Goal: Task Accomplishment & Management: Manage account settings

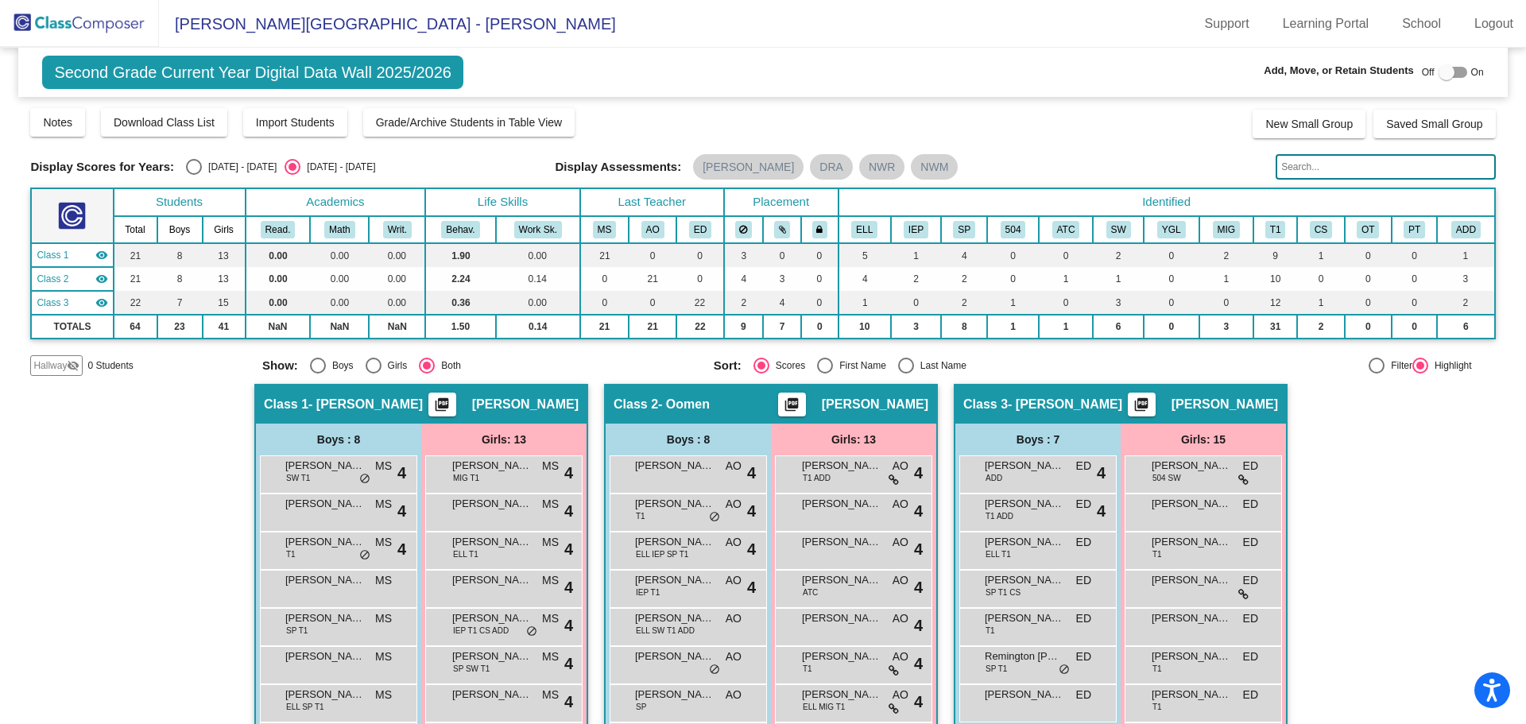
scroll to position [318, 0]
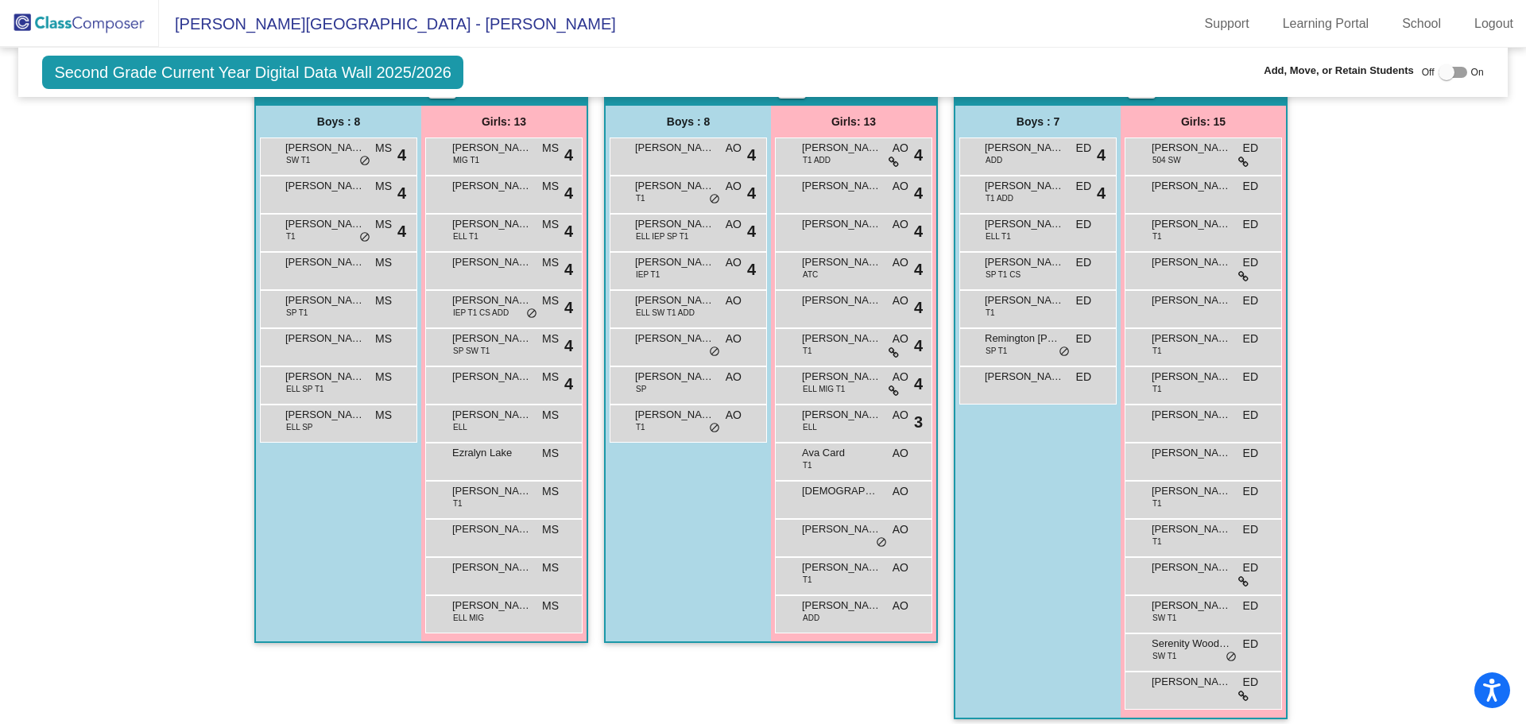
click at [124, 25] on img at bounding box center [79, 23] width 159 height 47
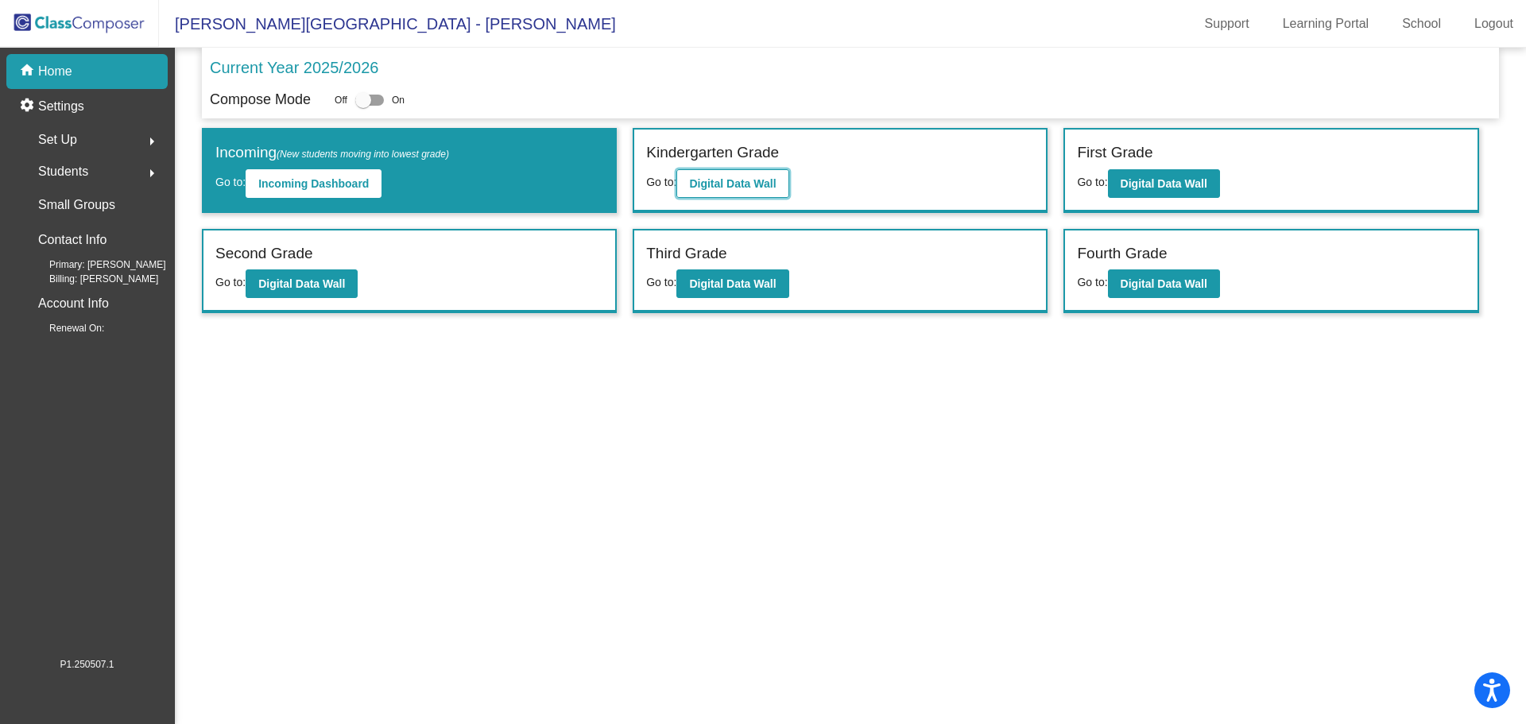
click at [739, 177] on b "Digital Data Wall" at bounding box center [732, 183] width 87 height 13
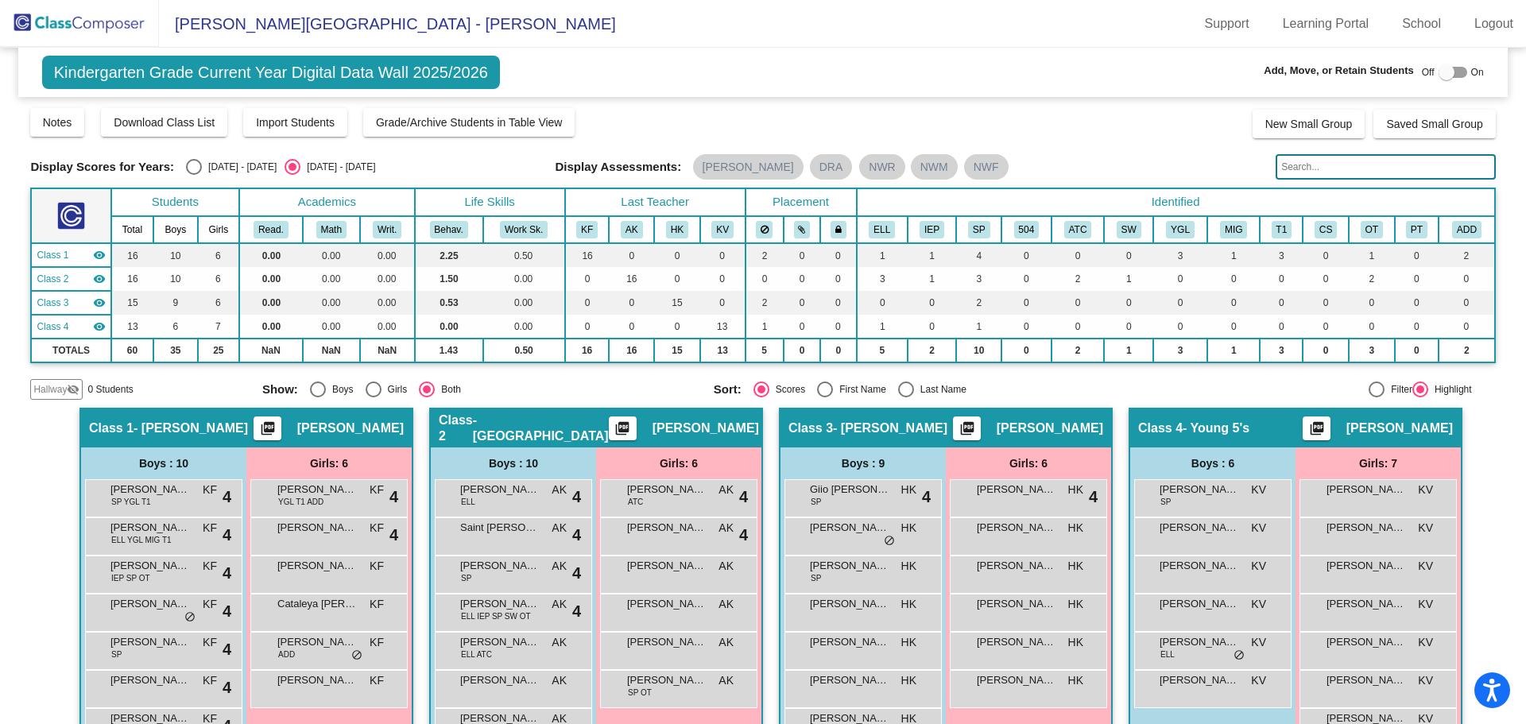
click at [1455, 71] on div at bounding box center [1453, 72] width 29 height 11
checkbox input "true"
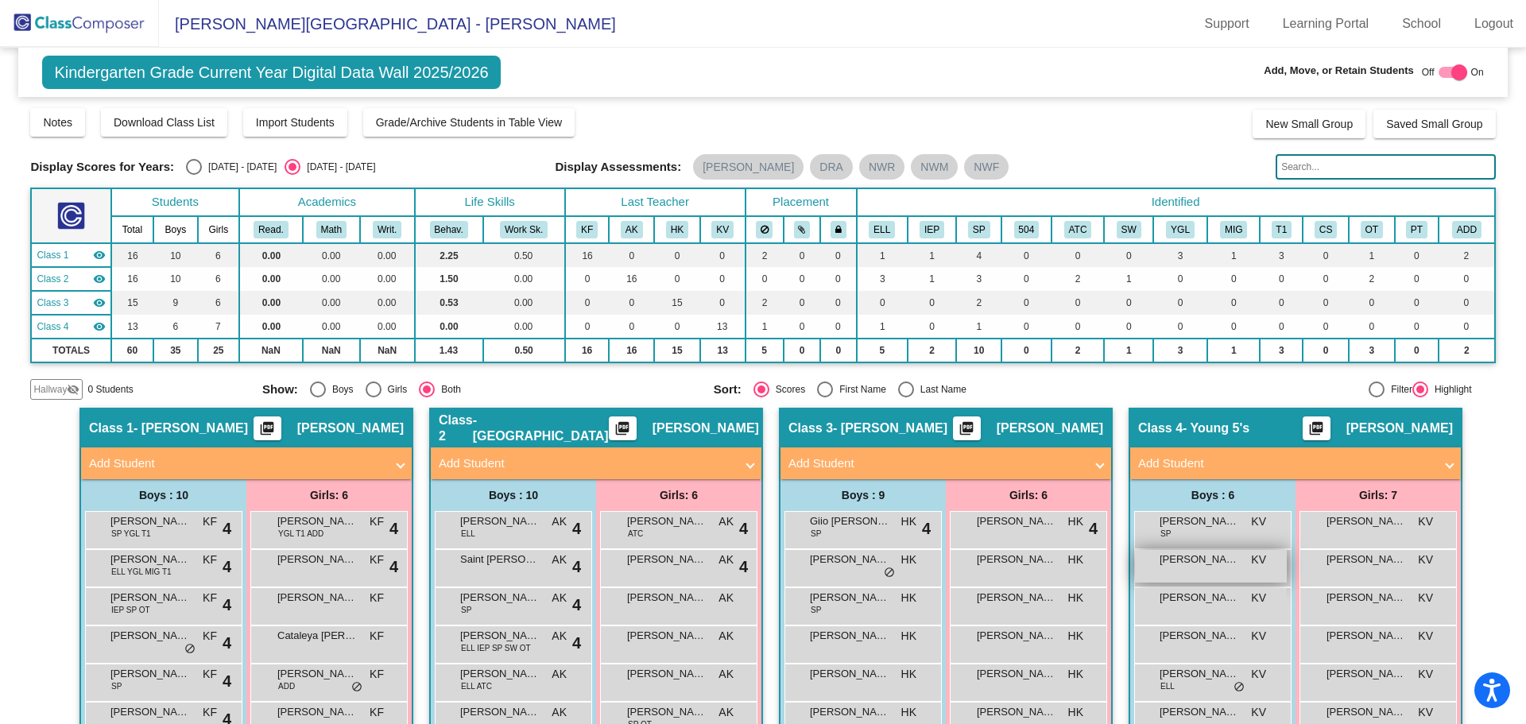
scroll to position [194, 0]
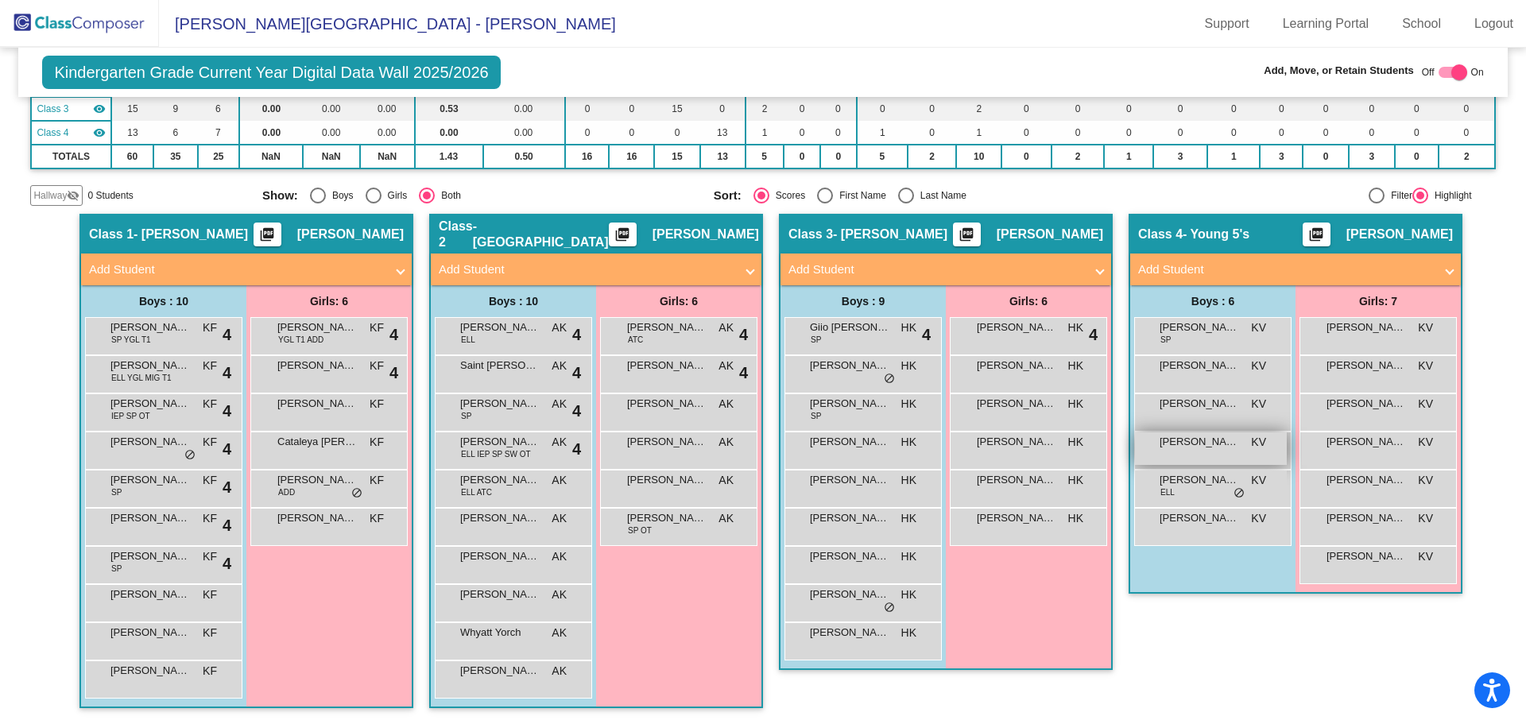
click at [1228, 444] on span "[PERSON_NAME]" at bounding box center [1200, 442] width 80 height 16
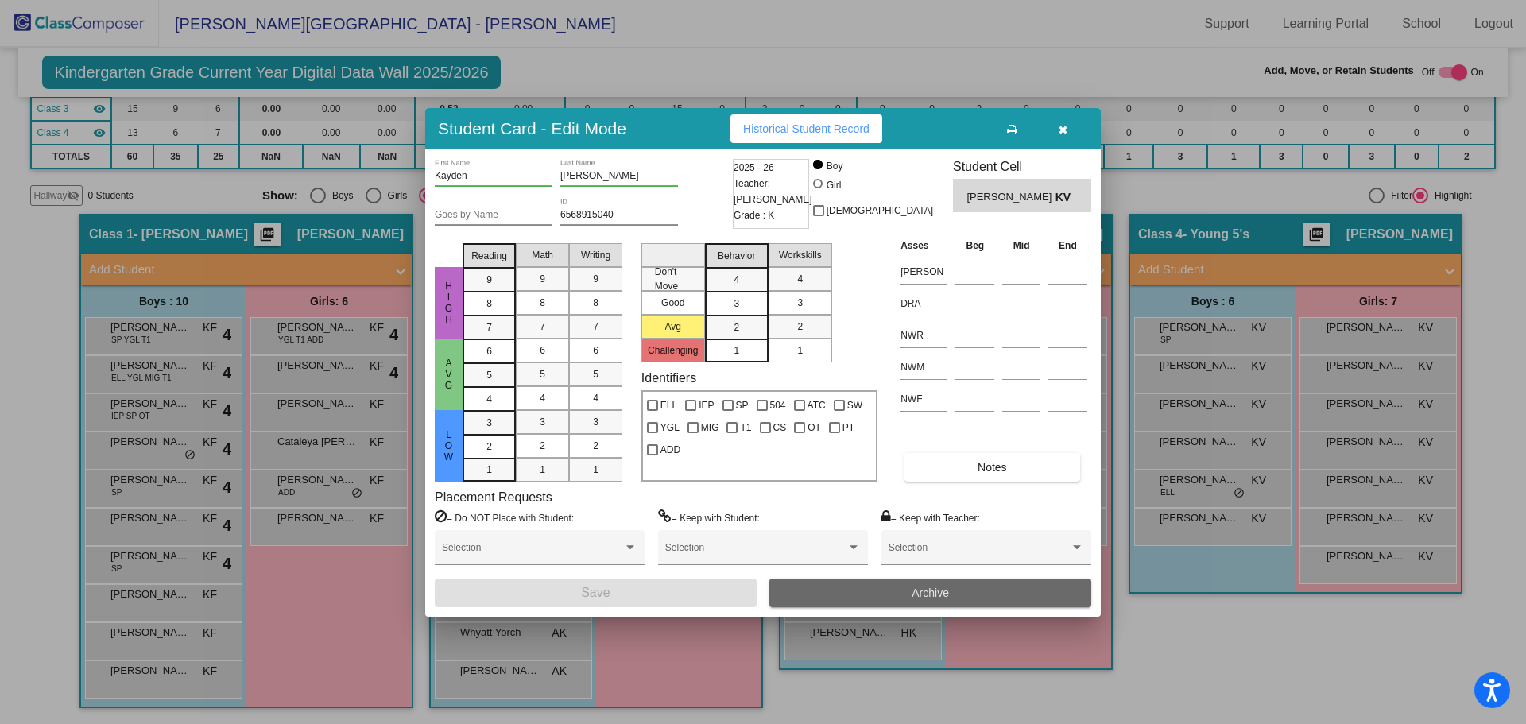
click at [931, 590] on span "Archive" at bounding box center [930, 593] width 37 height 13
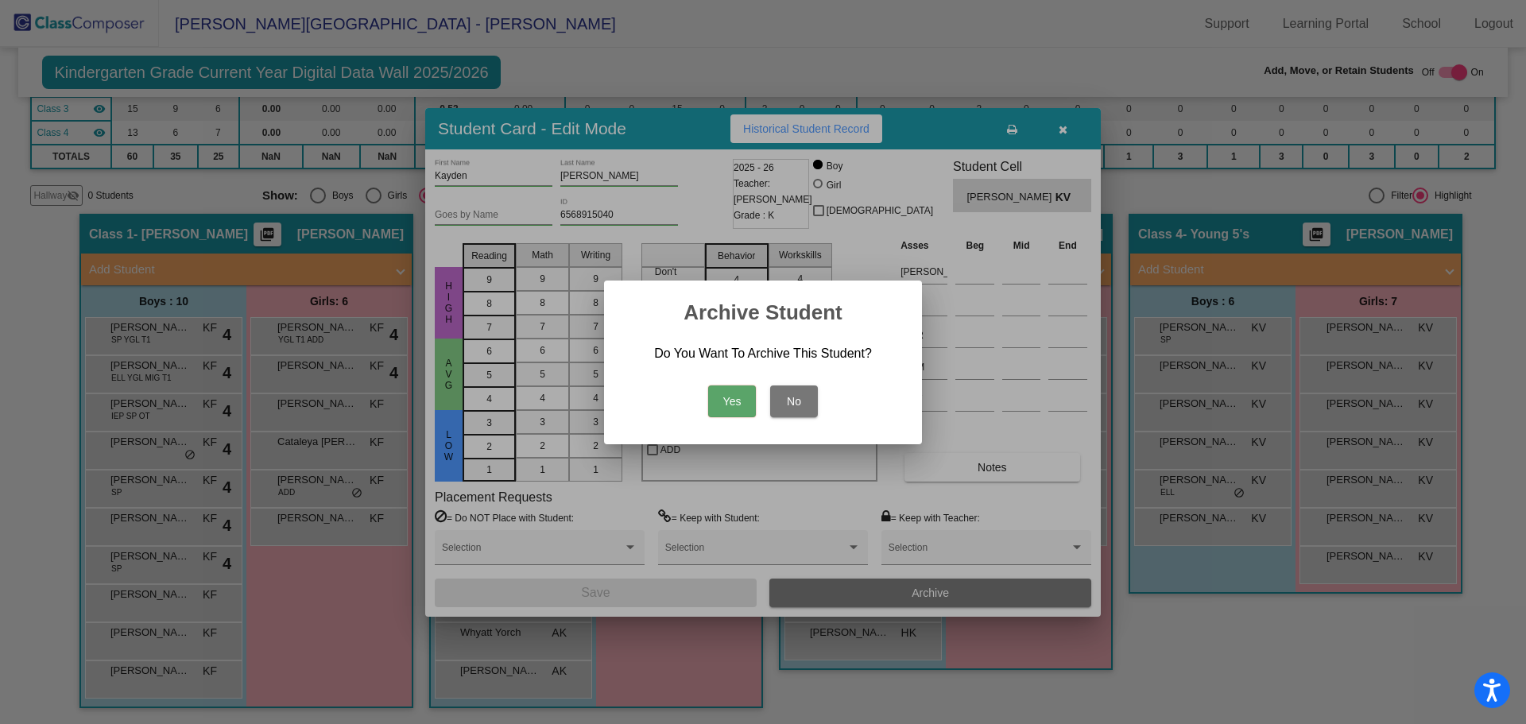
click at [730, 399] on button "Yes" at bounding box center [732, 402] width 48 height 32
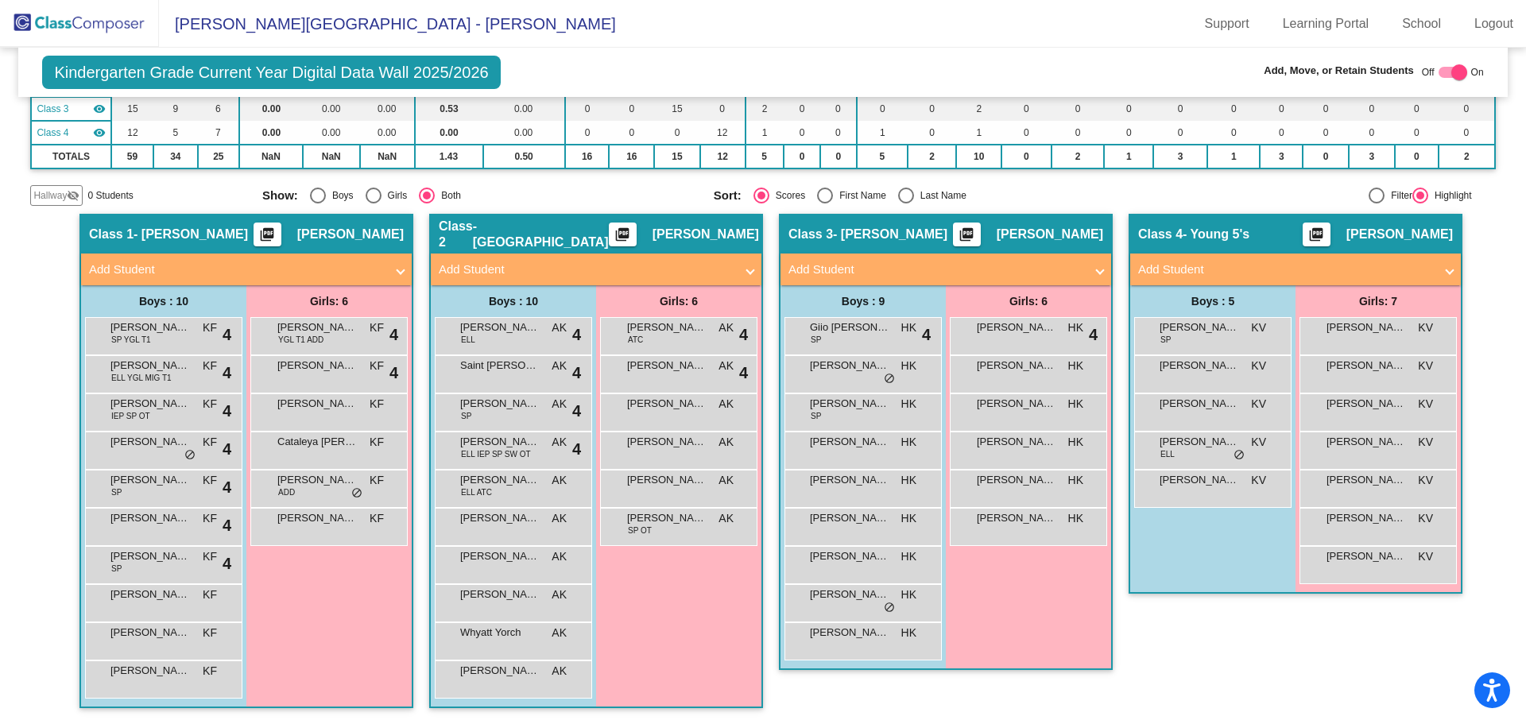
click at [95, 25] on img at bounding box center [79, 23] width 159 height 47
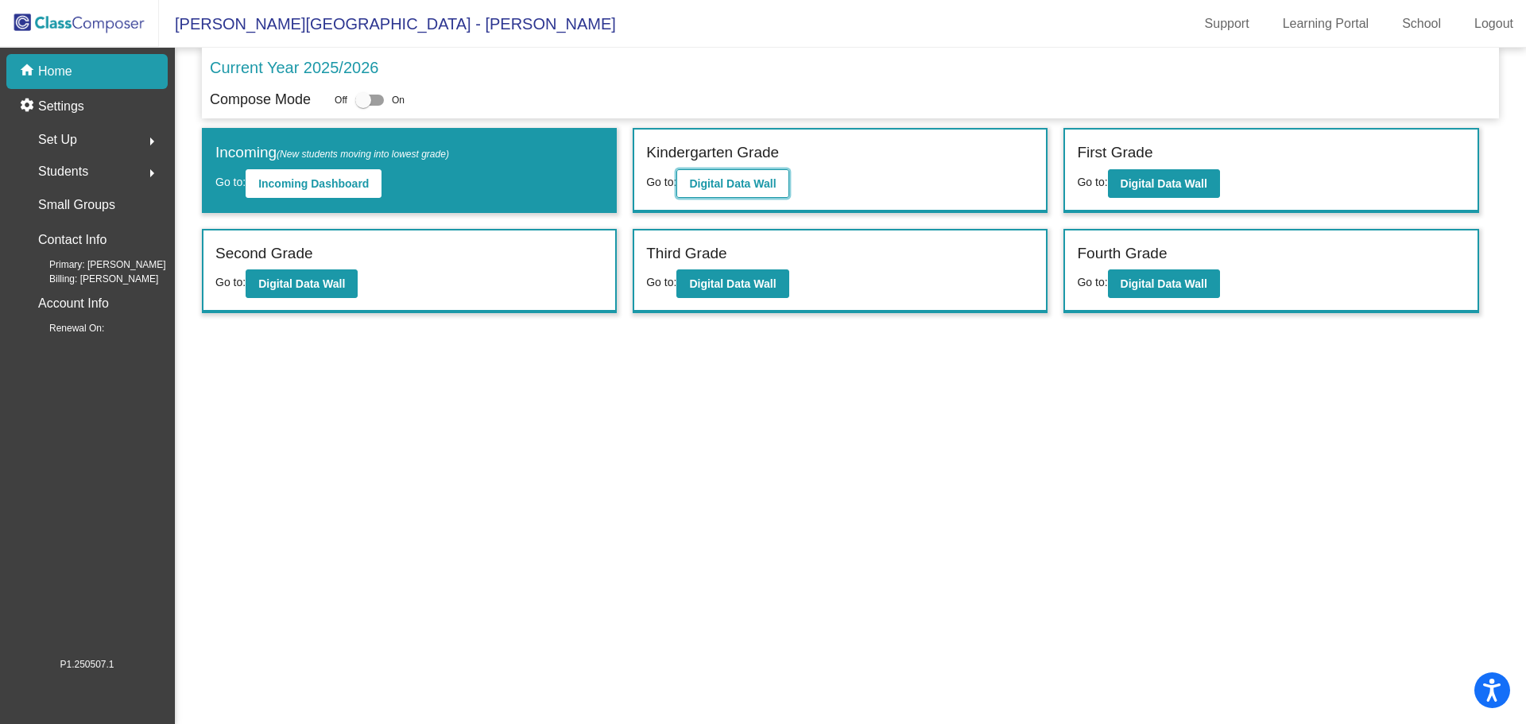
click at [770, 179] on b "Digital Data Wall" at bounding box center [732, 183] width 87 height 13
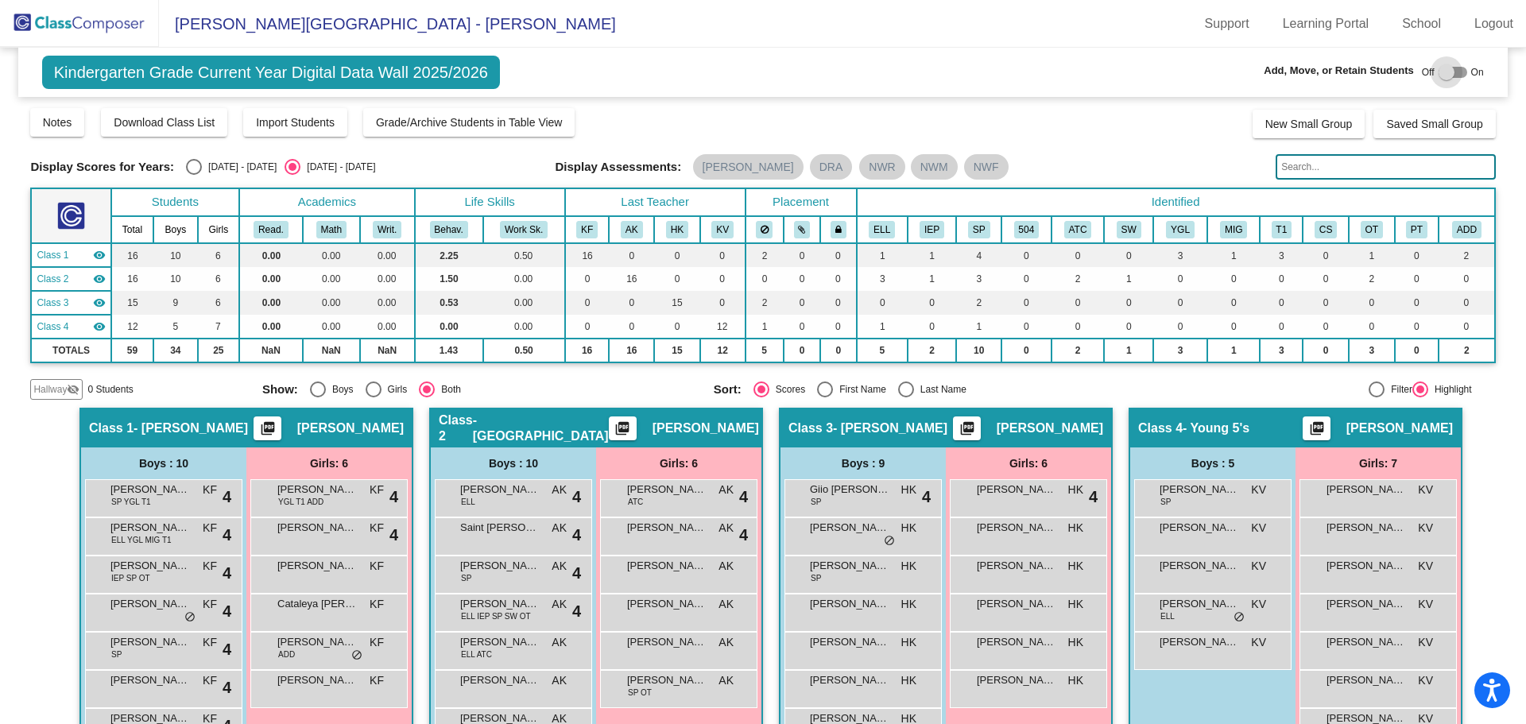
click at [1450, 66] on label at bounding box center [1453, 72] width 29 height 19
checkbox input "true"
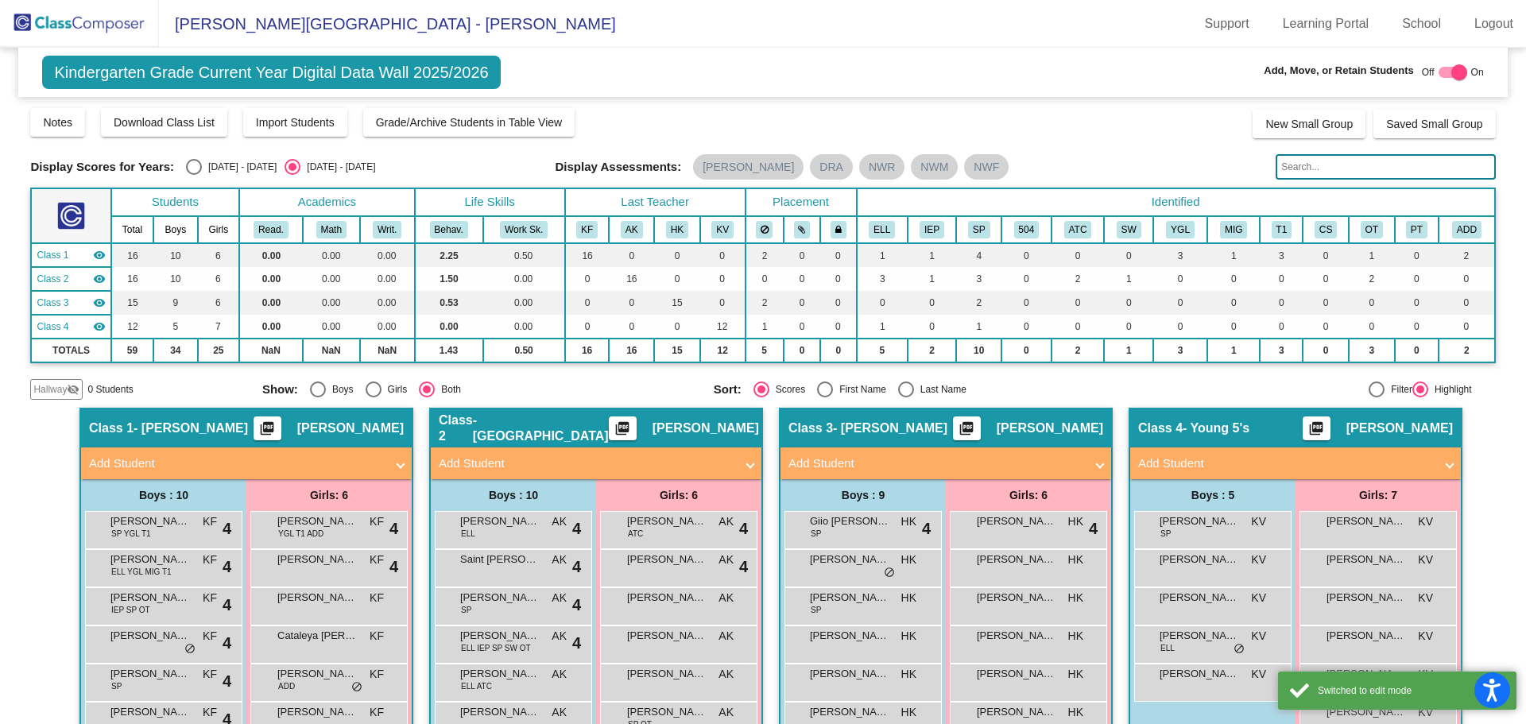
click at [836, 462] on mat-panel-title "Add Student" at bounding box center [937, 464] width 296 height 18
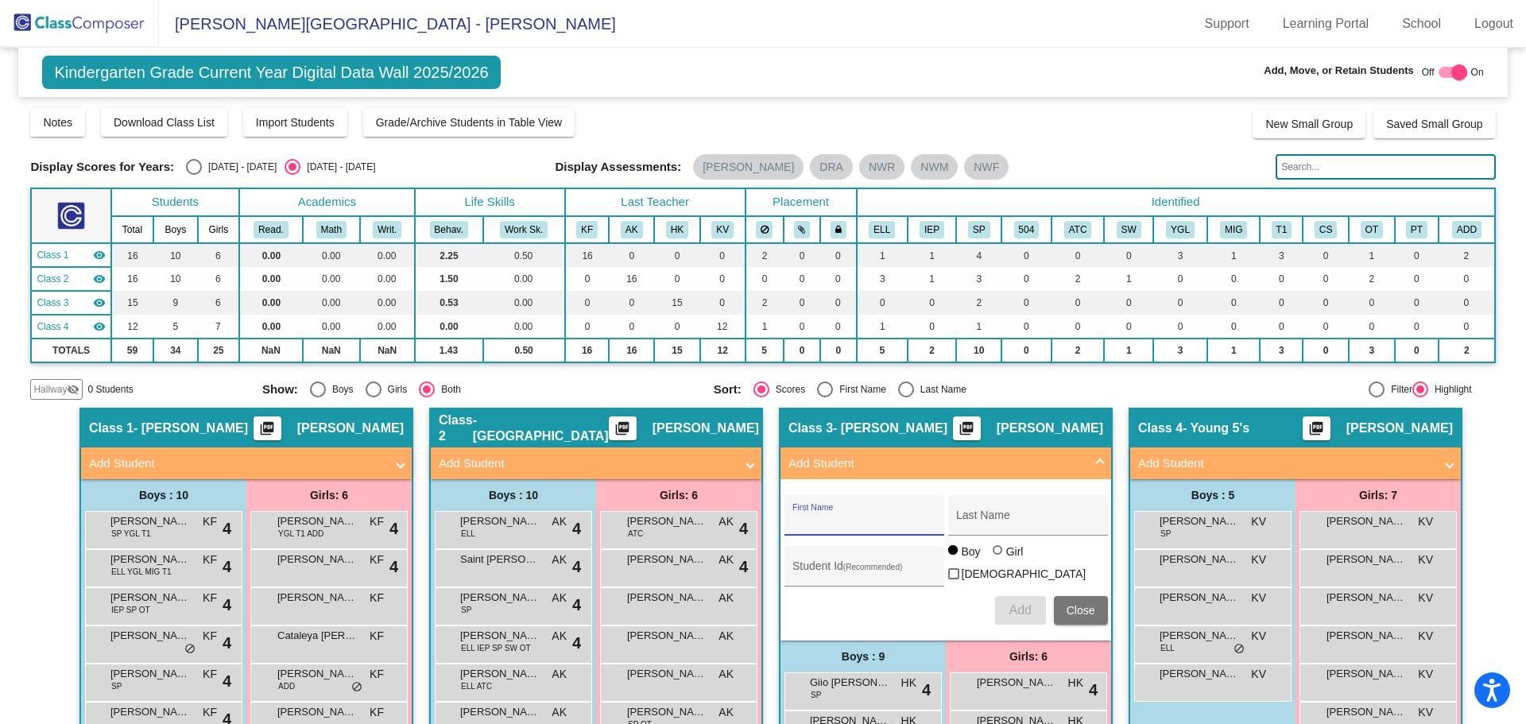
click at [814, 519] on input "First Name" at bounding box center [864, 521] width 143 height 13
drag, startPoint x: 824, startPoint y: 522, endPoint x: 775, endPoint y: 526, distance: 49.4
click at [779, 525] on div "Class 3 - [PERSON_NAME] picture_as_pdf [PERSON_NAME] Add Student [PERSON_NAME] …" at bounding box center [946, 717] width 334 height 618
type input "Kayden"
type input "[PERSON_NAME]"
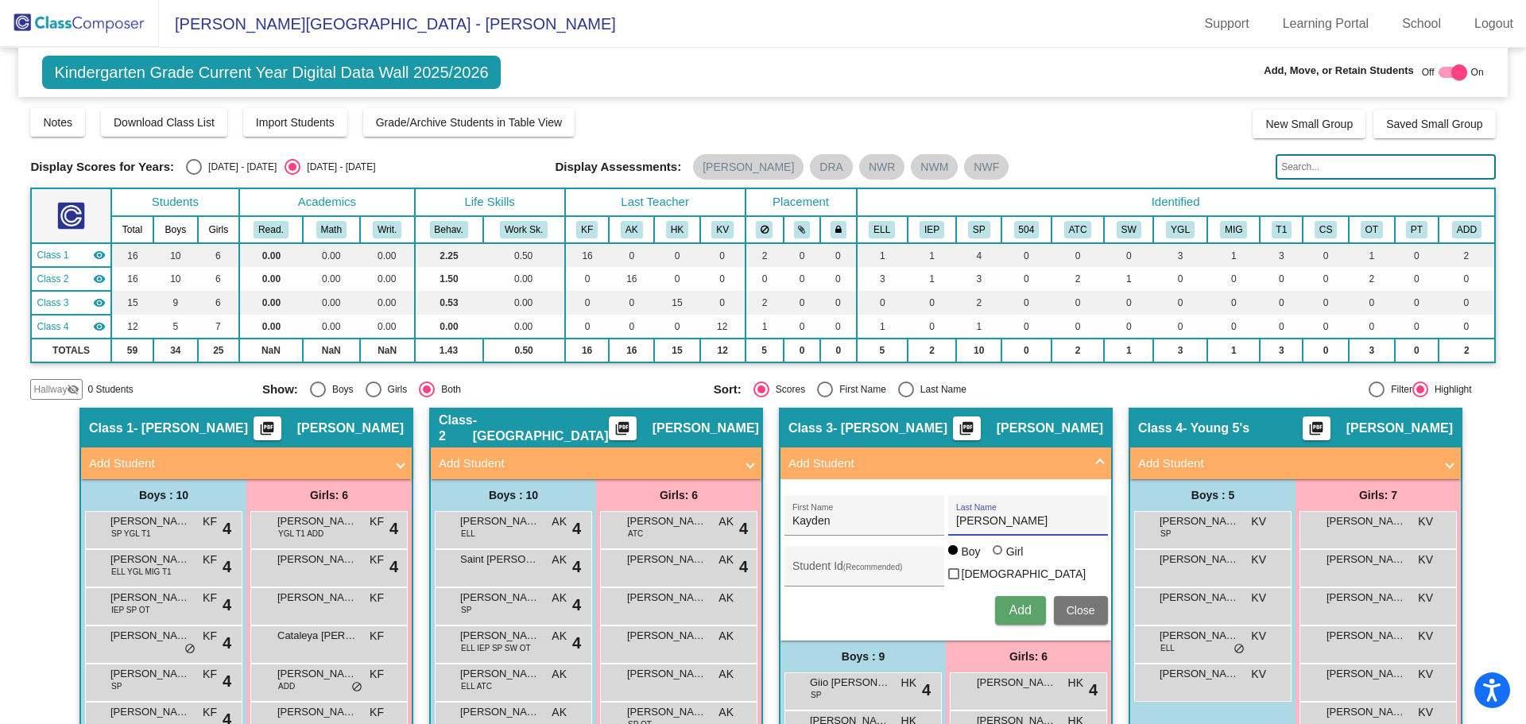
click at [1011, 610] on span "Add" at bounding box center [1020, 610] width 22 height 14
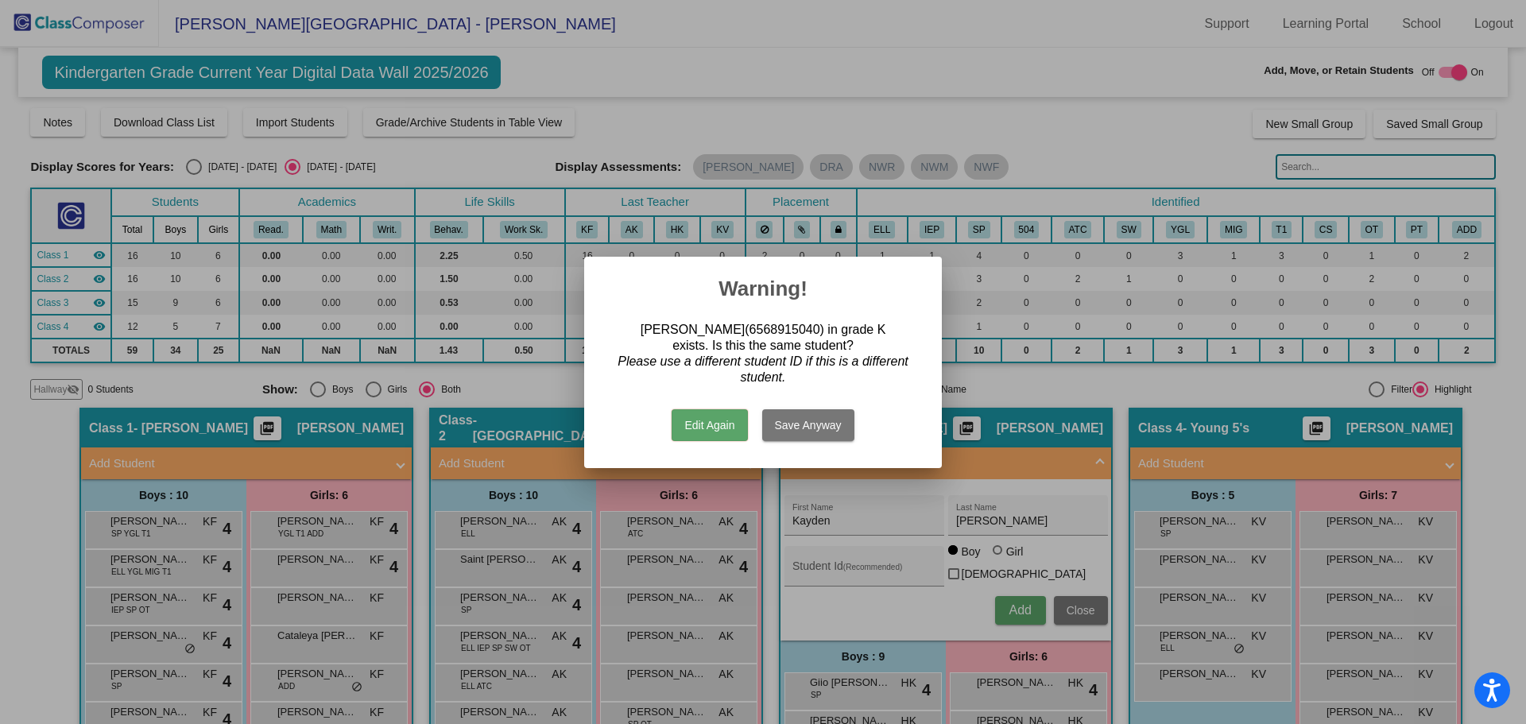
click at [799, 419] on button "Save Anyway" at bounding box center [808, 425] width 92 height 32
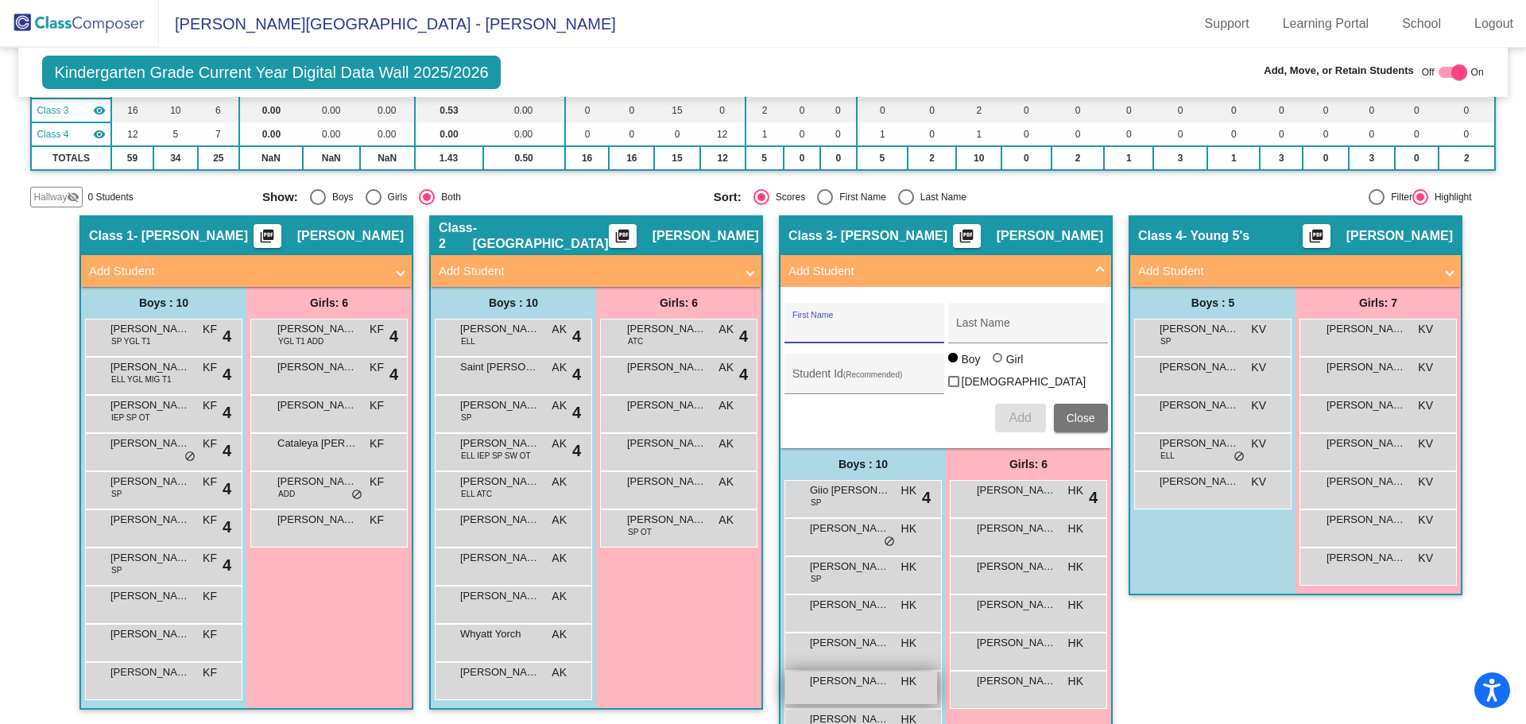
scroll to position [351, 0]
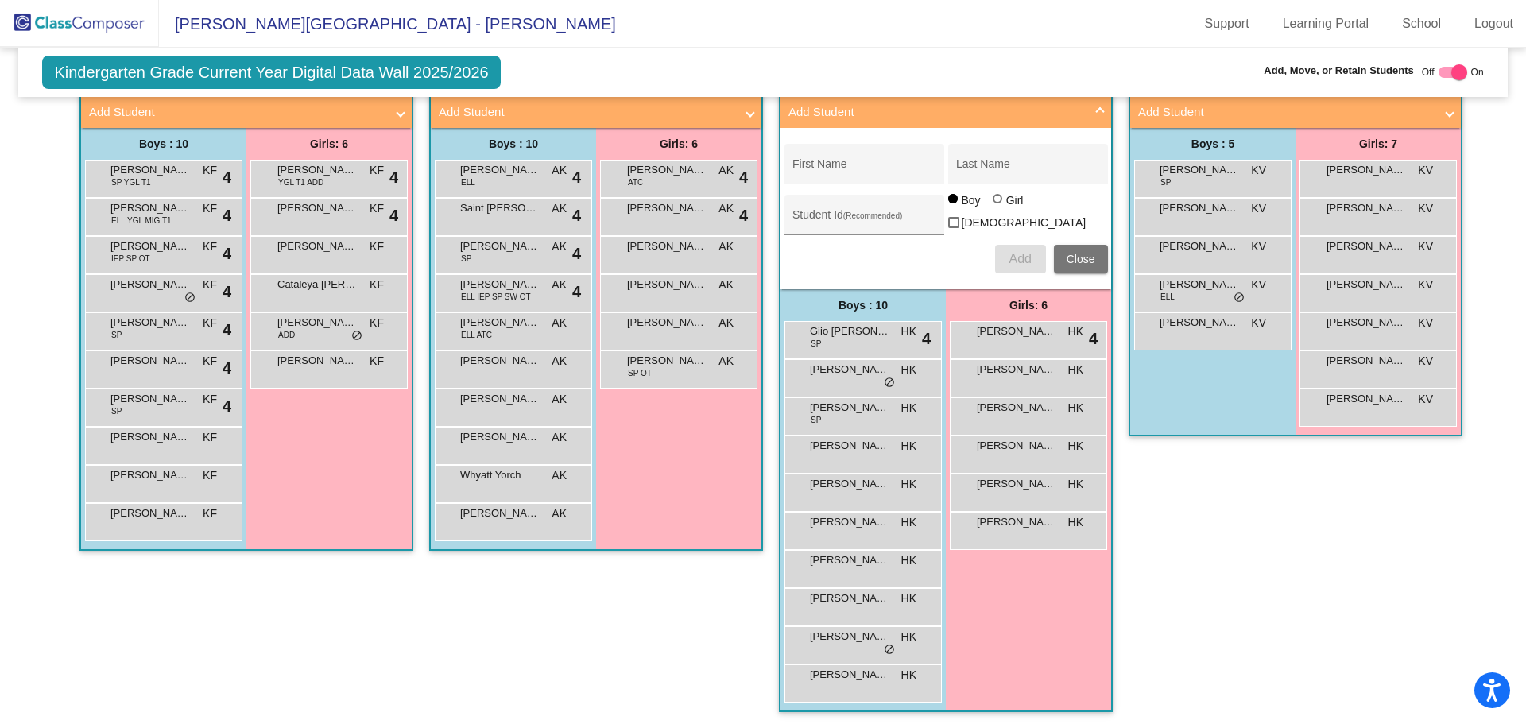
click at [626, 29] on mat-toolbar "[PERSON_NAME][GEOGRAPHIC_DATA] - [PERSON_NAME] Support Learning Portal School L…" at bounding box center [763, 24] width 1526 height 48
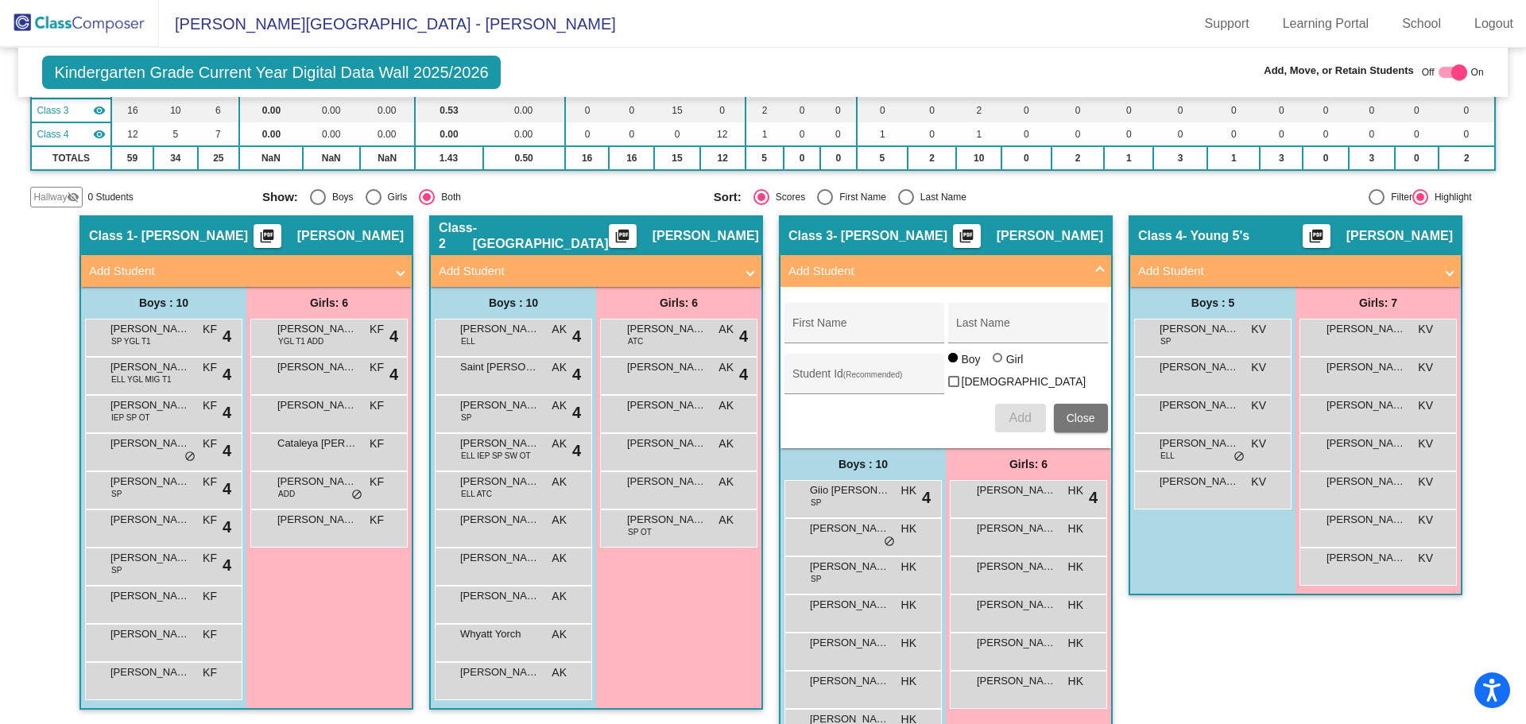
click at [604, 58] on div "Kindergarten Grade Current Year Digital Data Wall 2025/2026 Add, Move, or Retai…" at bounding box center [762, 72] width 1489 height 49
click at [92, 22] on img at bounding box center [79, 23] width 159 height 47
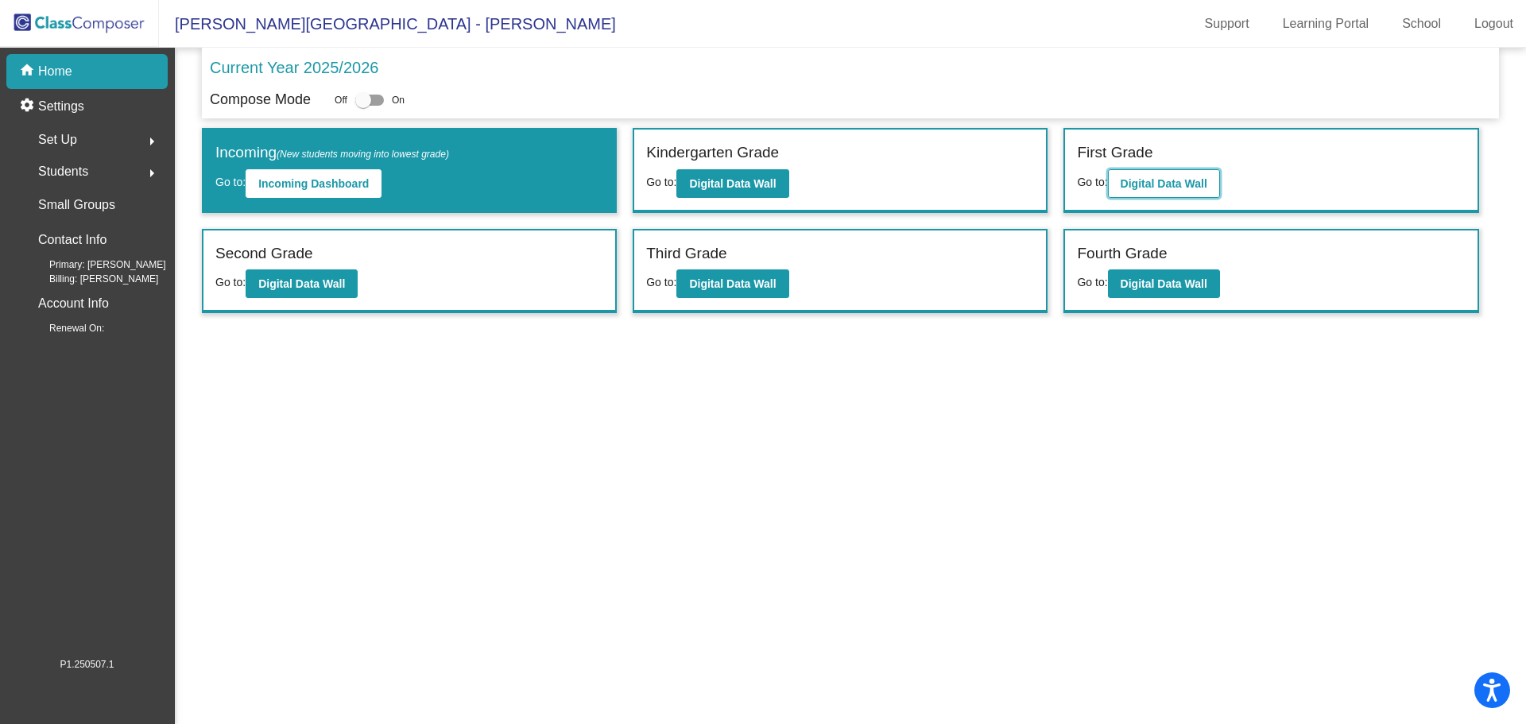
click at [1157, 188] on b "Digital Data Wall" at bounding box center [1164, 183] width 87 height 13
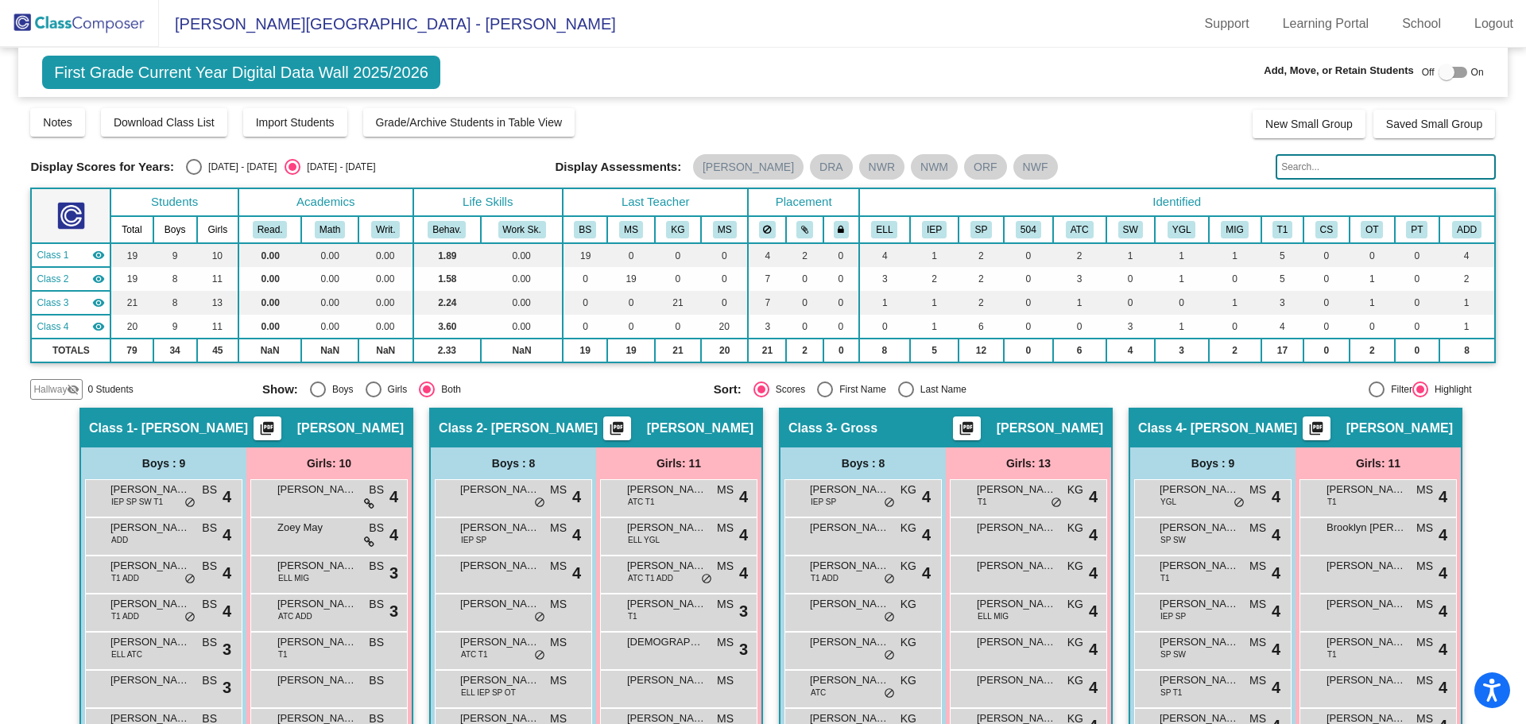
click at [1457, 72] on div at bounding box center [1453, 72] width 29 height 11
checkbox input "true"
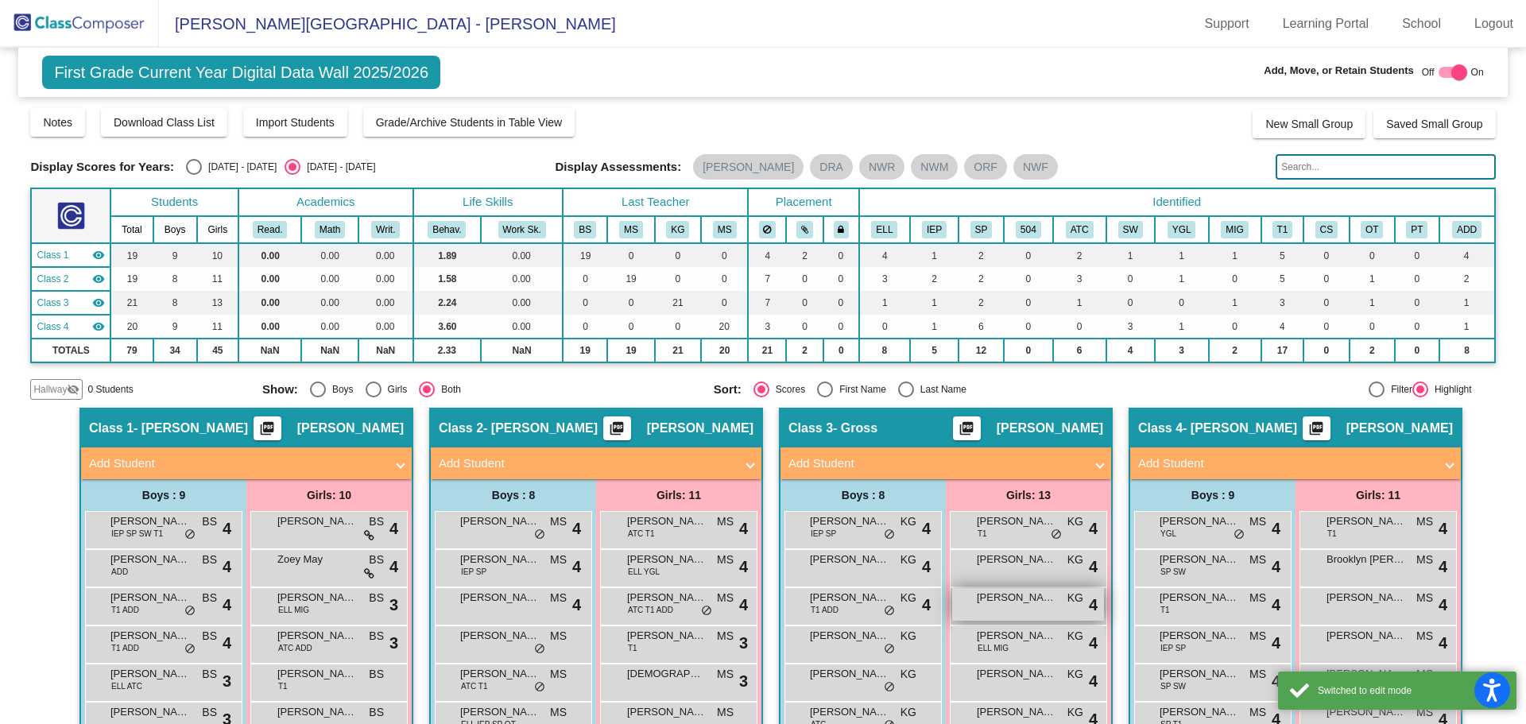
scroll to position [239, 0]
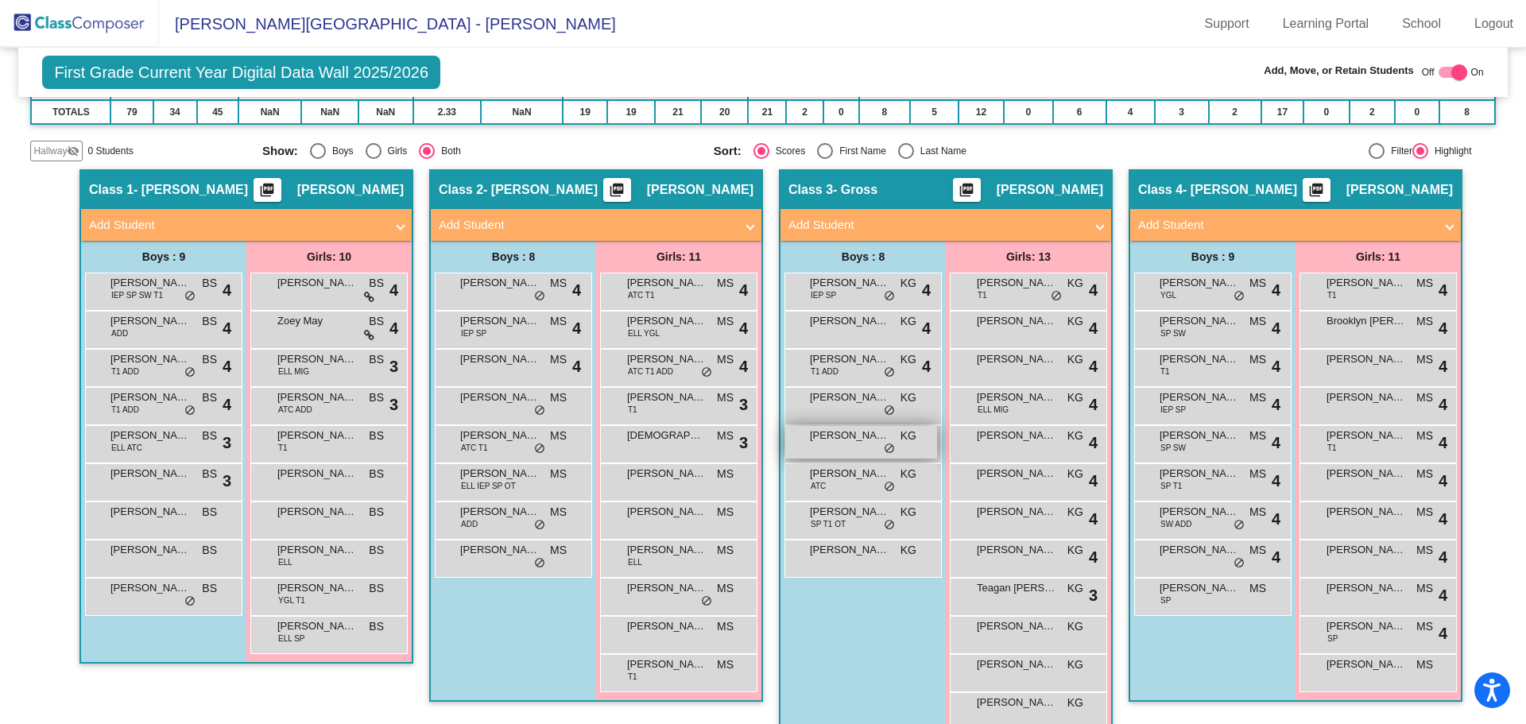
click at [904, 438] on span "KG" at bounding box center [909, 436] width 16 height 17
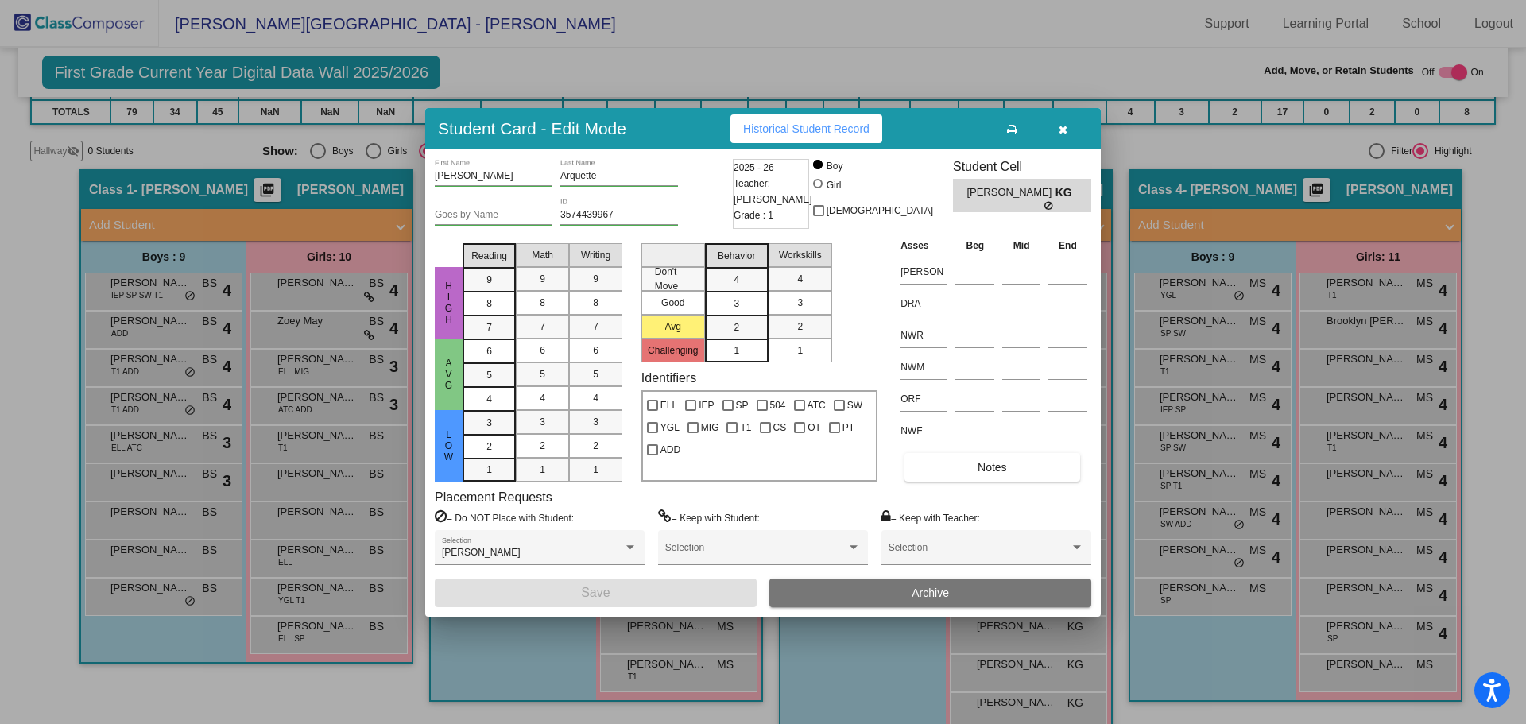
click at [920, 587] on span "Archive" at bounding box center [930, 593] width 37 height 13
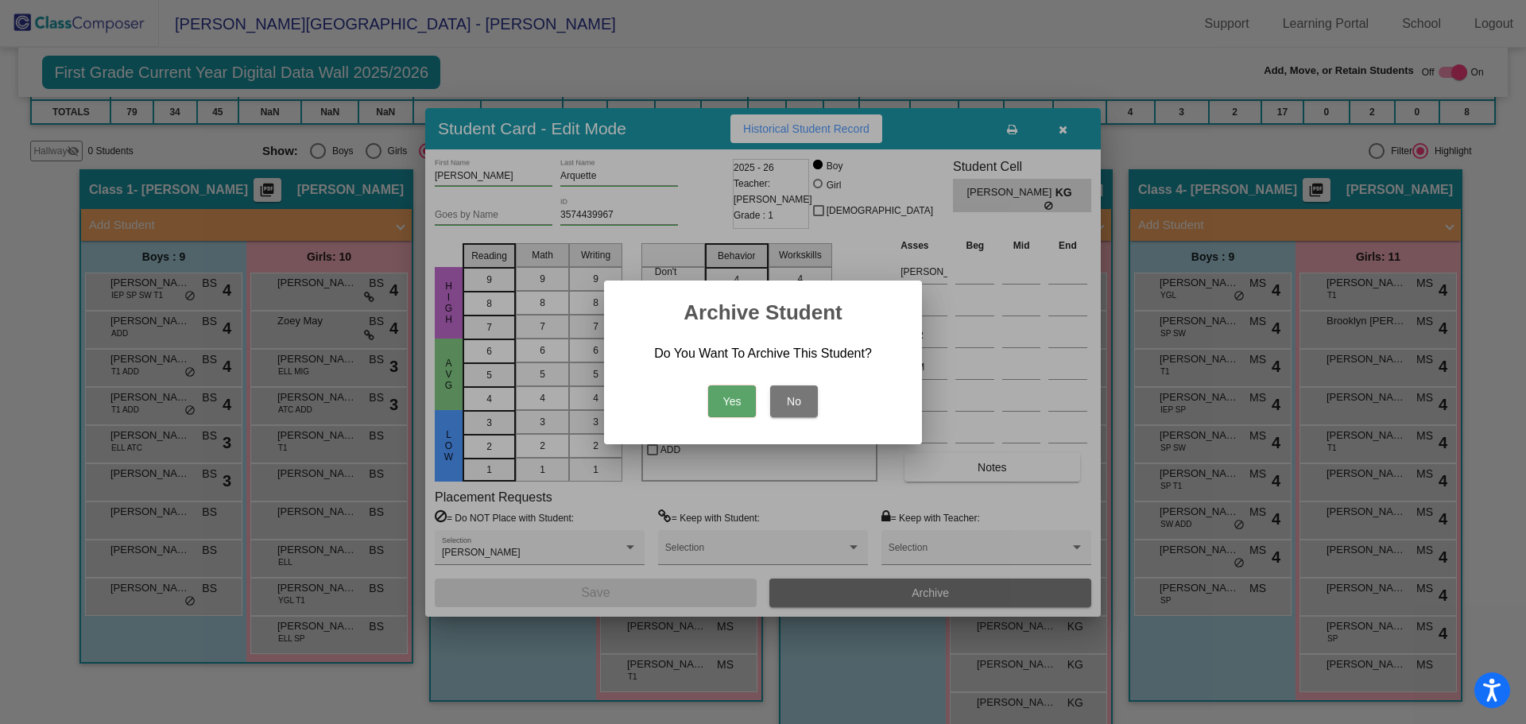
click at [735, 397] on button "Yes" at bounding box center [732, 402] width 48 height 32
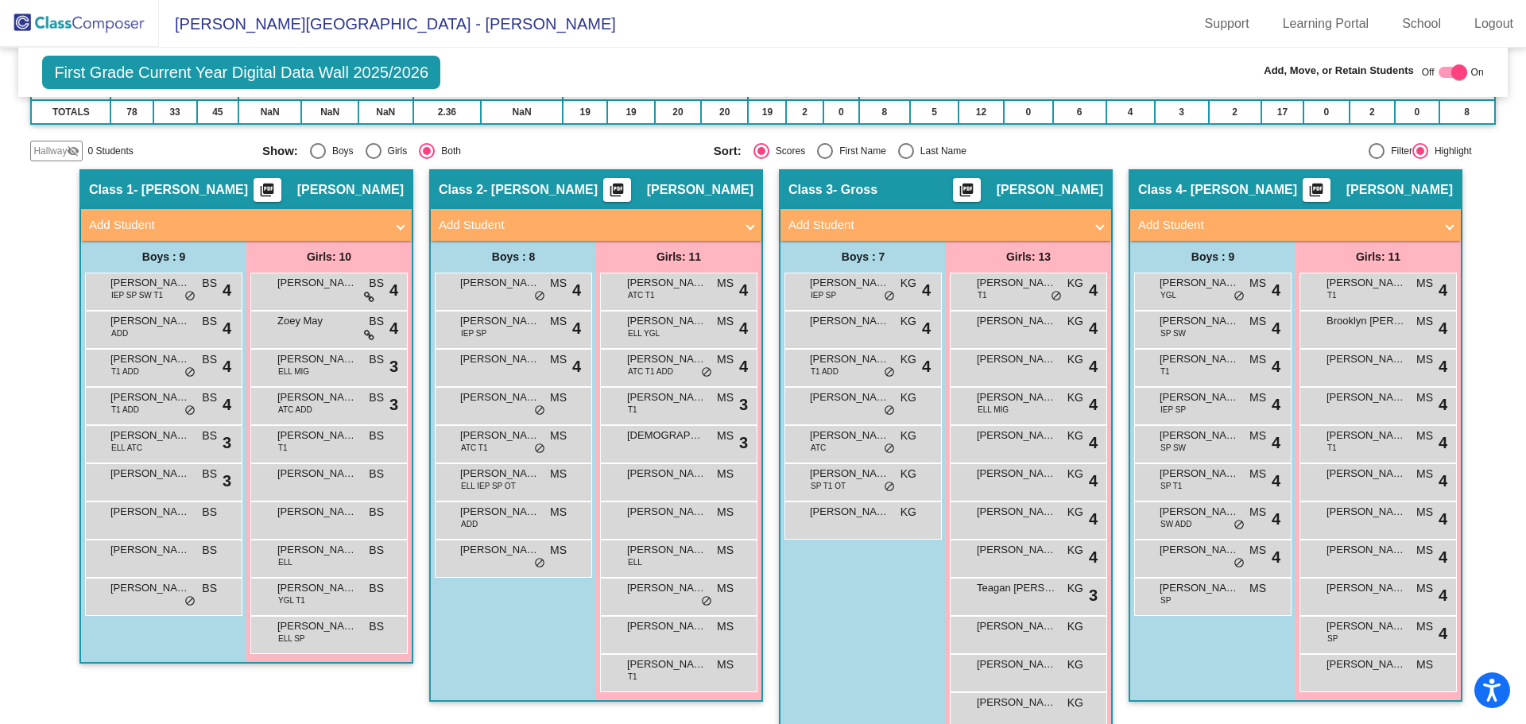
click at [83, 24] on img at bounding box center [79, 23] width 159 height 47
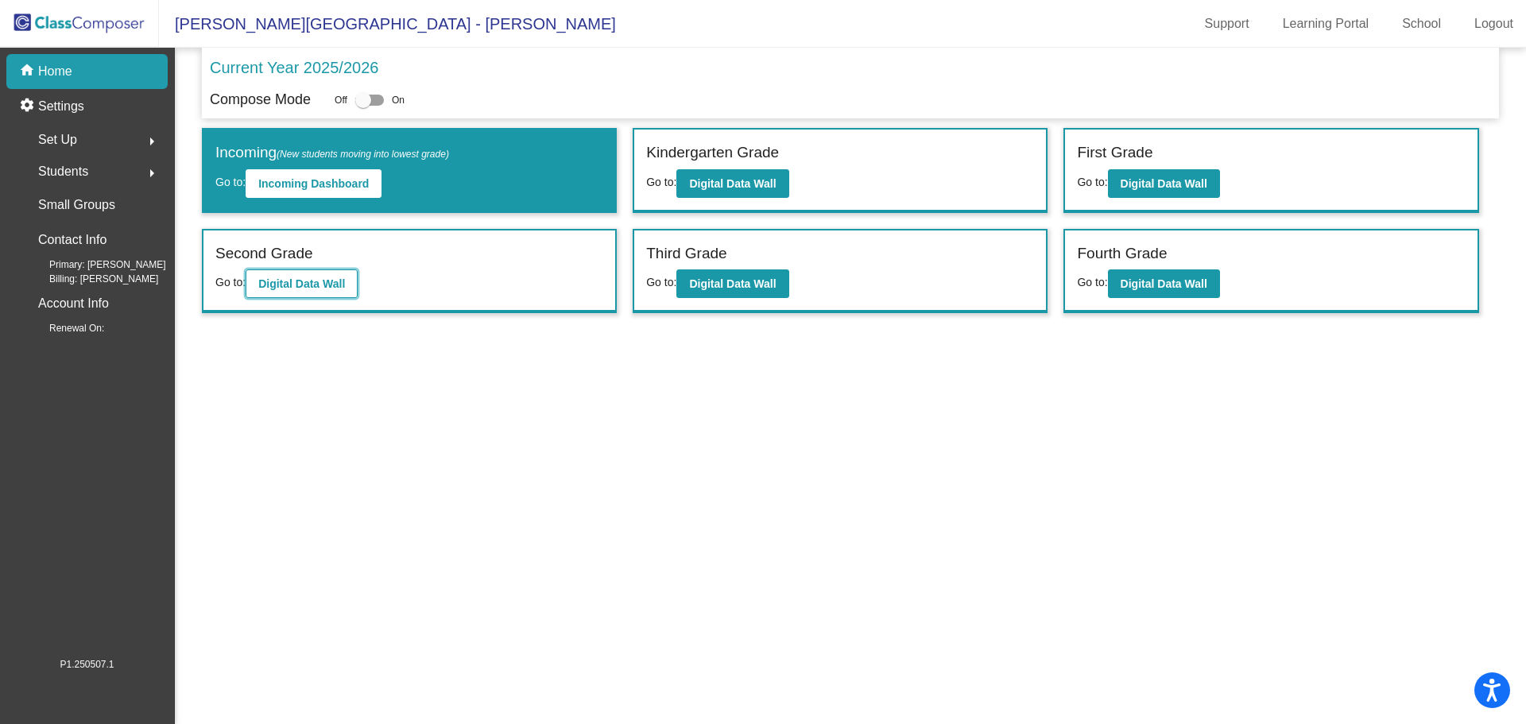
click at [343, 276] on button "Digital Data Wall" at bounding box center [302, 284] width 112 height 29
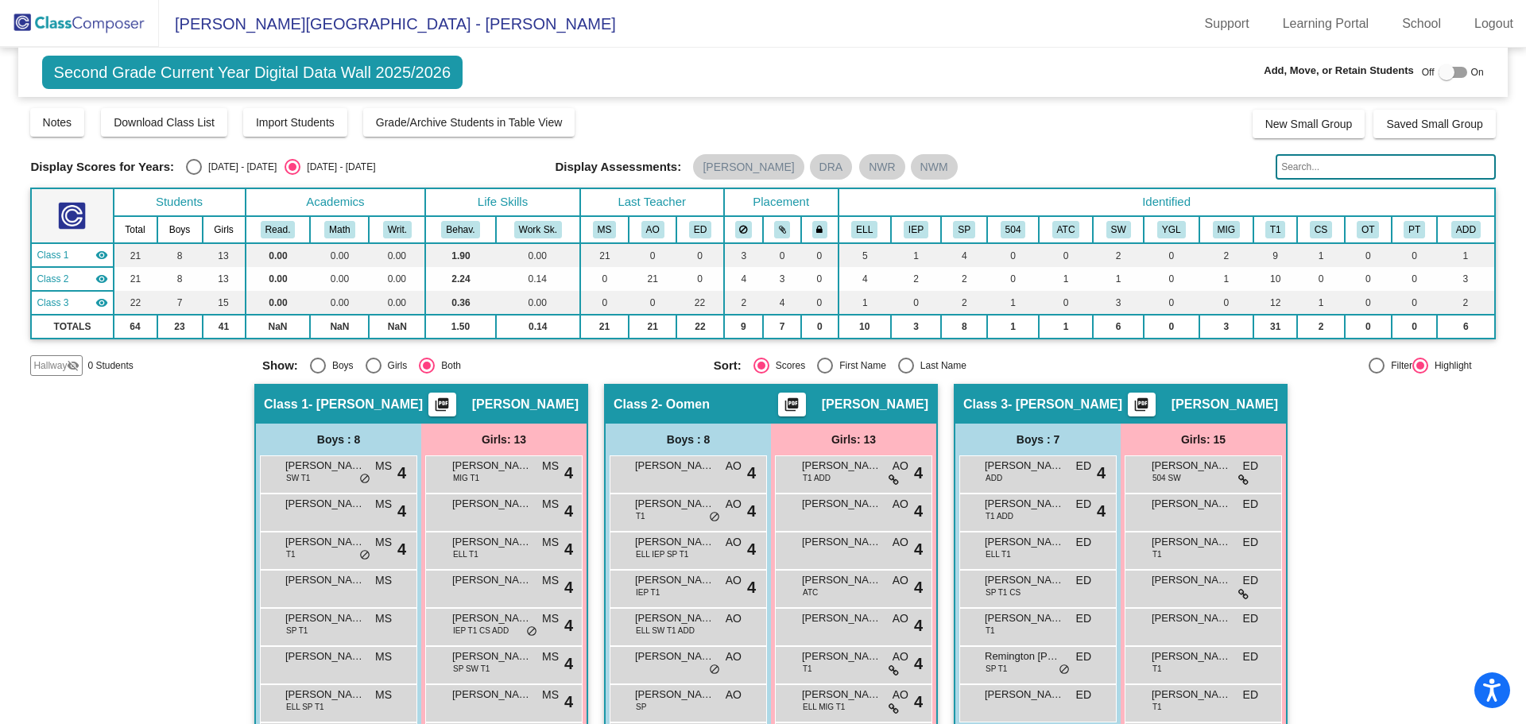
click at [1461, 72] on div "Off On" at bounding box center [1453, 72] width 62 height 19
click at [1449, 67] on div at bounding box center [1453, 72] width 29 height 11
checkbox input "true"
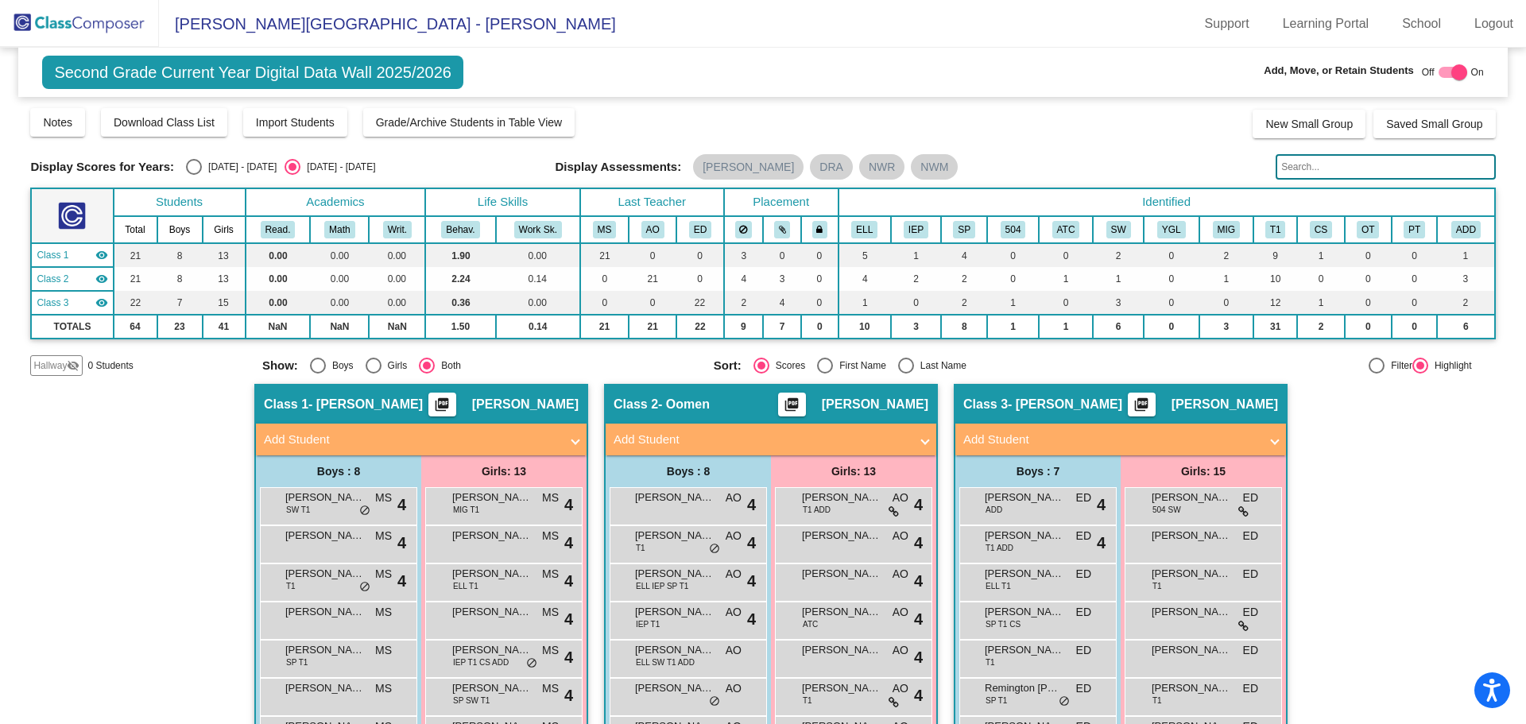
scroll to position [239, 0]
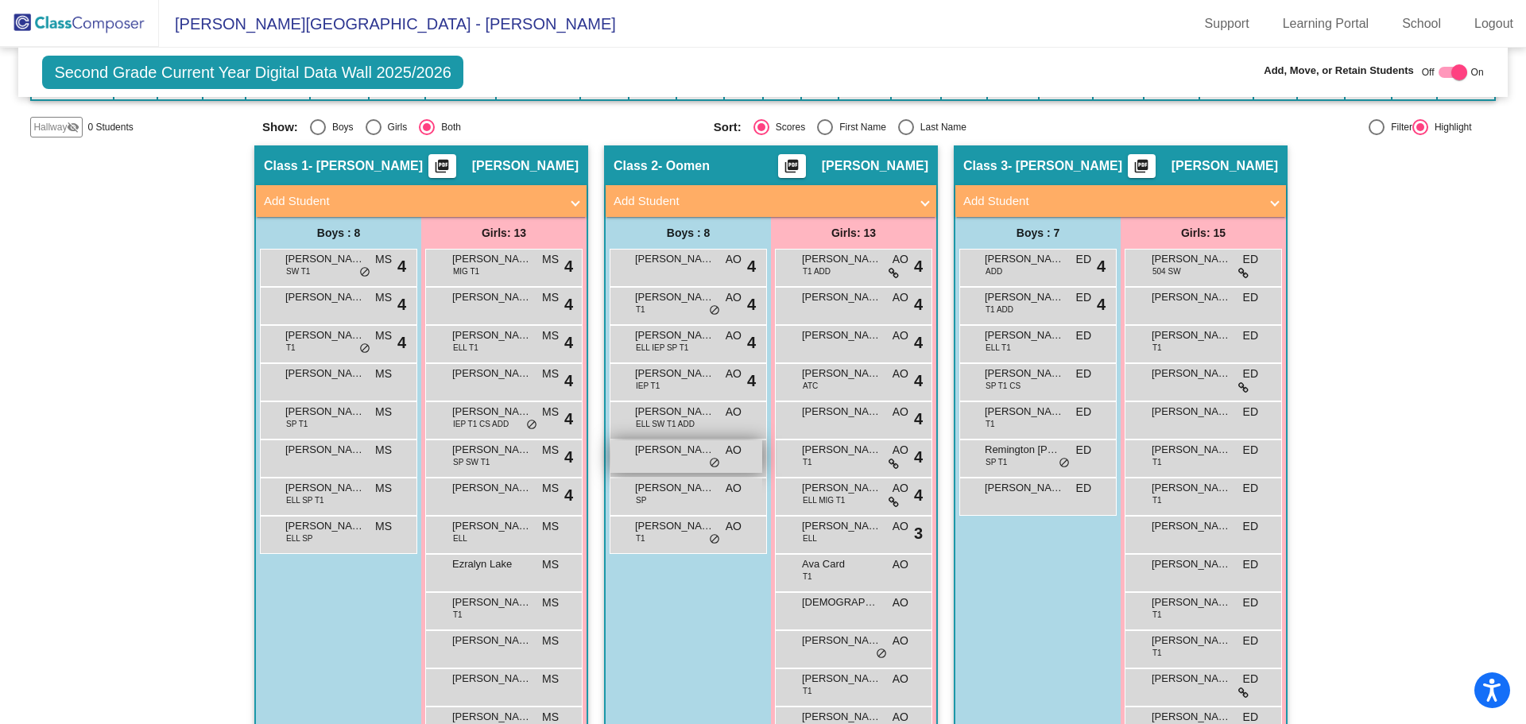
click at [673, 455] on span "[PERSON_NAME]" at bounding box center [675, 450] width 80 height 16
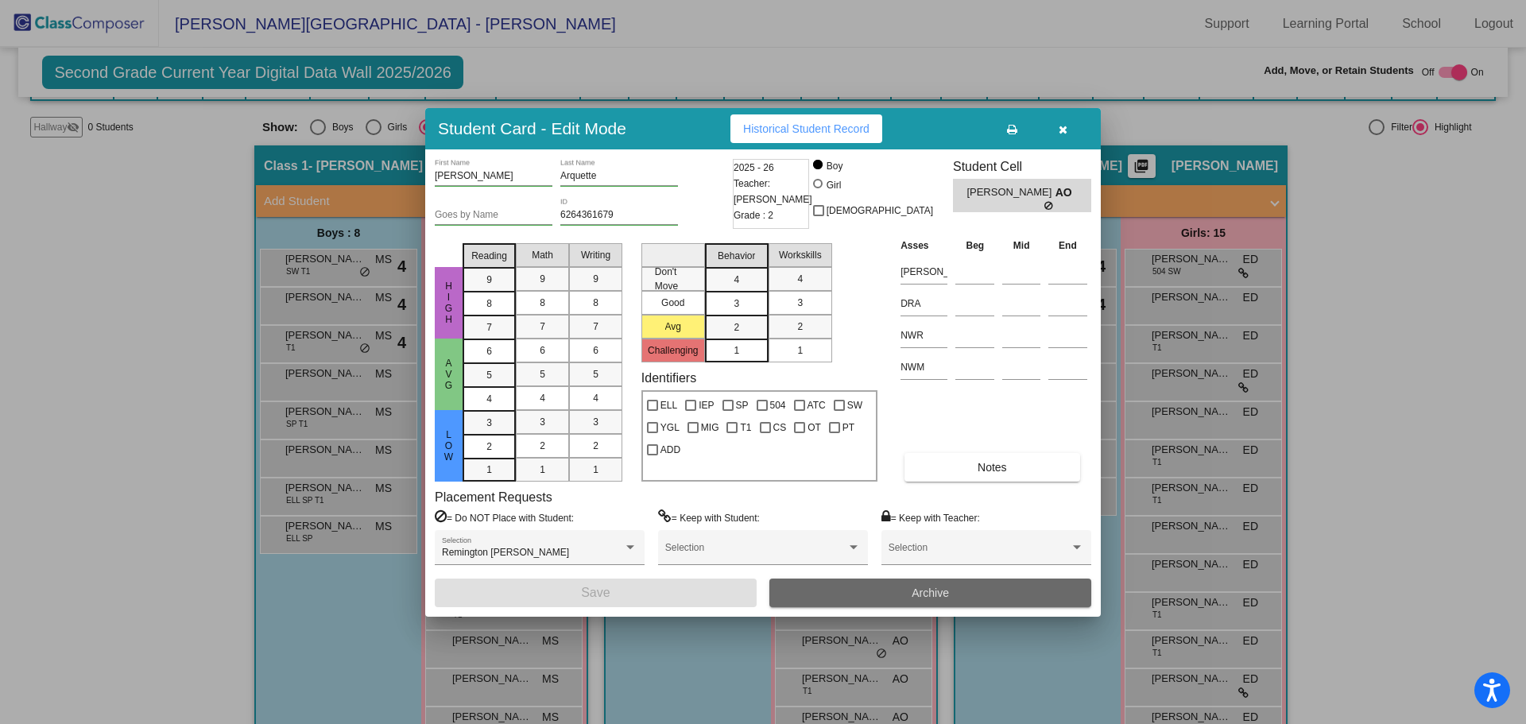
click at [913, 592] on span "Archive" at bounding box center [930, 593] width 37 height 13
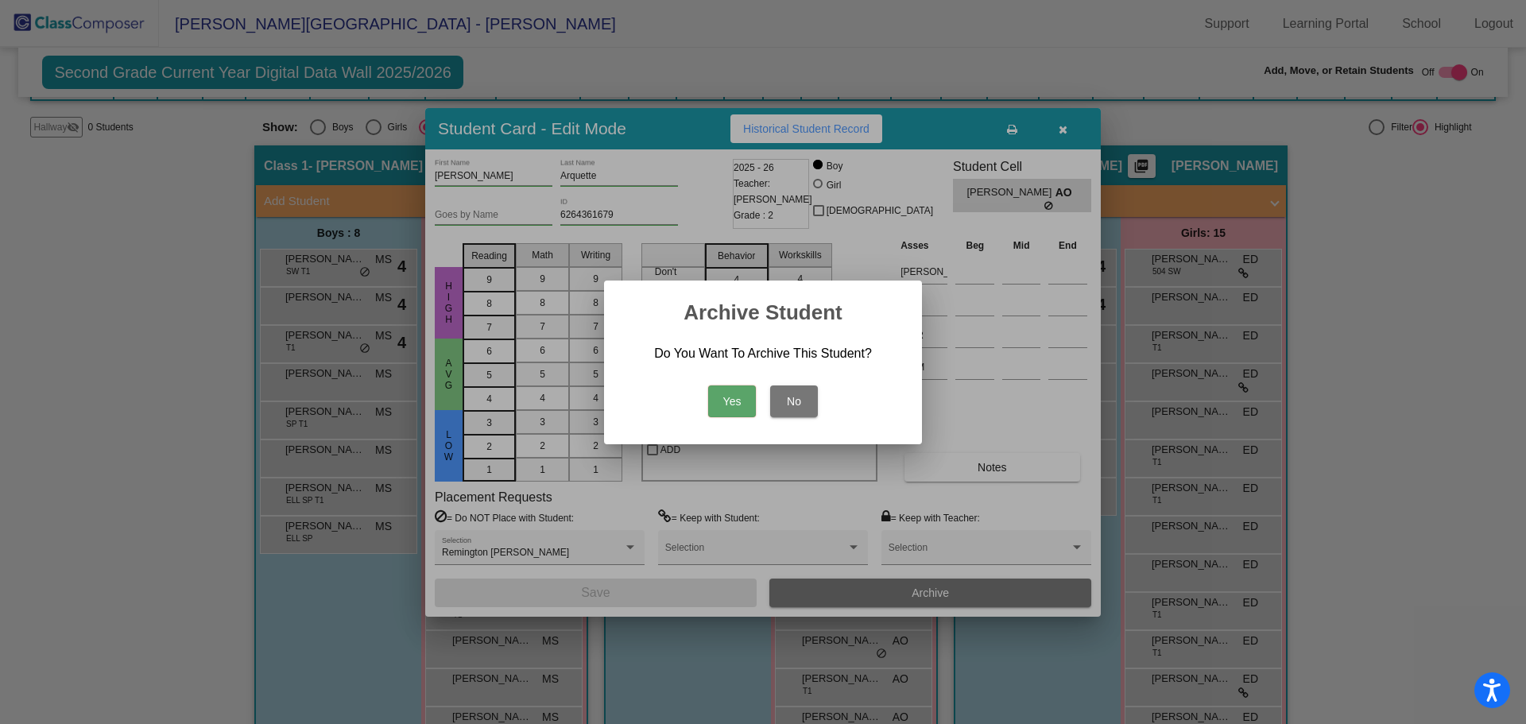
click at [720, 399] on button "Yes" at bounding box center [732, 402] width 48 height 32
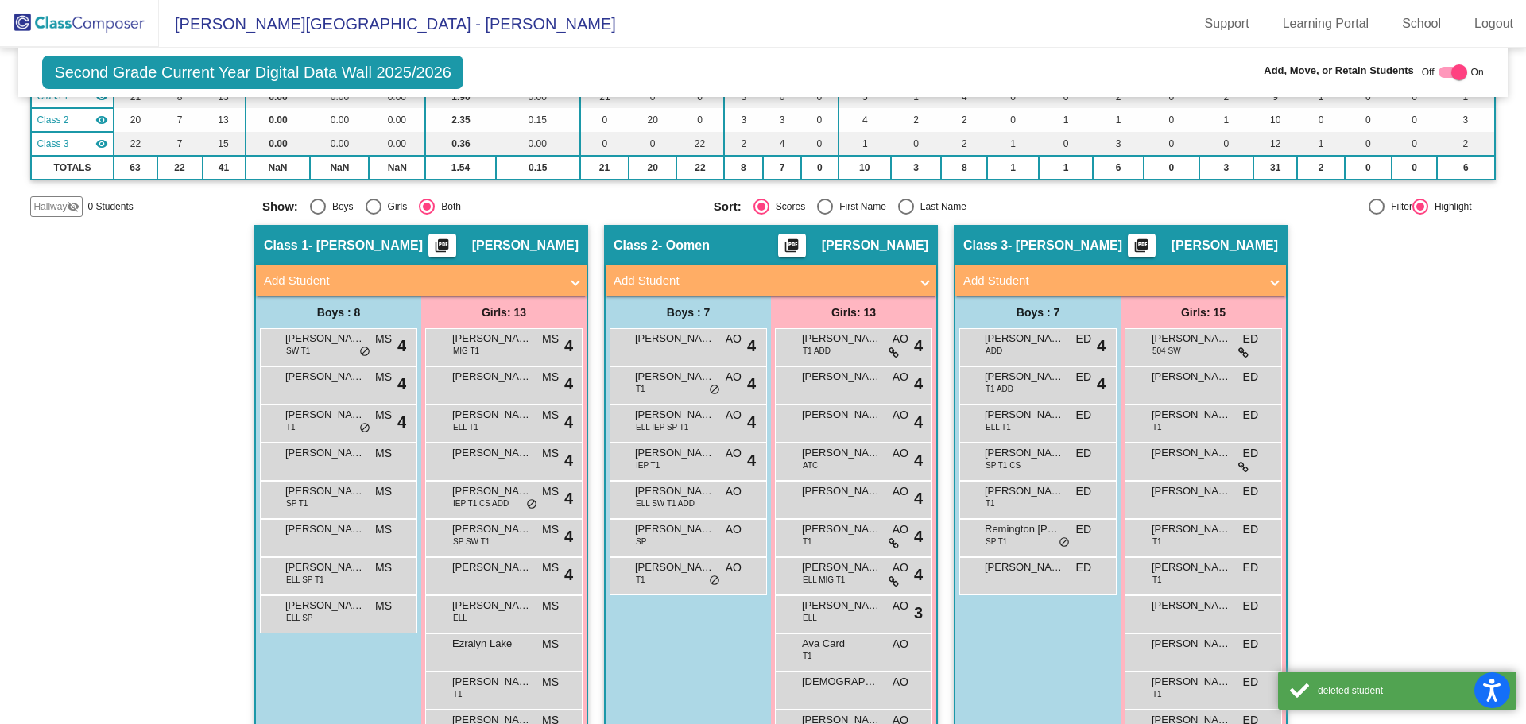
scroll to position [0, 0]
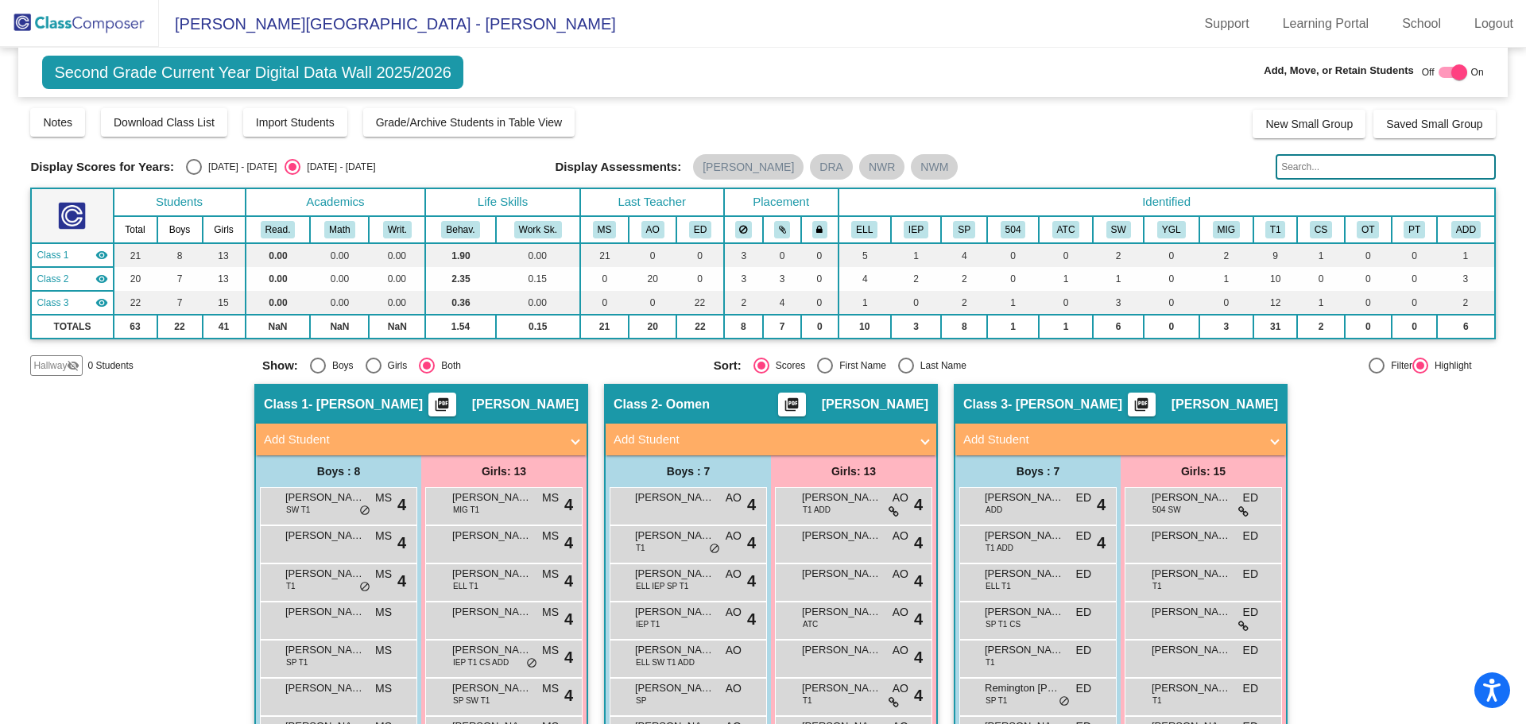
click at [111, 18] on img at bounding box center [79, 23] width 159 height 47
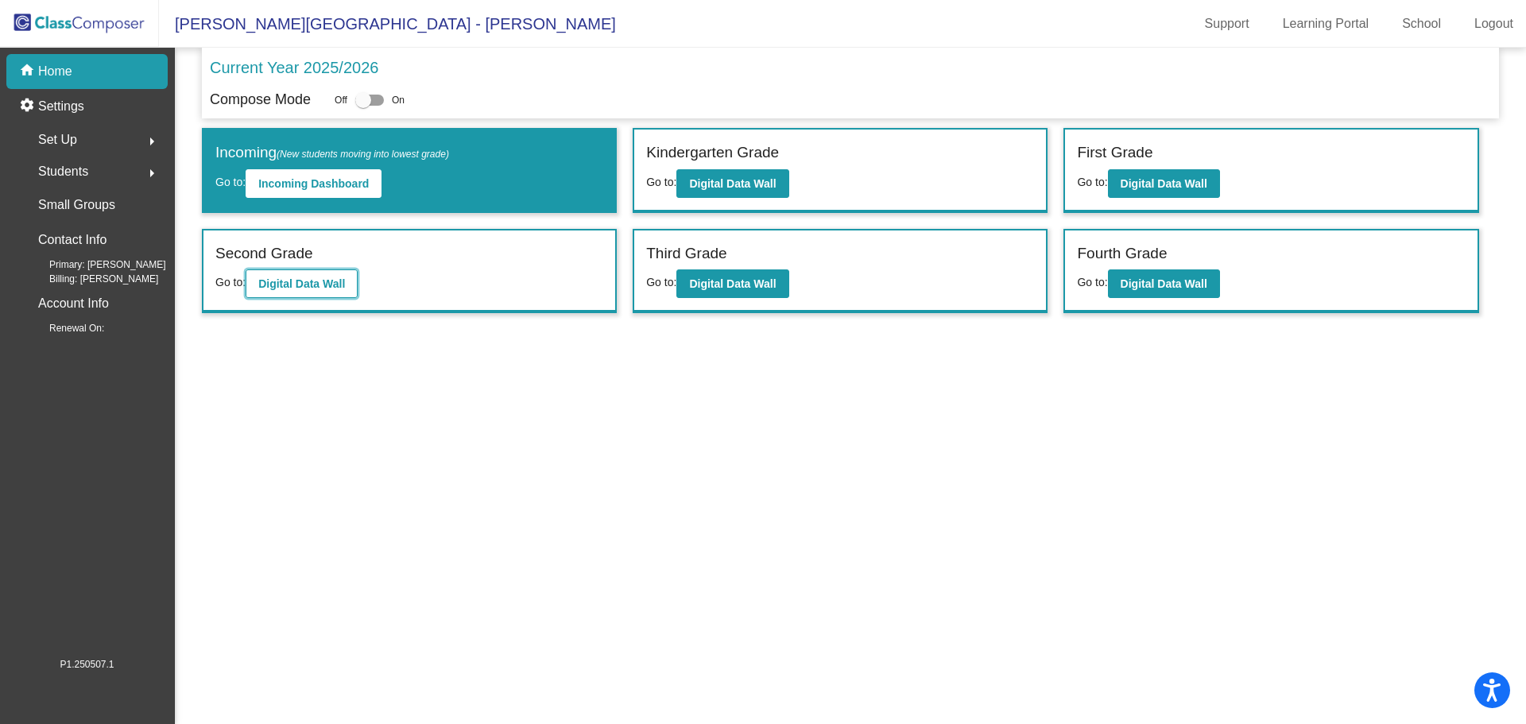
click at [269, 282] on b "Digital Data Wall" at bounding box center [301, 283] width 87 height 13
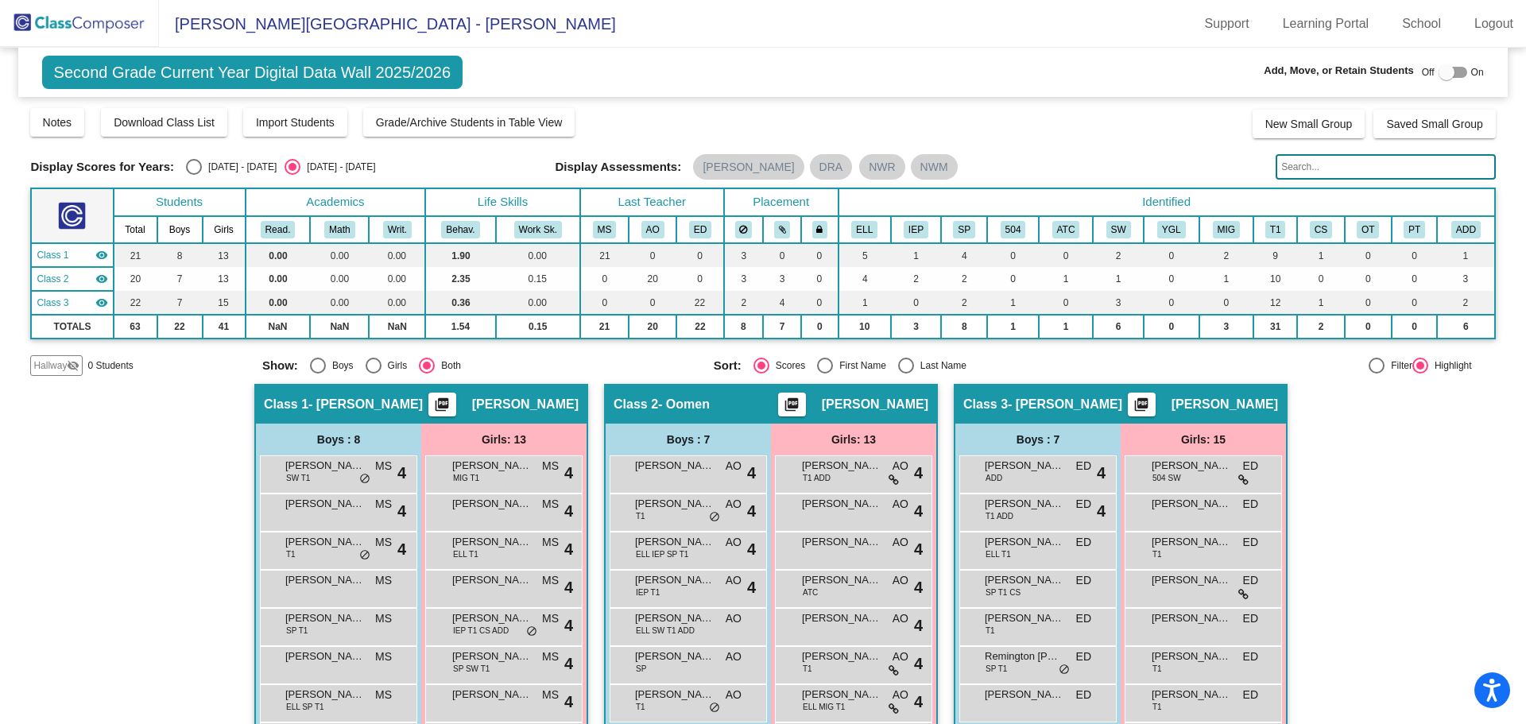
scroll to position [80, 0]
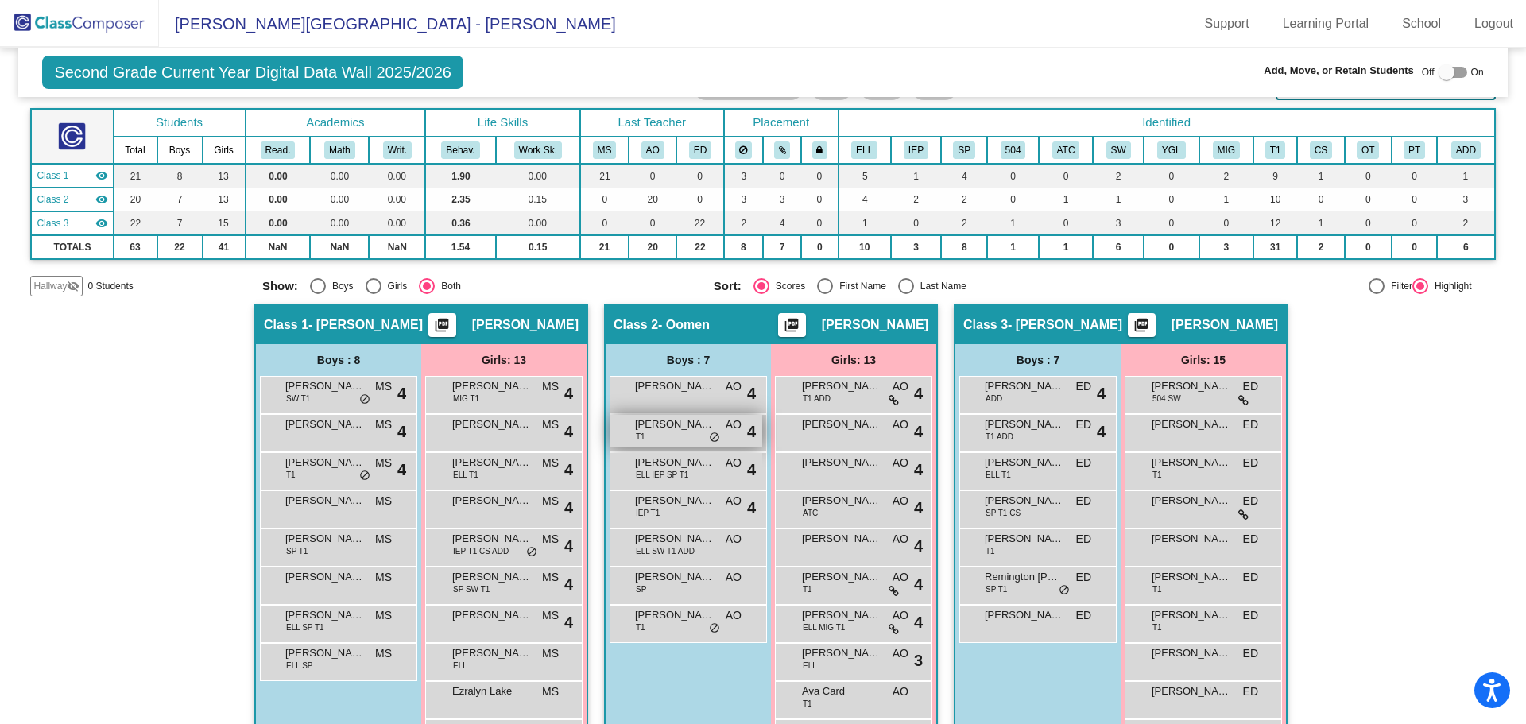
click at [668, 427] on span "[PERSON_NAME]" at bounding box center [675, 425] width 80 height 16
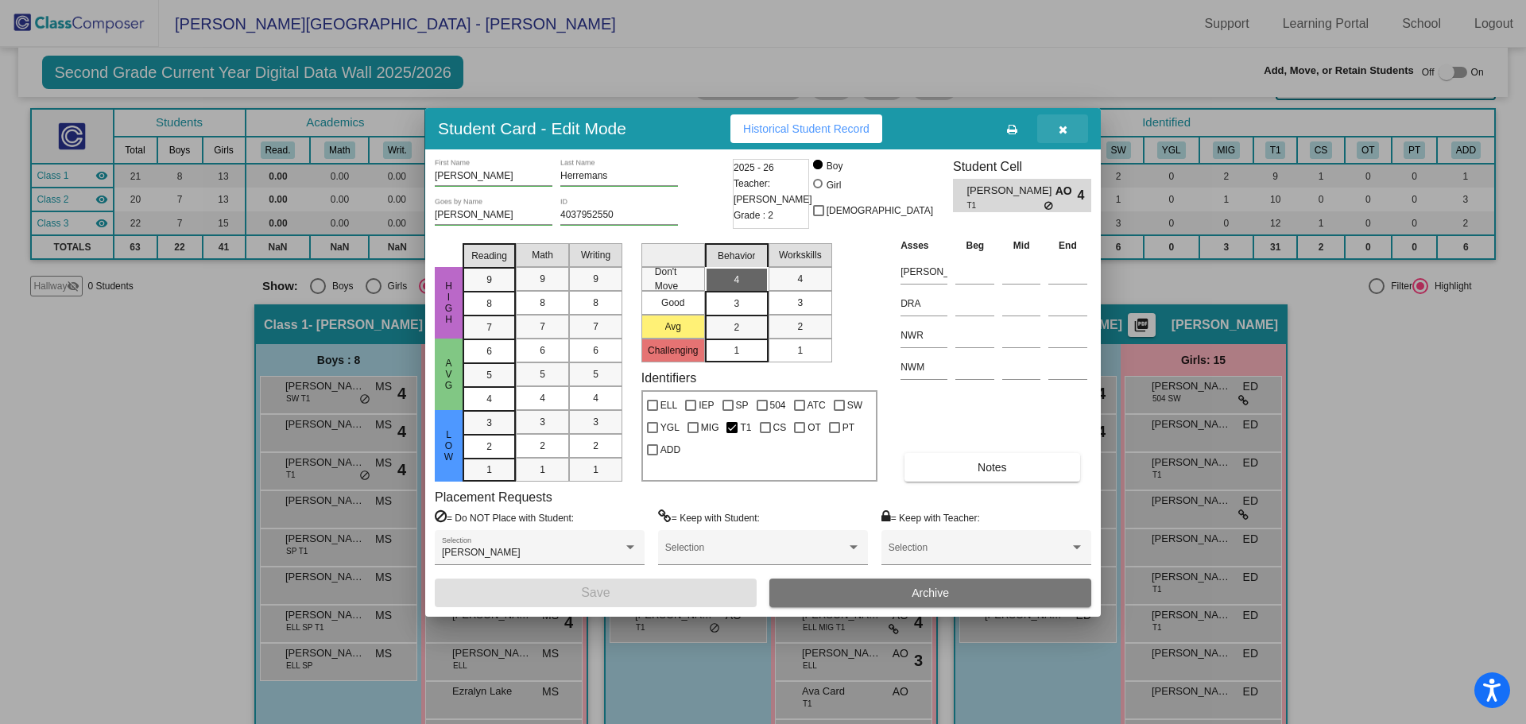
click at [1059, 126] on icon "button" at bounding box center [1063, 129] width 9 height 11
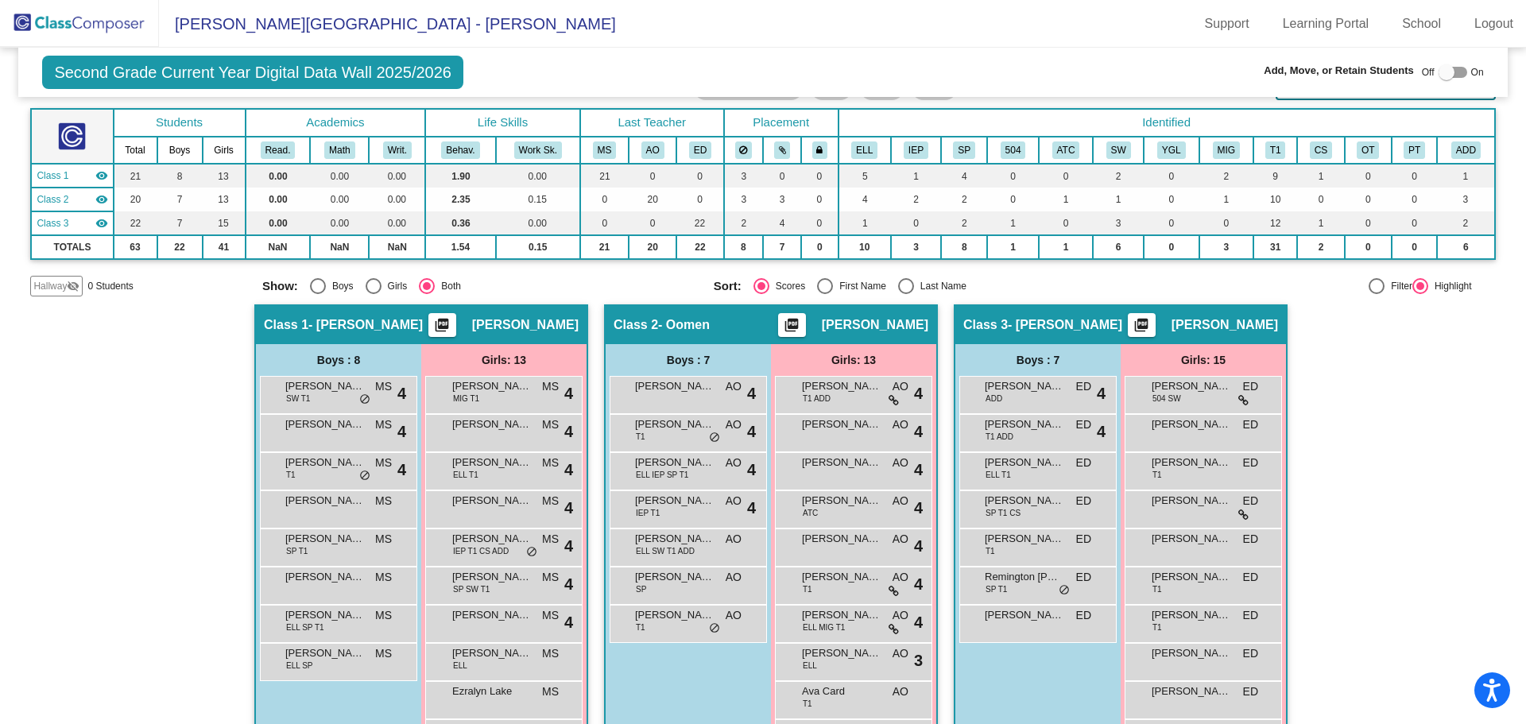
click at [153, 436] on div "Hallway - Hallway Class picture_as_pdf Add Student First Name Last Name Student…" at bounding box center [762, 639] width 1465 height 669
click at [107, 25] on img at bounding box center [79, 23] width 159 height 47
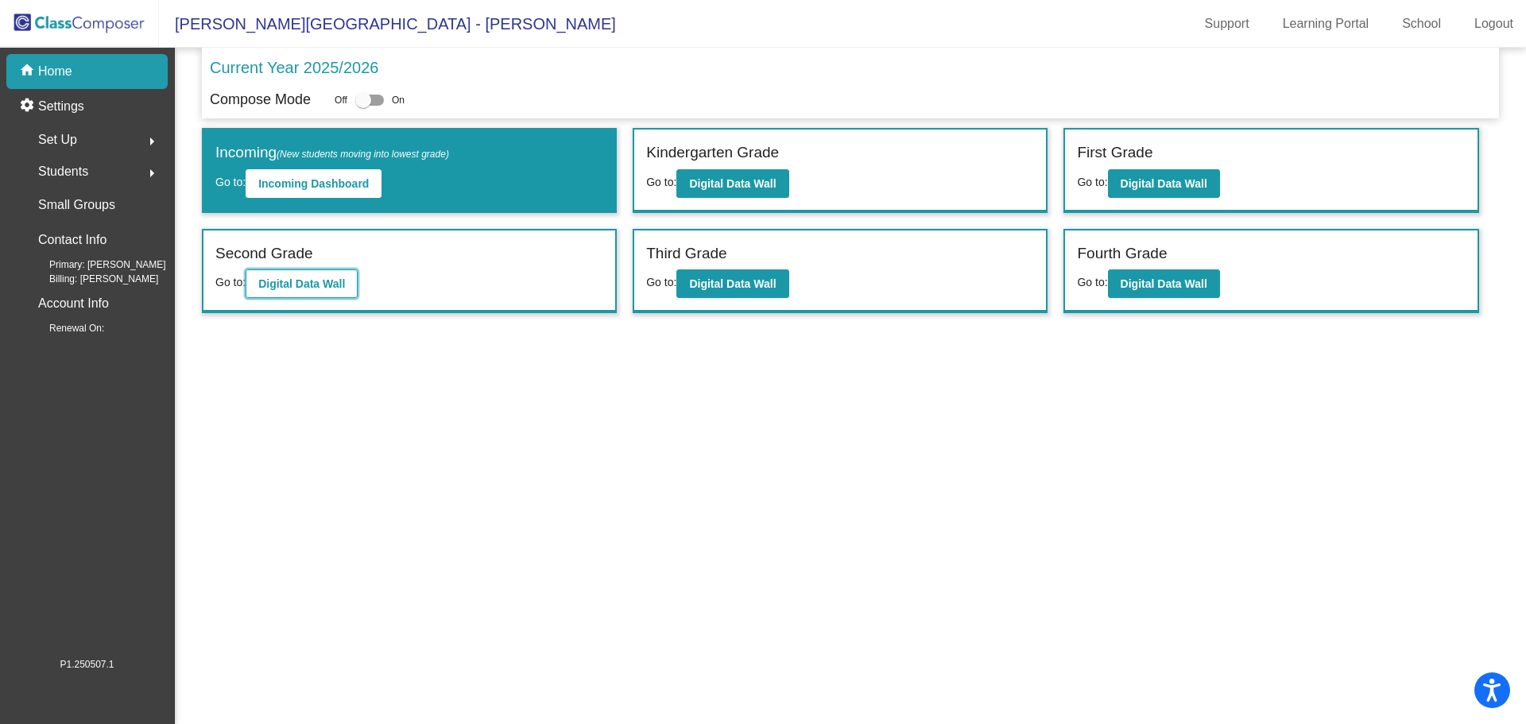
click at [300, 283] on b "Digital Data Wall" at bounding box center [301, 283] width 87 height 13
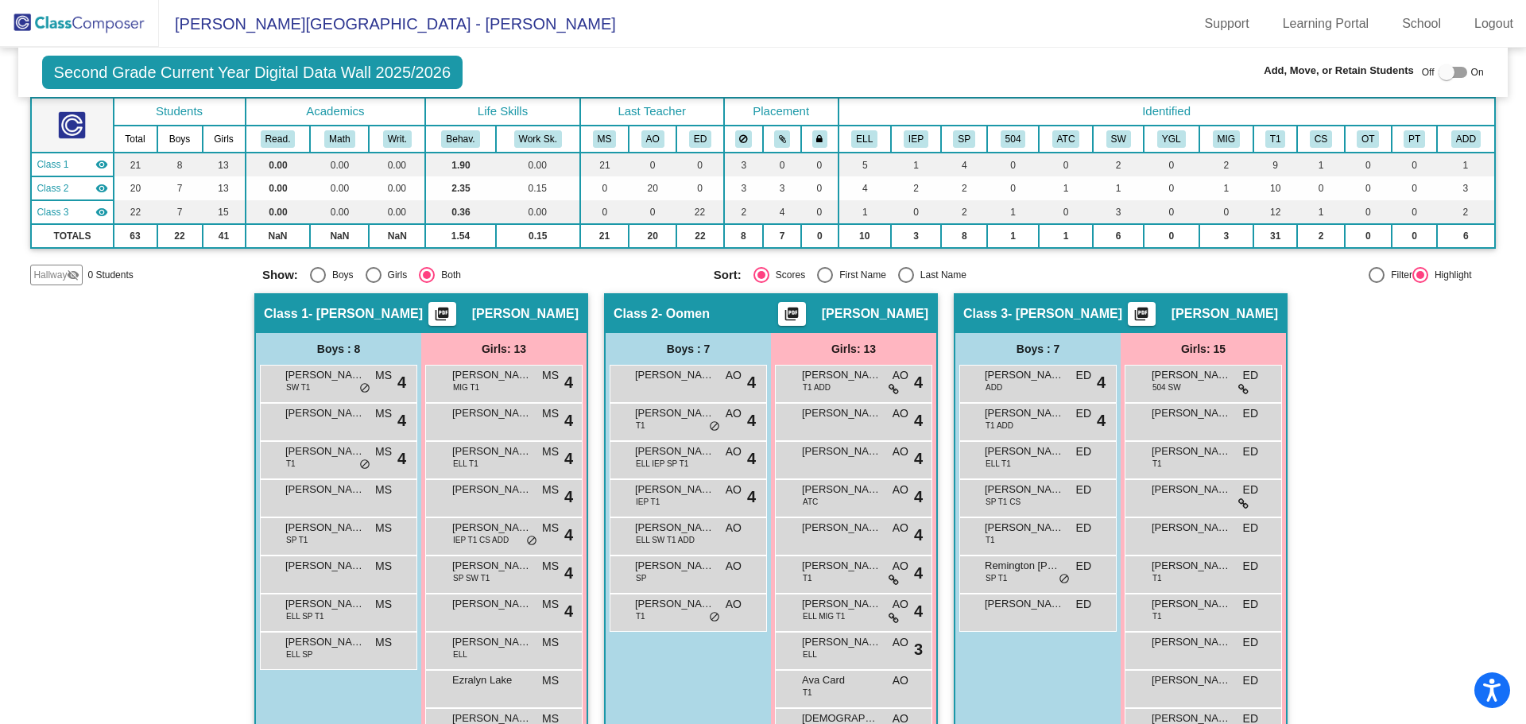
scroll to position [329, 0]
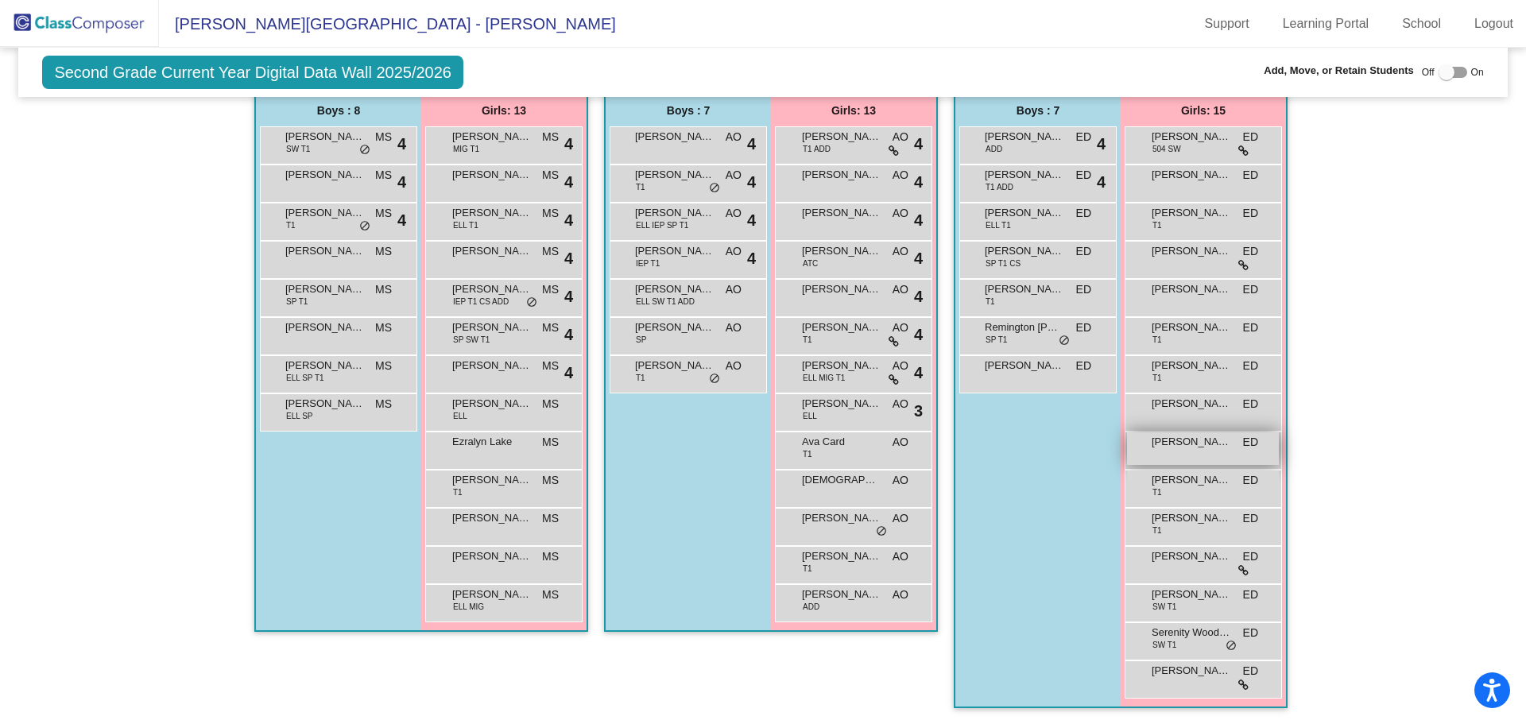
click at [1206, 444] on span "[PERSON_NAME]" at bounding box center [1192, 442] width 80 height 16
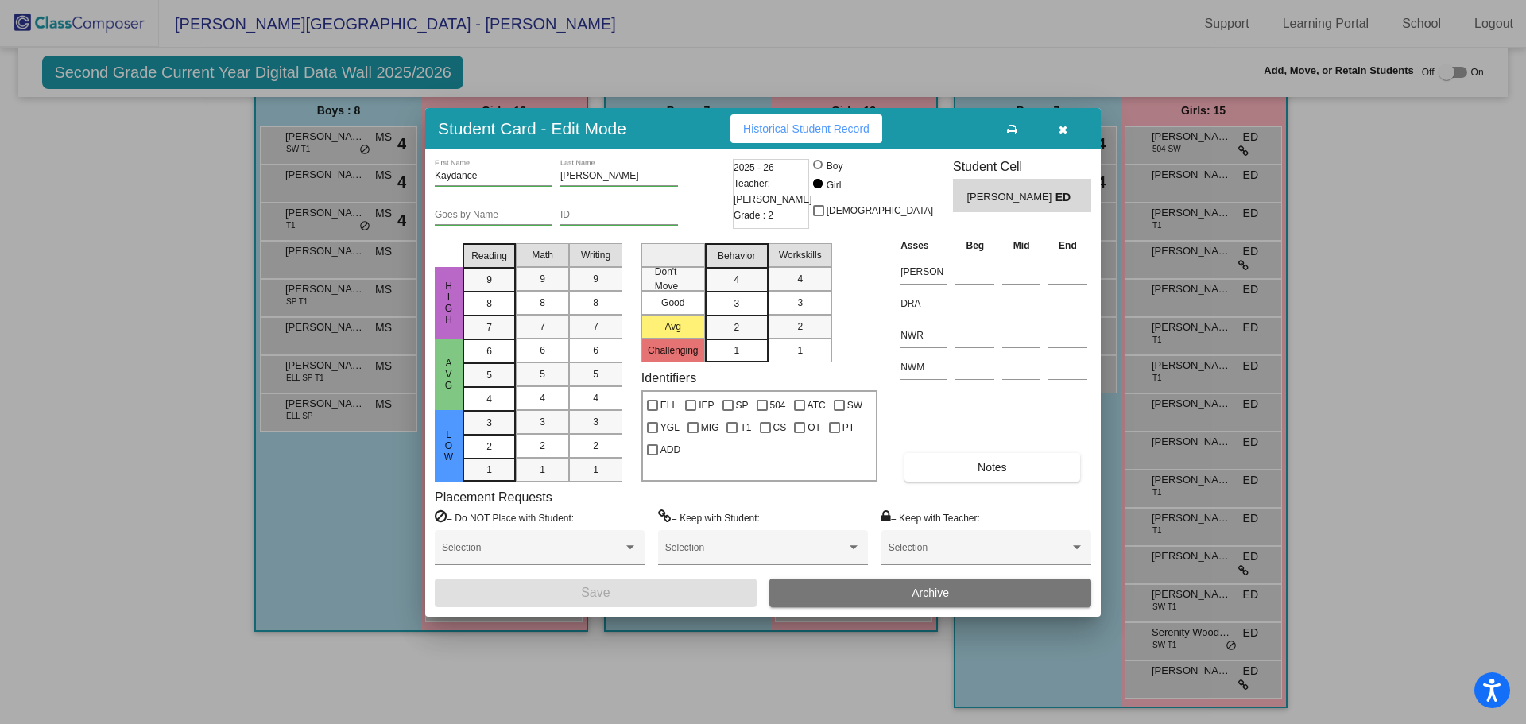
click at [576, 179] on input "[PERSON_NAME]" at bounding box center [620, 176] width 118 height 11
type input "[PERSON_NAME]"
click at [685, 587] on button "Save" at bounding box center [596, 593] width 322 height 29
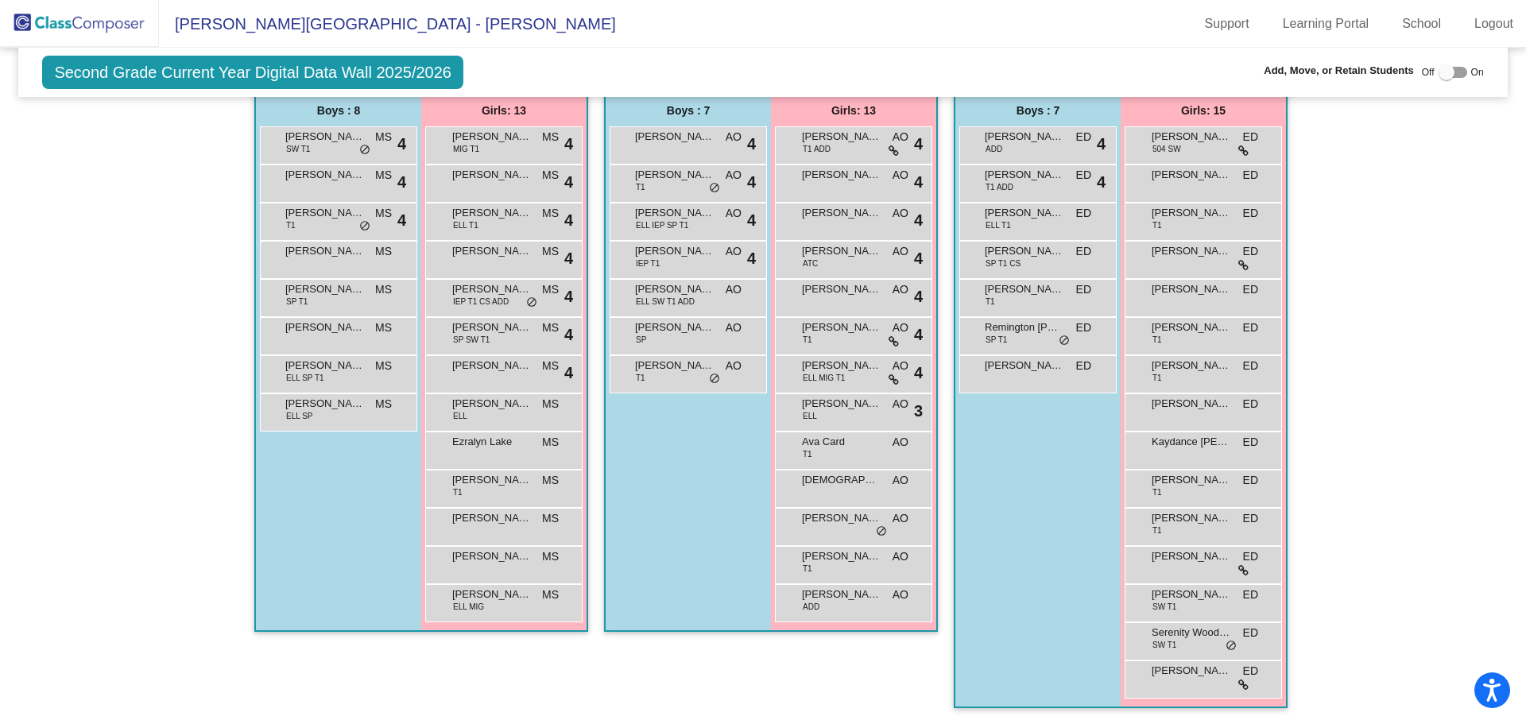
click at [48, 25] on img at bounding box center [79, 23] width 159 height 47
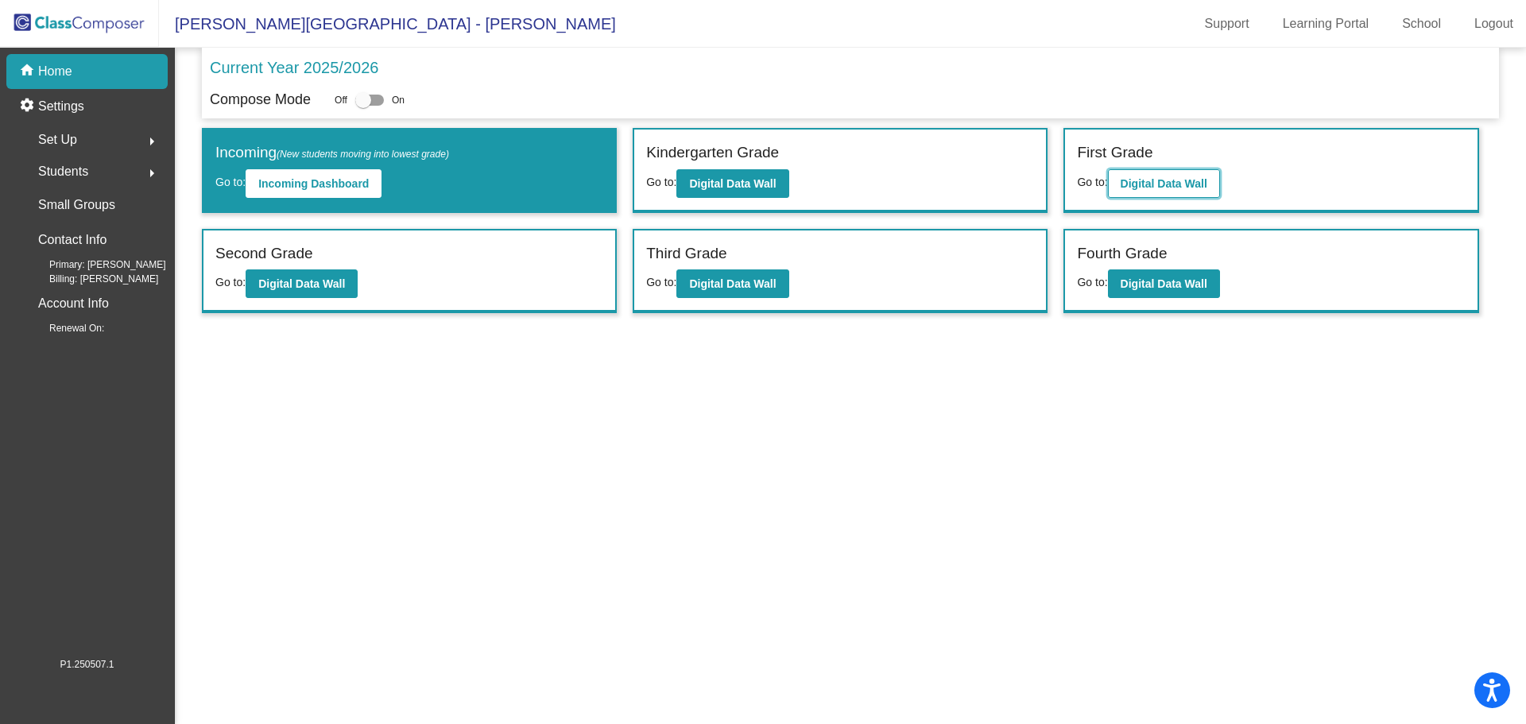
click at [1185, 189] on b "Digital Data Wall" at bounding box center [1164, 183] width 87 height 13
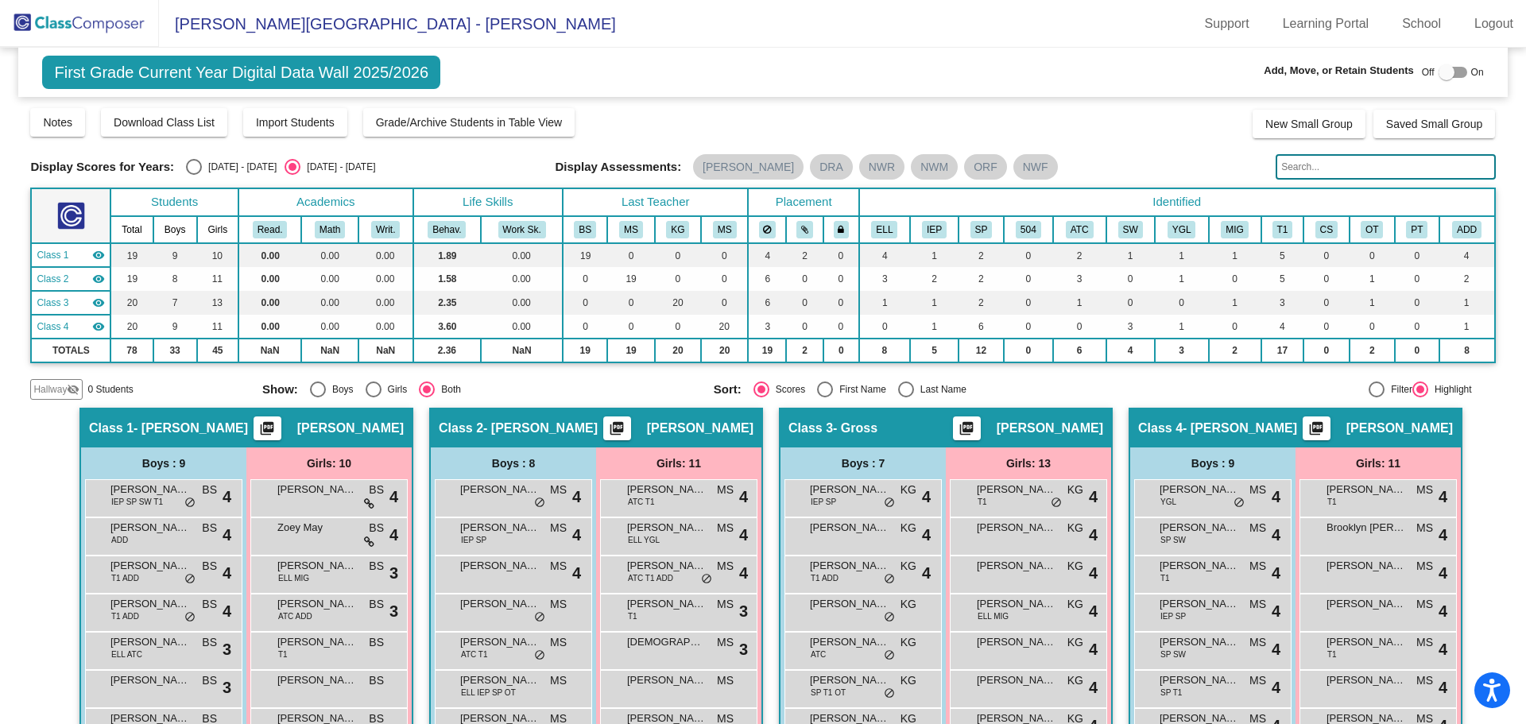
scroll to position [277, 0]
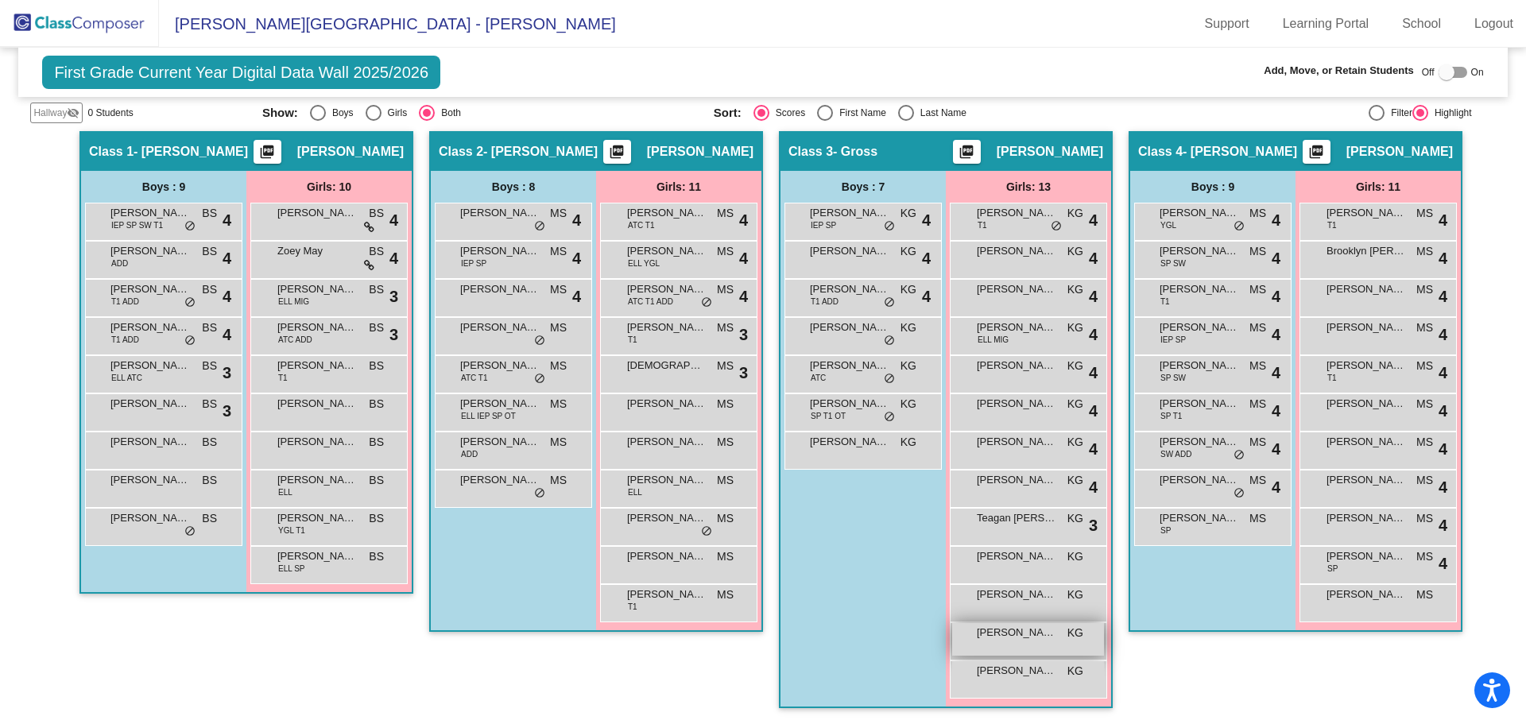
click at [1006, 630] on span "[PERSON_NAME]" at bounding box center [1017, 633] width 80 height 16
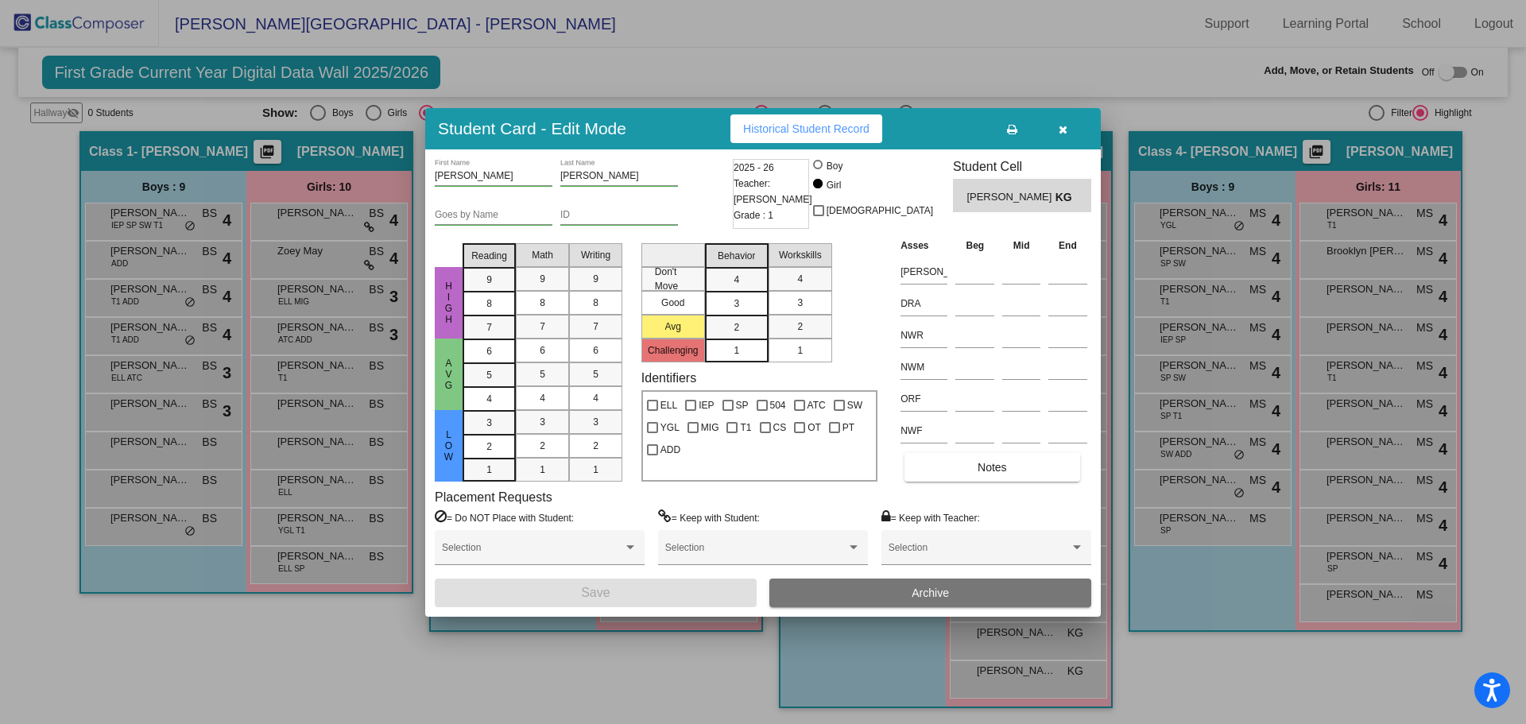
click at [573, 177] on input "[PERSON_NAME]" at bounding box center [620, 176] width 118 height 11
click at [573, 176] on input "[PERSON_NAME]" at bounding box center [620, 176] width 118 height 11
click at [576, 177] on input "[PERSON_NAME]" at bounding box center [620, 176] width 118 height 11
type input "[PERSON_NAME]"
click at [595, 594] on span "Save" at bounding box center [595, 593] width 29 height 14
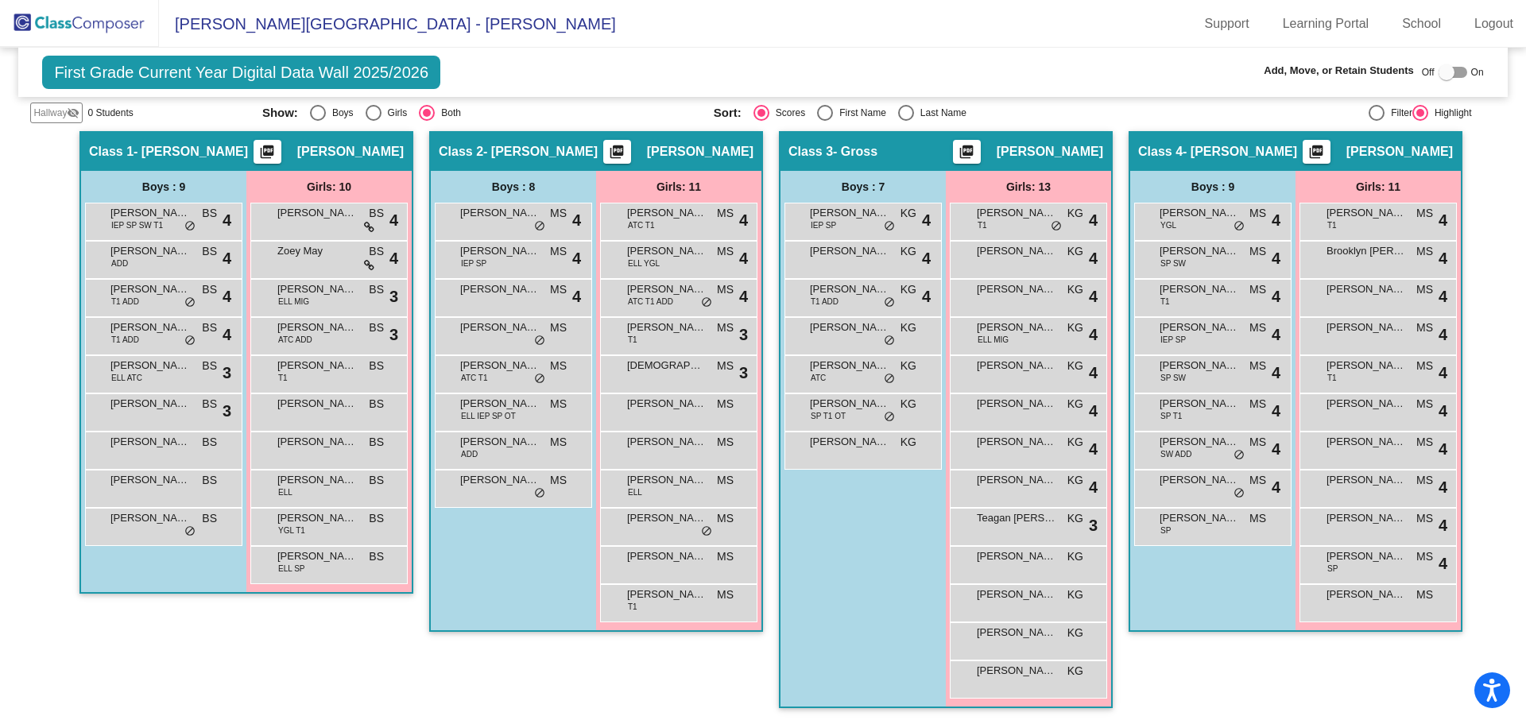
click at [505, 64] on div "First Grade Current Year Digital Data Wall 2025/2026 Add, Move, or Retain Stude…" at bounding box center [762, 72] width 1489 height 49
click at [111, 21] on img at bounding box center [79, 23] width 159 height 47
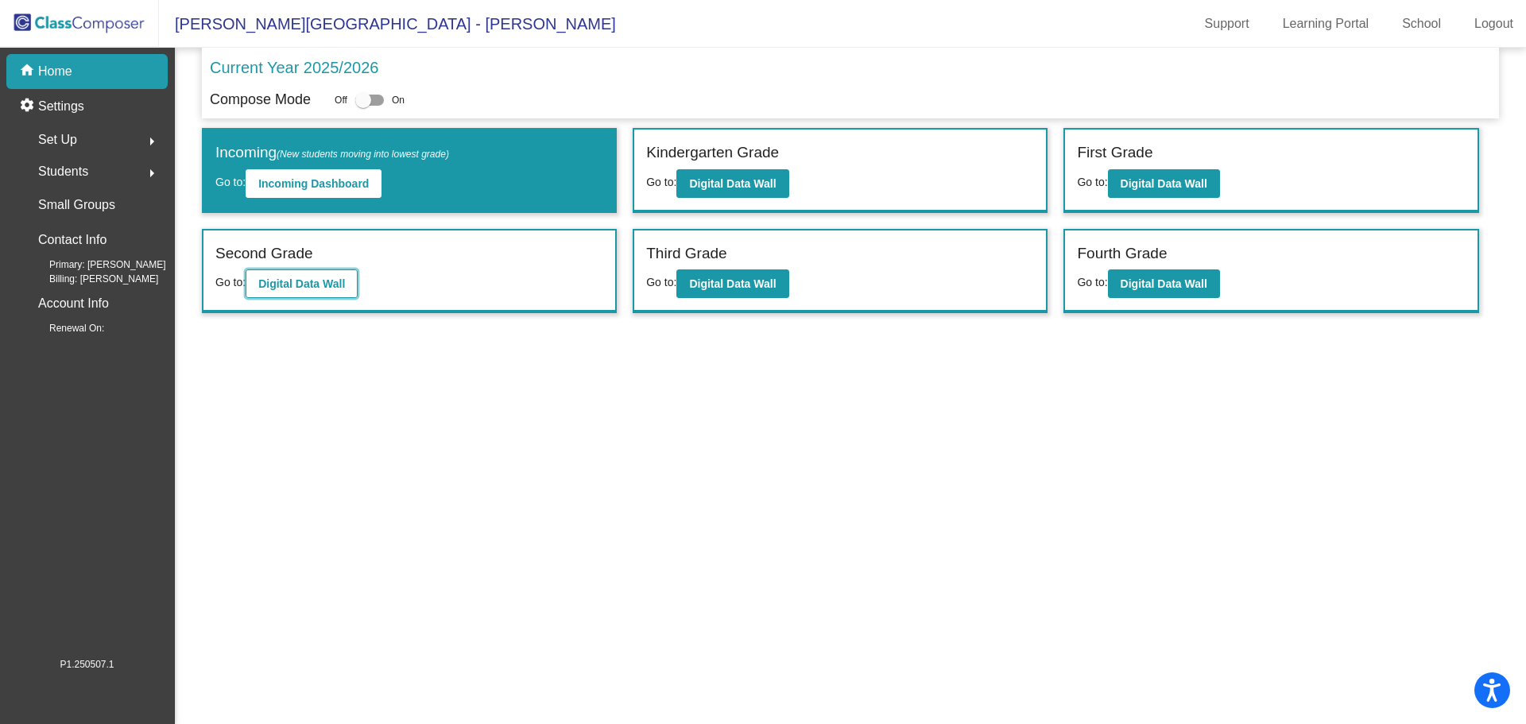
click at [297, 284] on b "Digital Data Wall" at bounding box center [301, 283] width 87 height 13
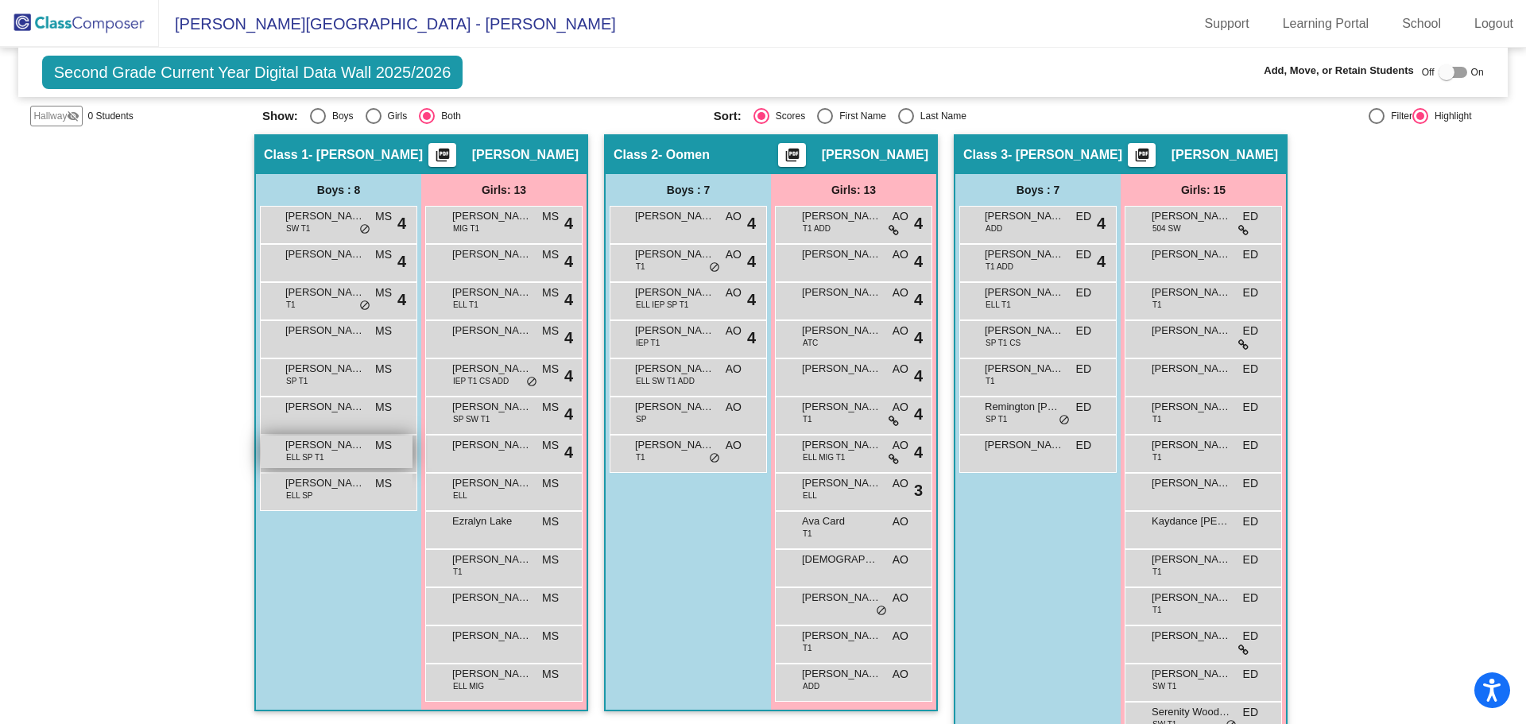
scroll to position [170, 0]
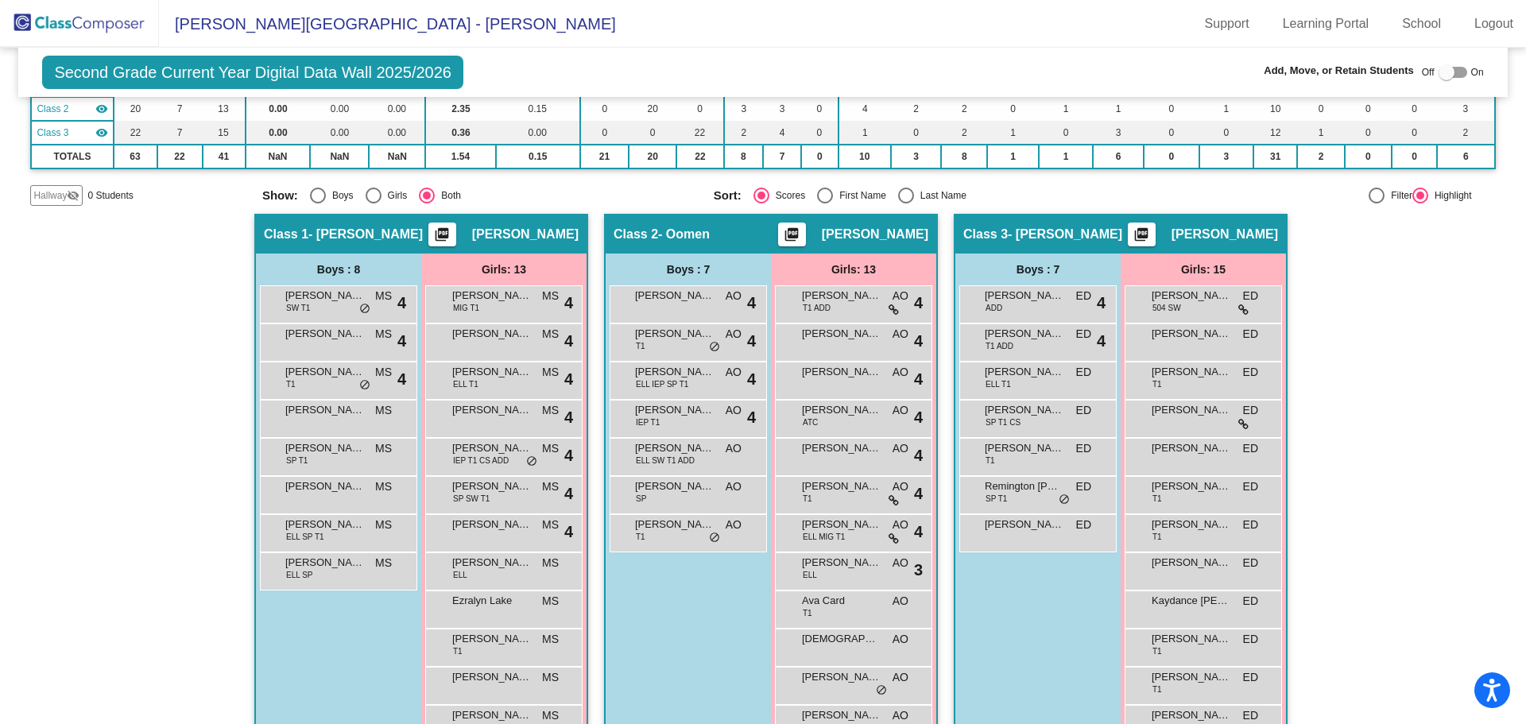
click at [99, 25] on img at bounding box center [79, 23] width 159 height 47
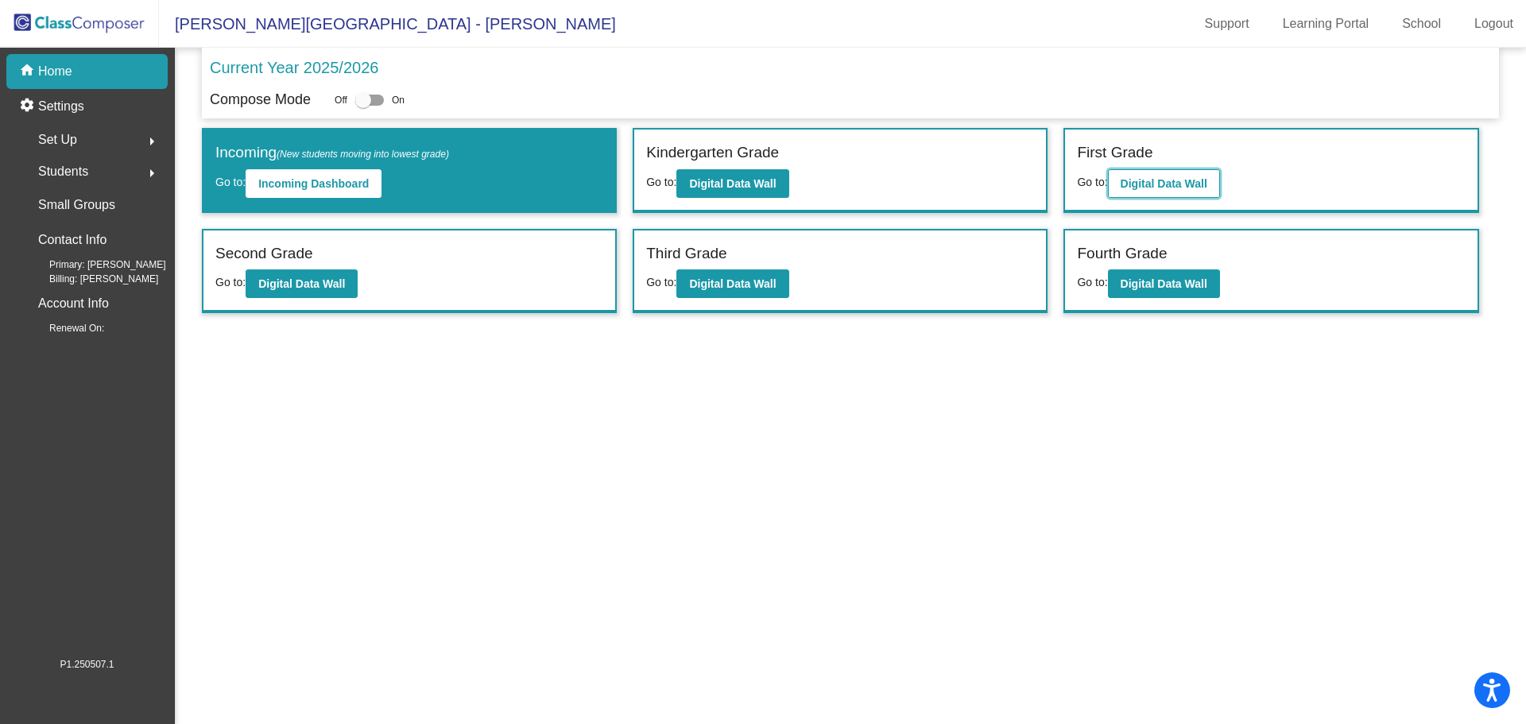
click at [1164, 181] on b "Digital Data Wall" at bounding box center [1164, 183] width 87 height 13
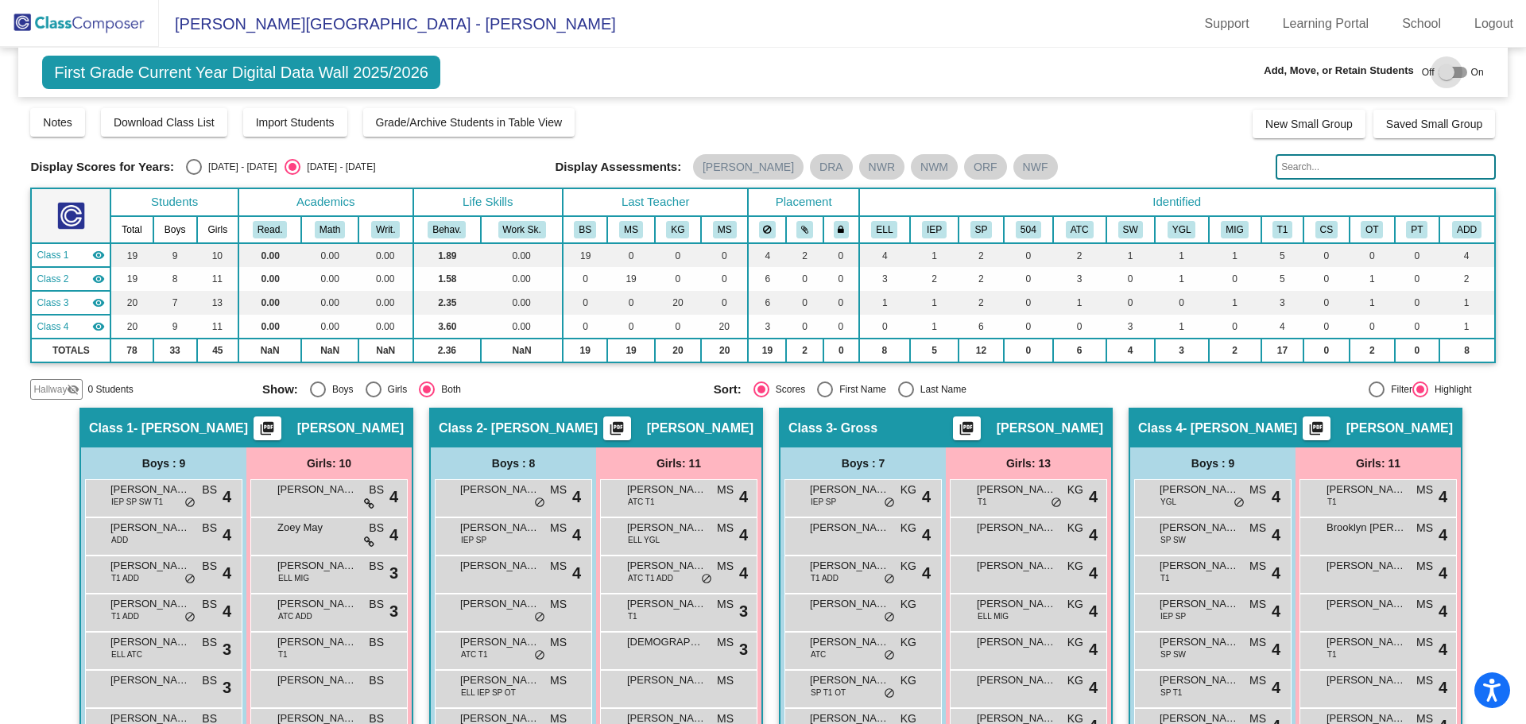
click at [1457, 71] on div at bounding box center [1453, 72] width 29 height 11
checkbox input "true"
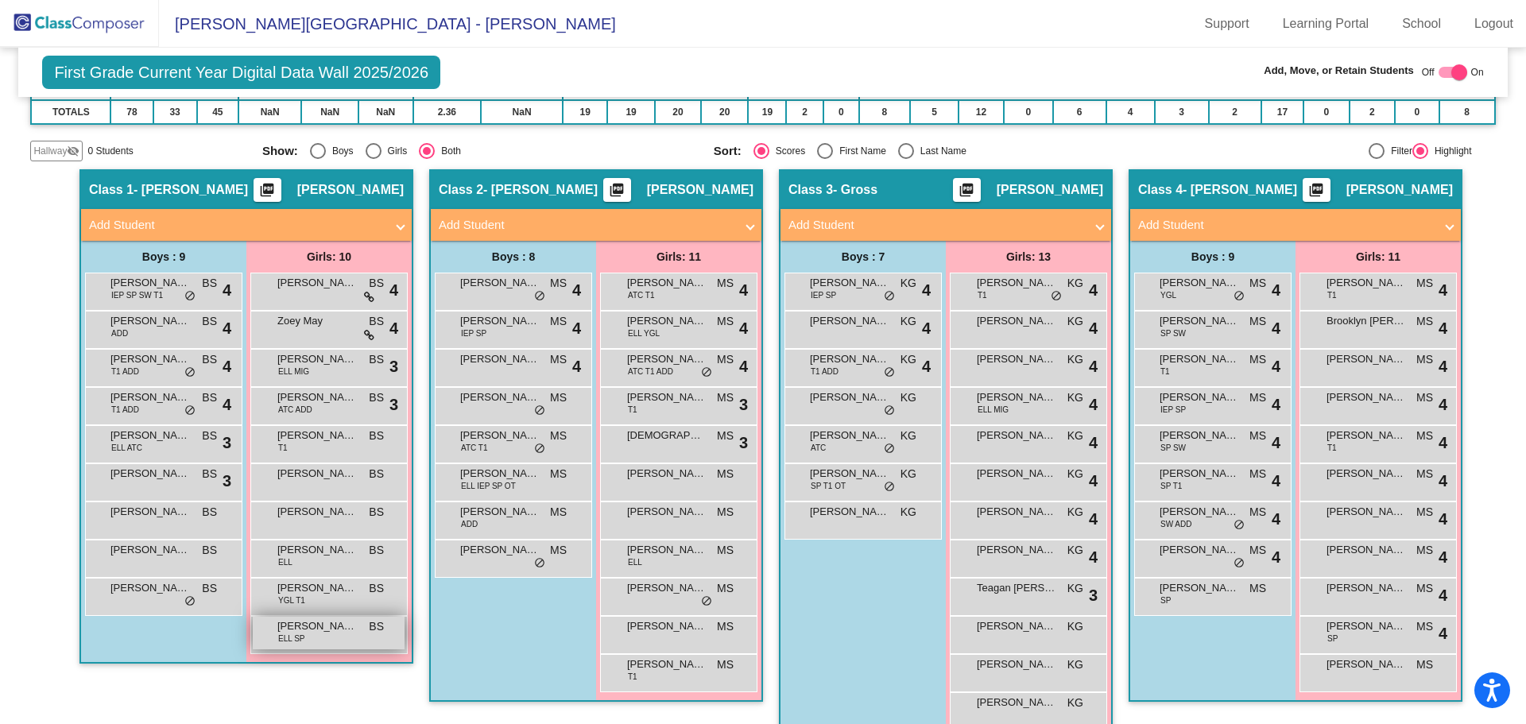
scroll to position [308, 0]
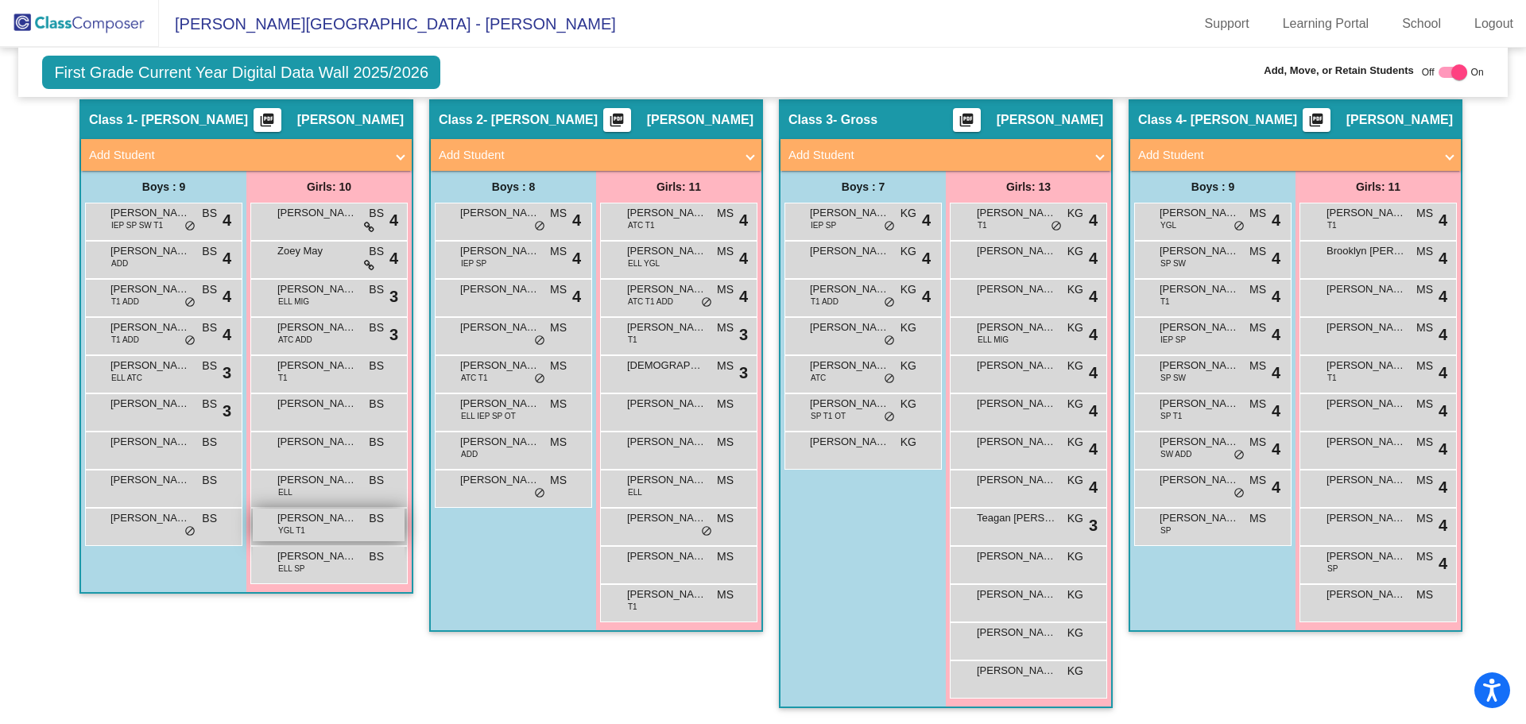
click at [312, 514] on span "[PERSON_NAME]" at bounding box center [317, 518] width 80 height 16
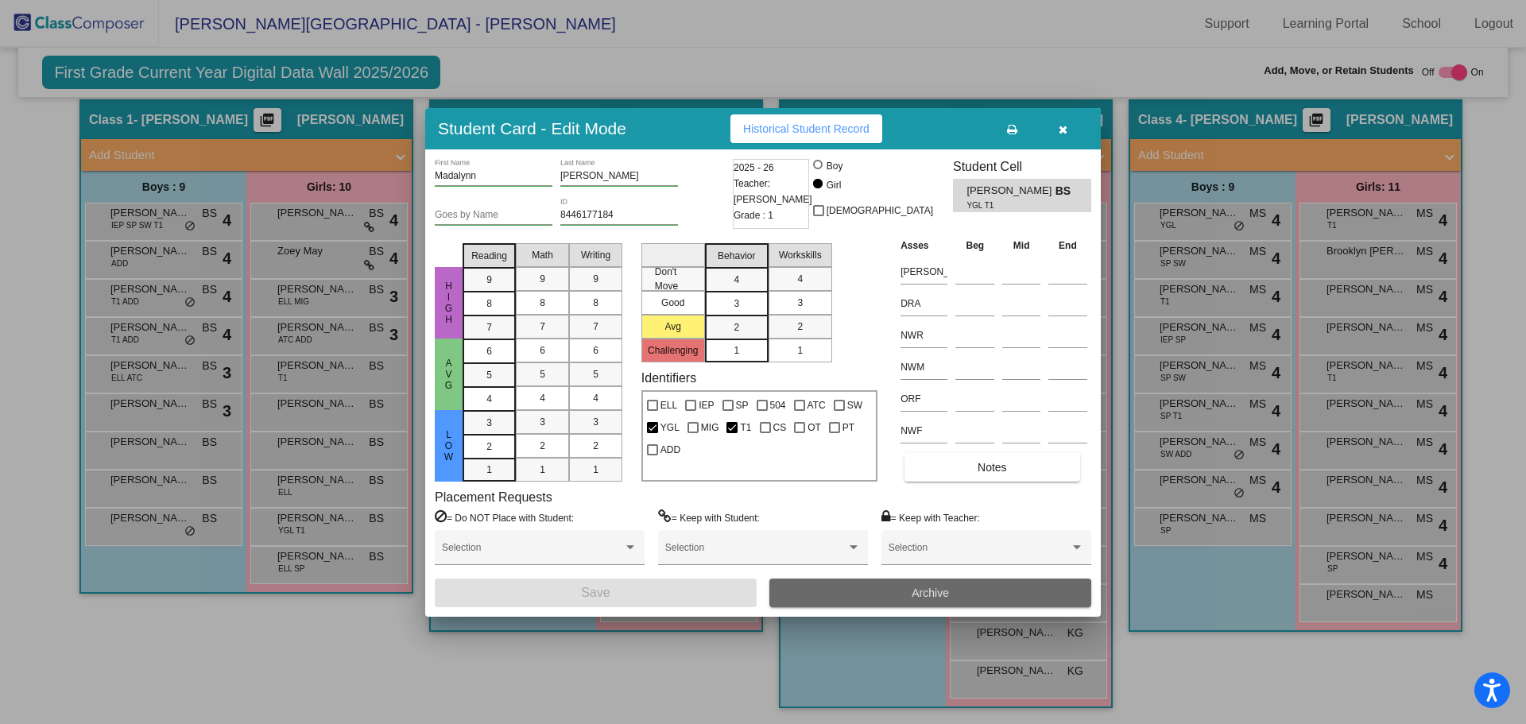
click at [939, 588] on span "Archive" at bounding box center [930, 593] width 37 height 13
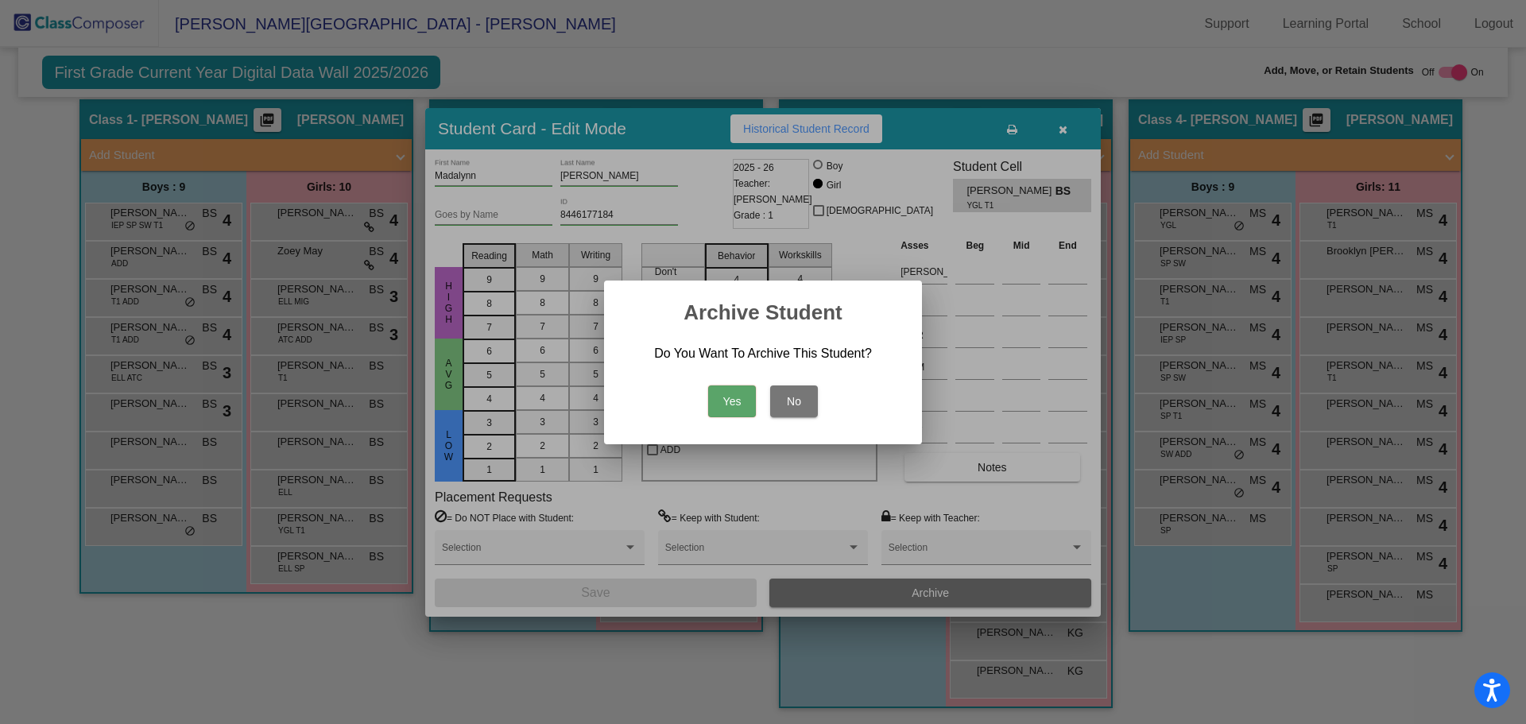
click at [720, 397] on button "Yes" at bounding box center [732, 402] width 48 height 32
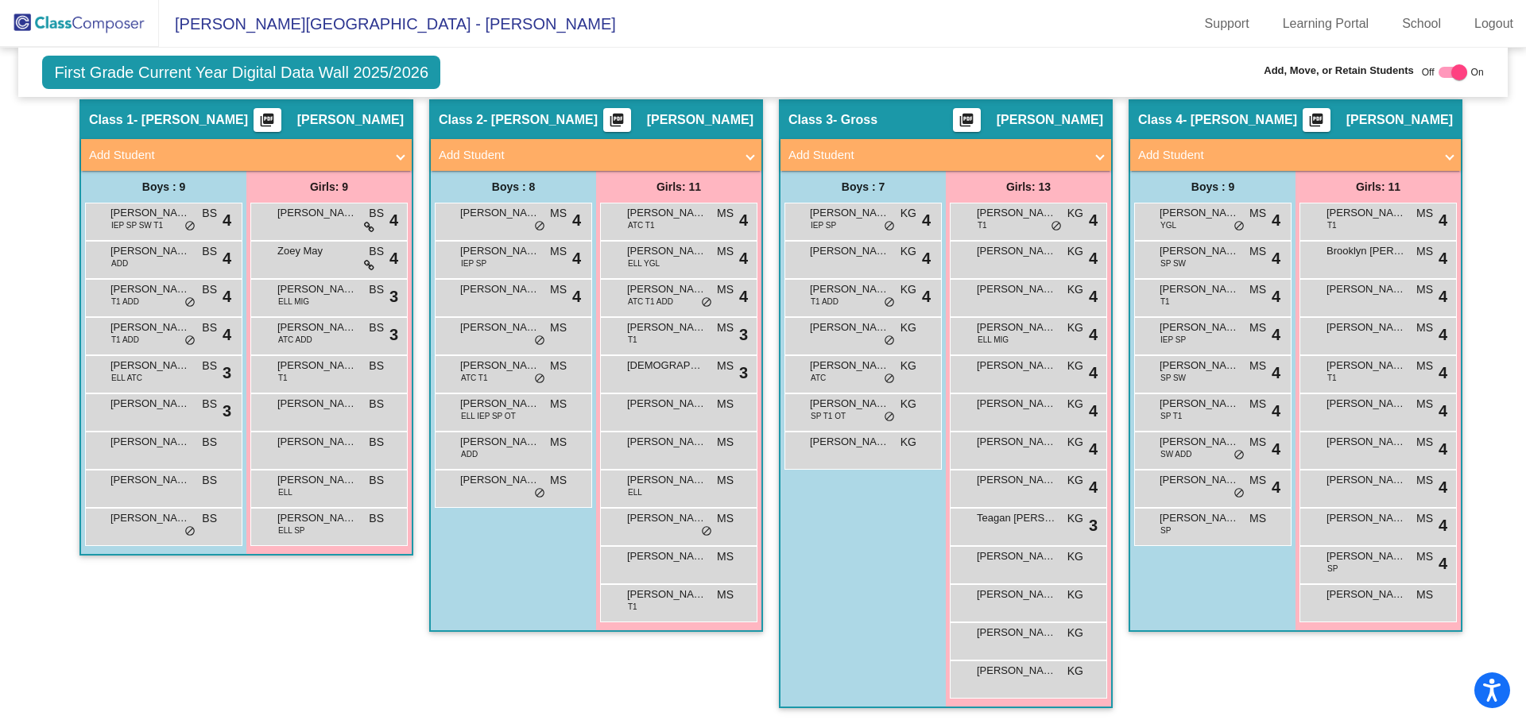
scroll to position [149, 0]
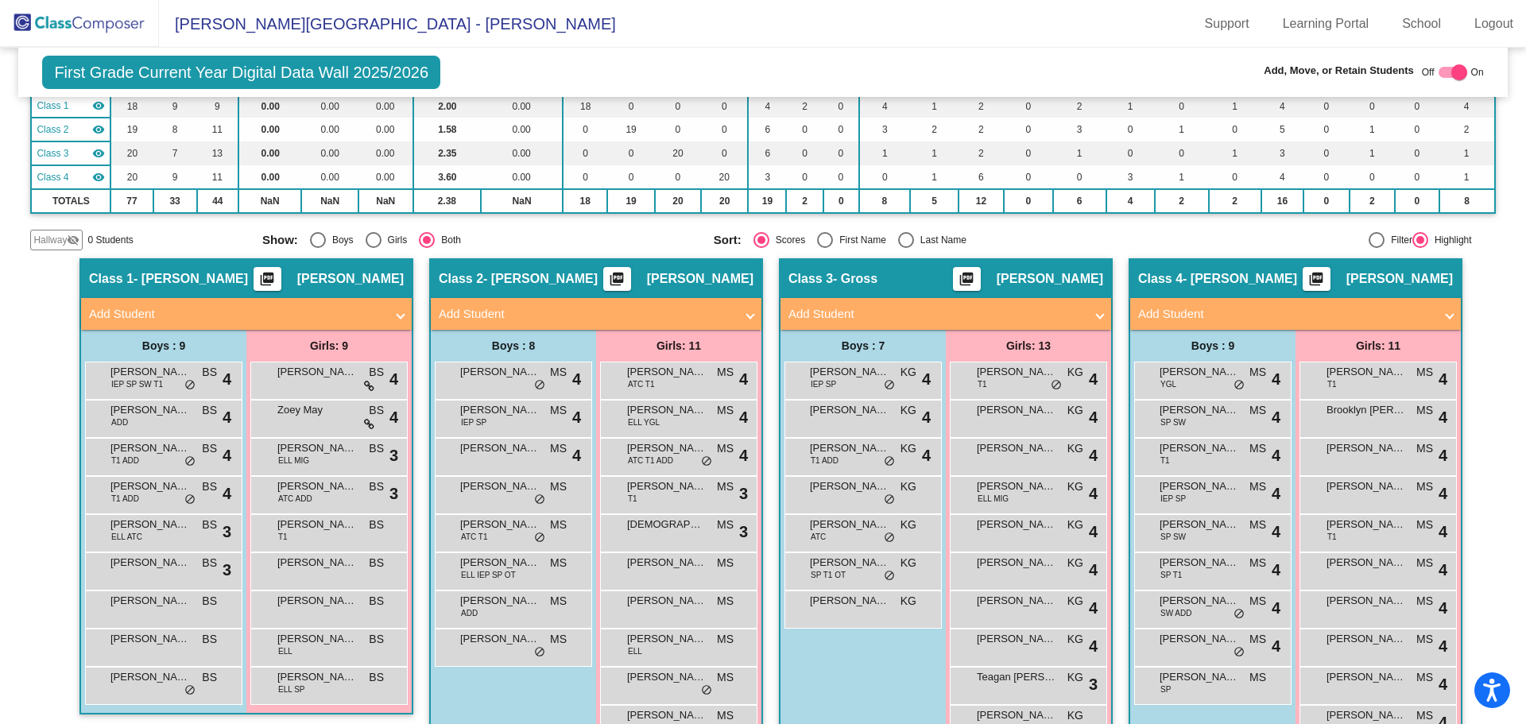
click at [80, 22] on img at bounding box center [79, 23] width 159 height 47
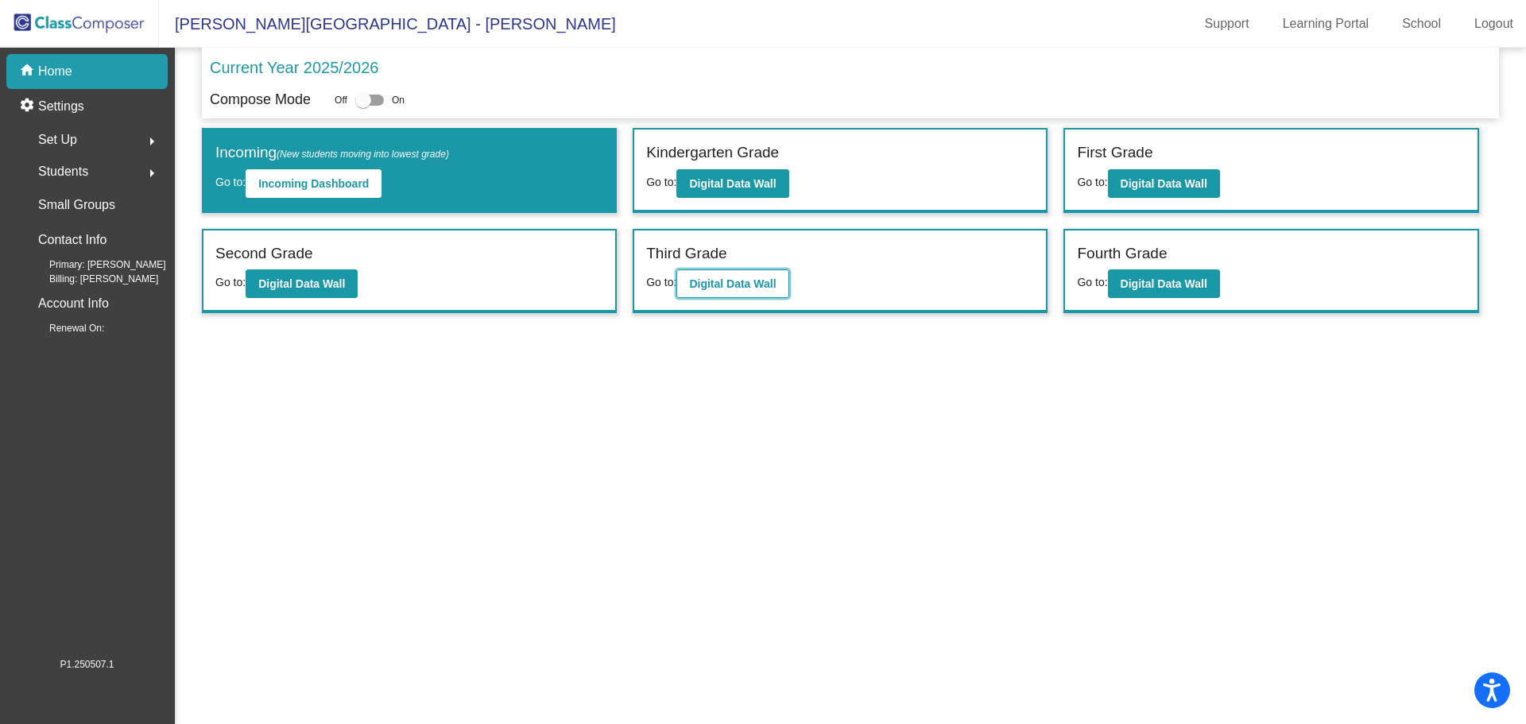
click at [727, 280] on b "Digital Data Wall" at bounding box center [732, 283] width 87 height 13
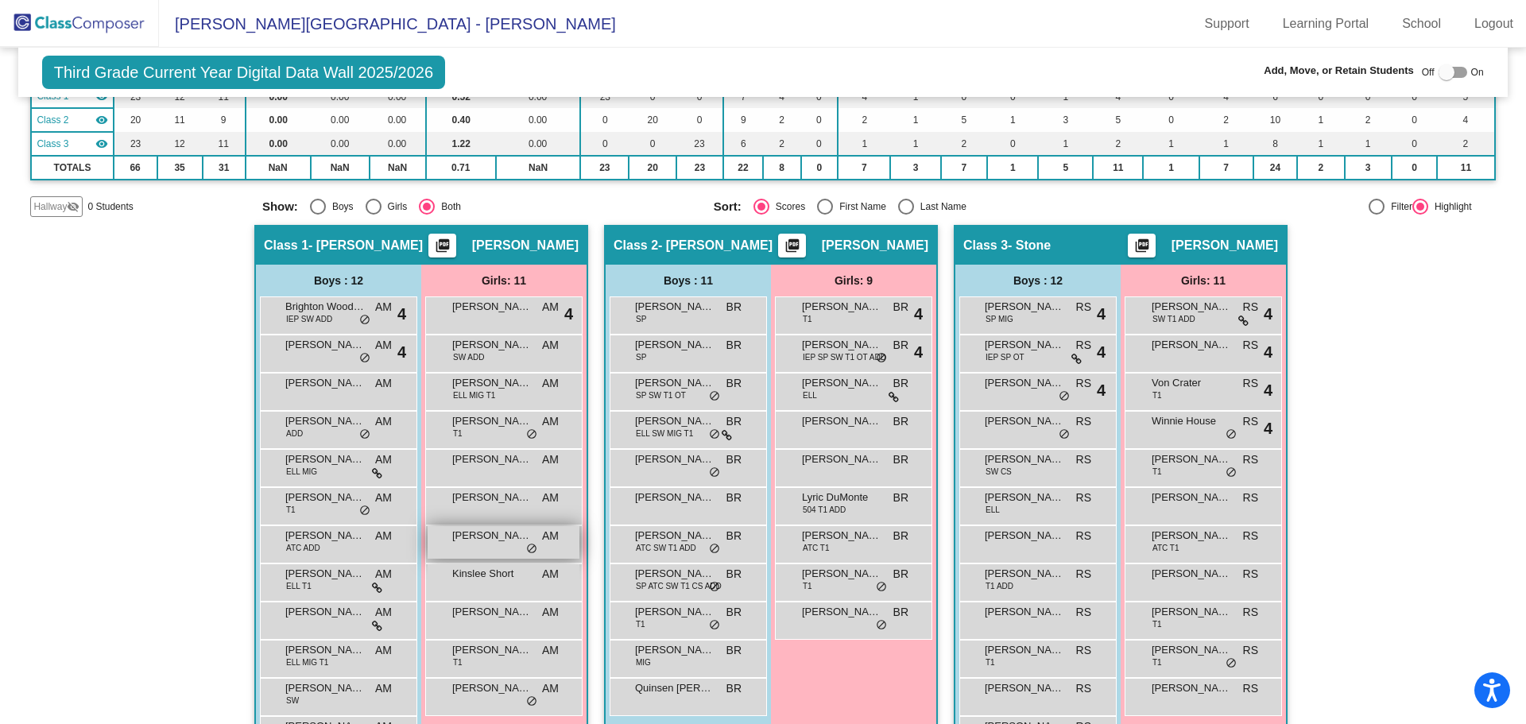
scroll to position [215, 0]
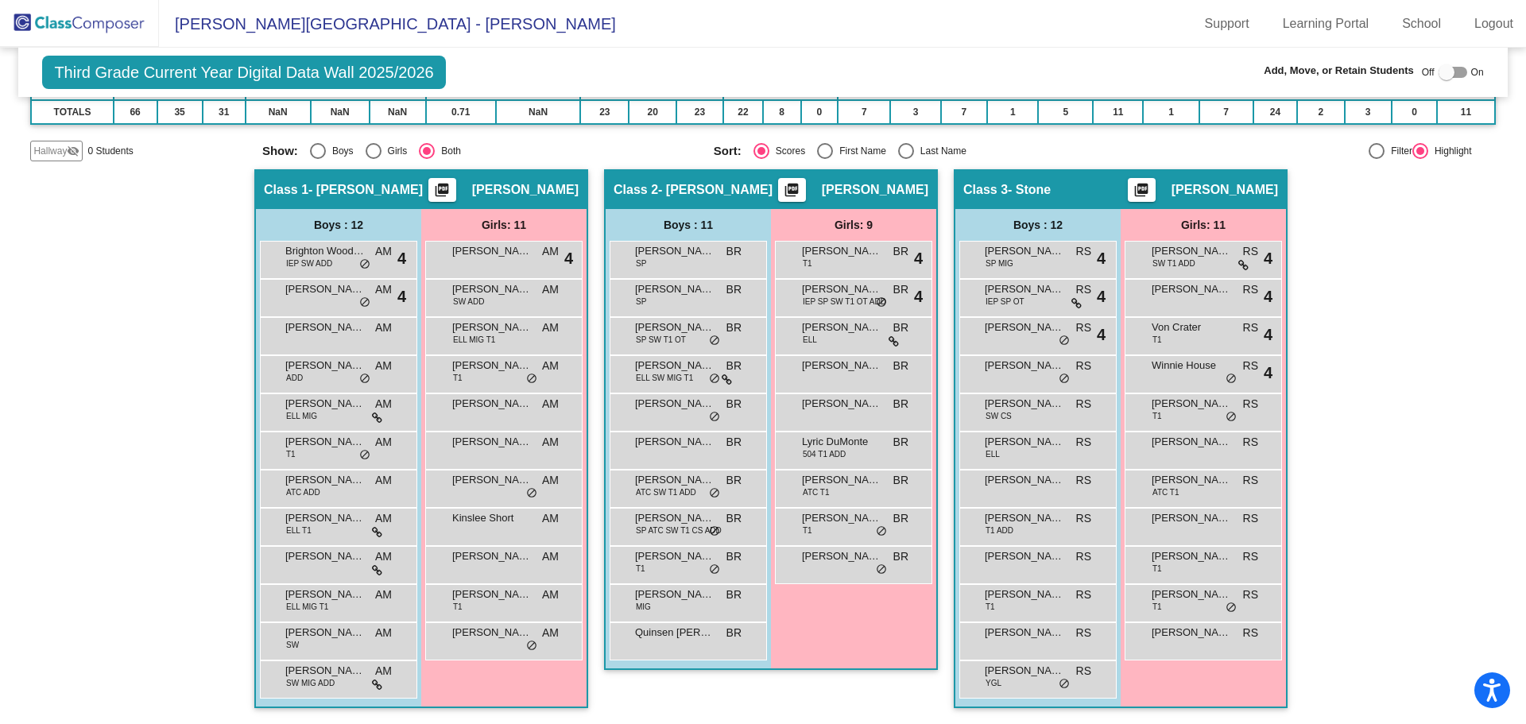
click at [48, 24] on img at bounding box center [79, 23] width 159 height 47
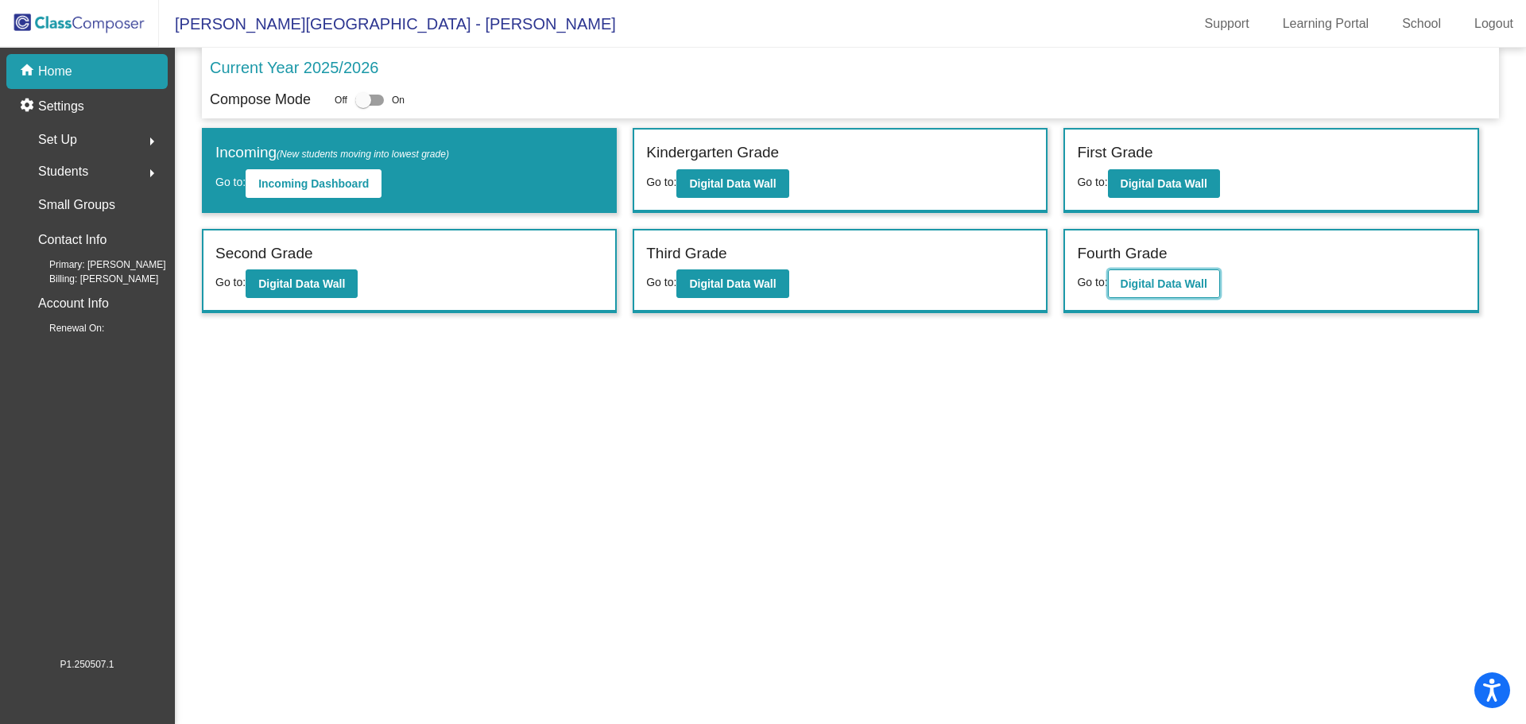
click at [1150, 277] on b "Digital Data Wall" at bounding box center [1164, 283] width 87 height 13
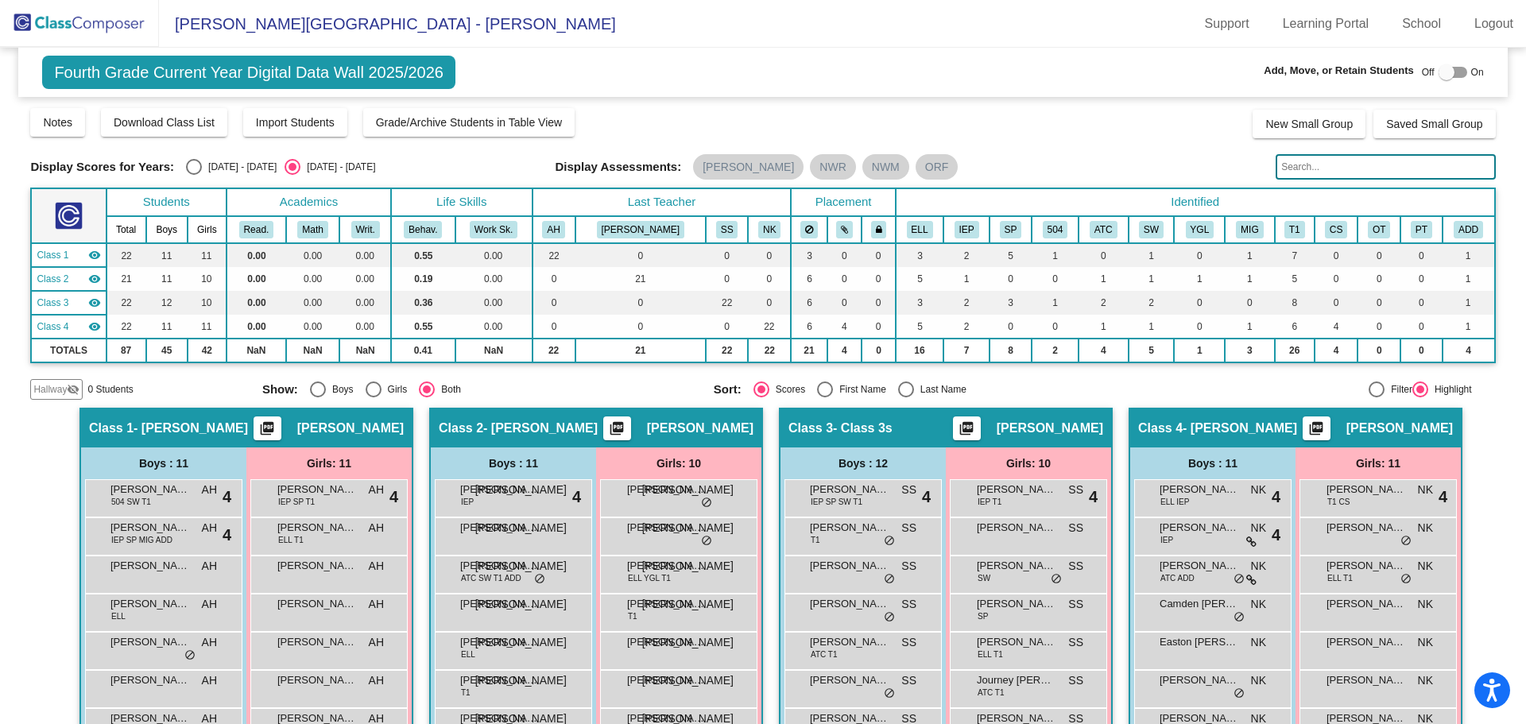
click at [97, 18] on img at bounding box center [79, 23] width 159 height 47
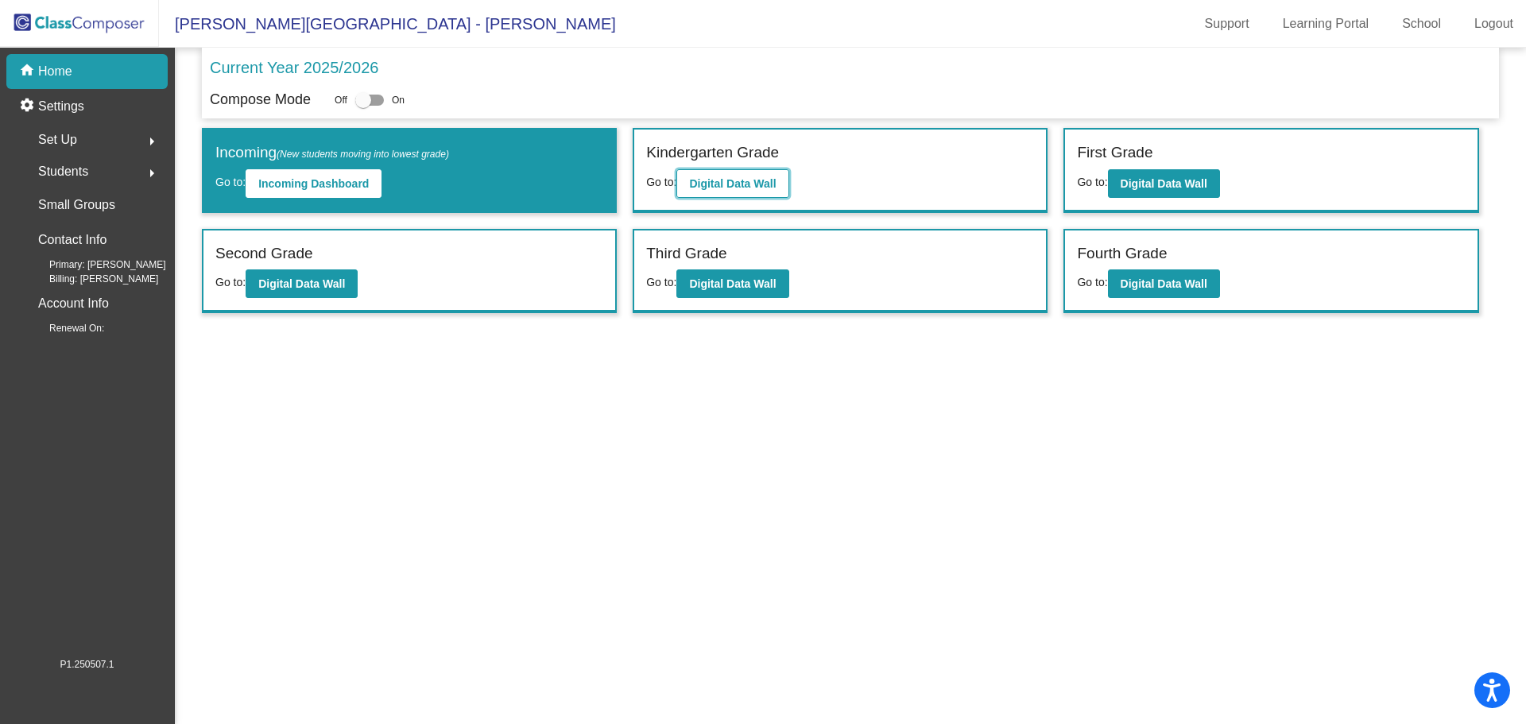
click at [704, 180] on b "Digital Data Wall" at bounding box center [732, 183] width 87 height 13
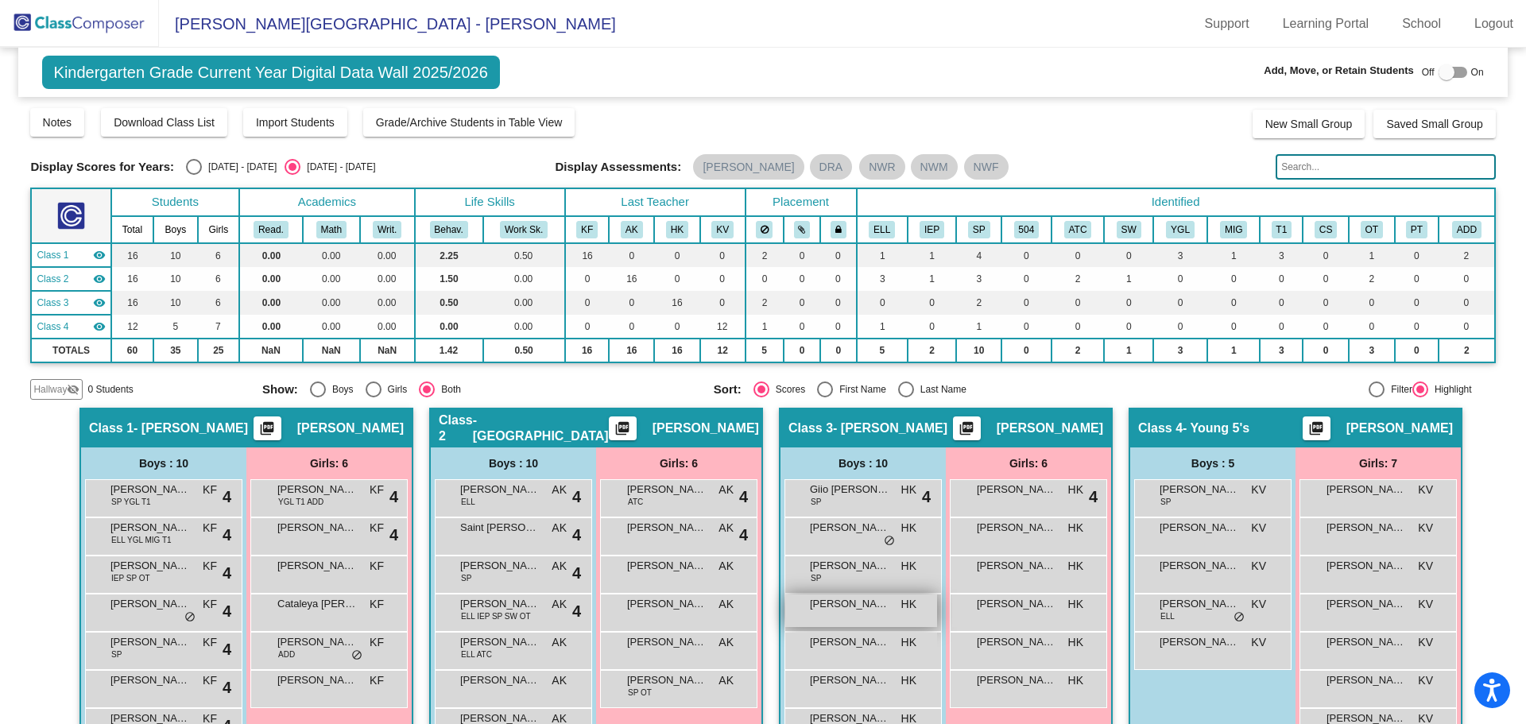
scroll to position [159, 0]
